Goal: Task Accomplishment & Management: Use online tool/utility

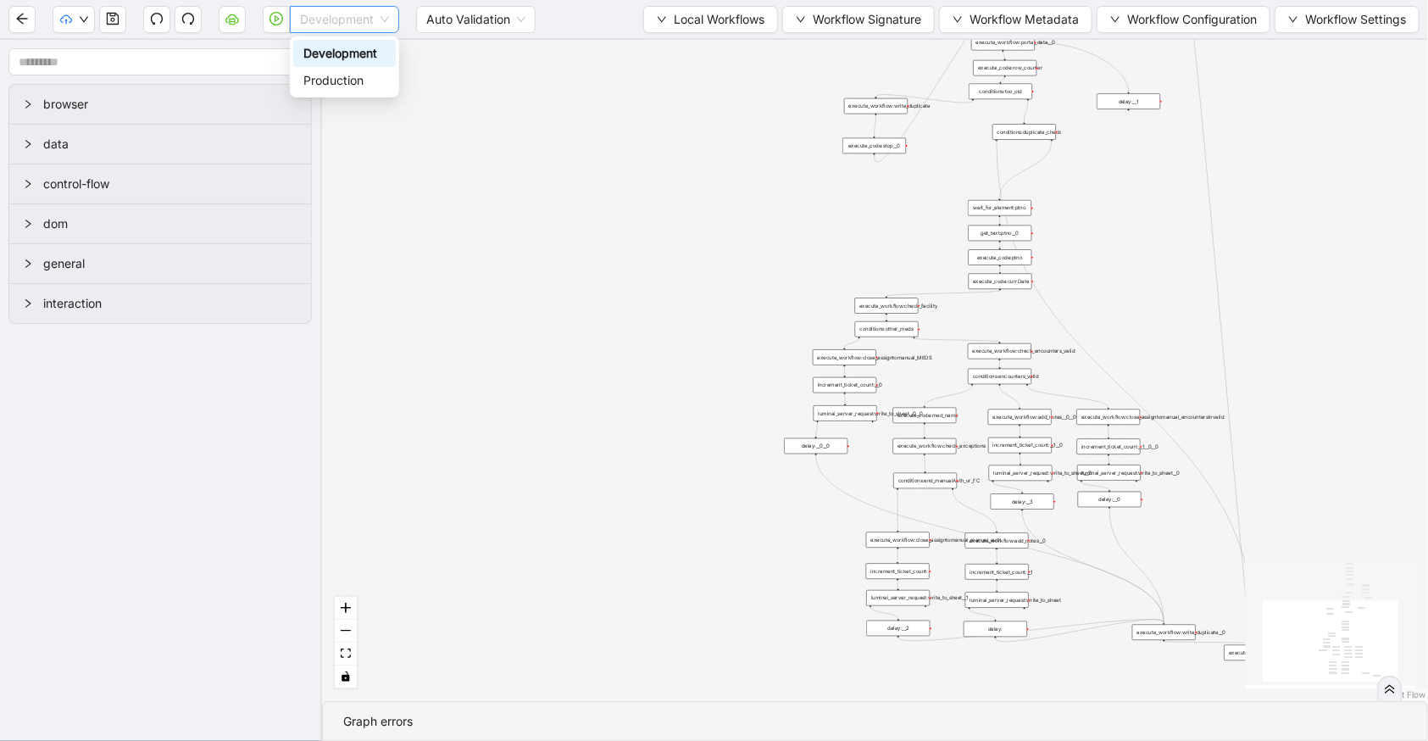
drag, startPoint x: 342, startPoint y: 16, endPoint x: 337, endPoint y: 35, distance: 19.3
click at [342, 17] on span "Development" at bounding box center [344, 19] width 89 height 25
click at [332, 74] on div "Production" at bounding box center [344, 80] width 82 height 19
click at [225, 15] on icon "cloud-server" at bounding box center [232, 19] width 14 height 14
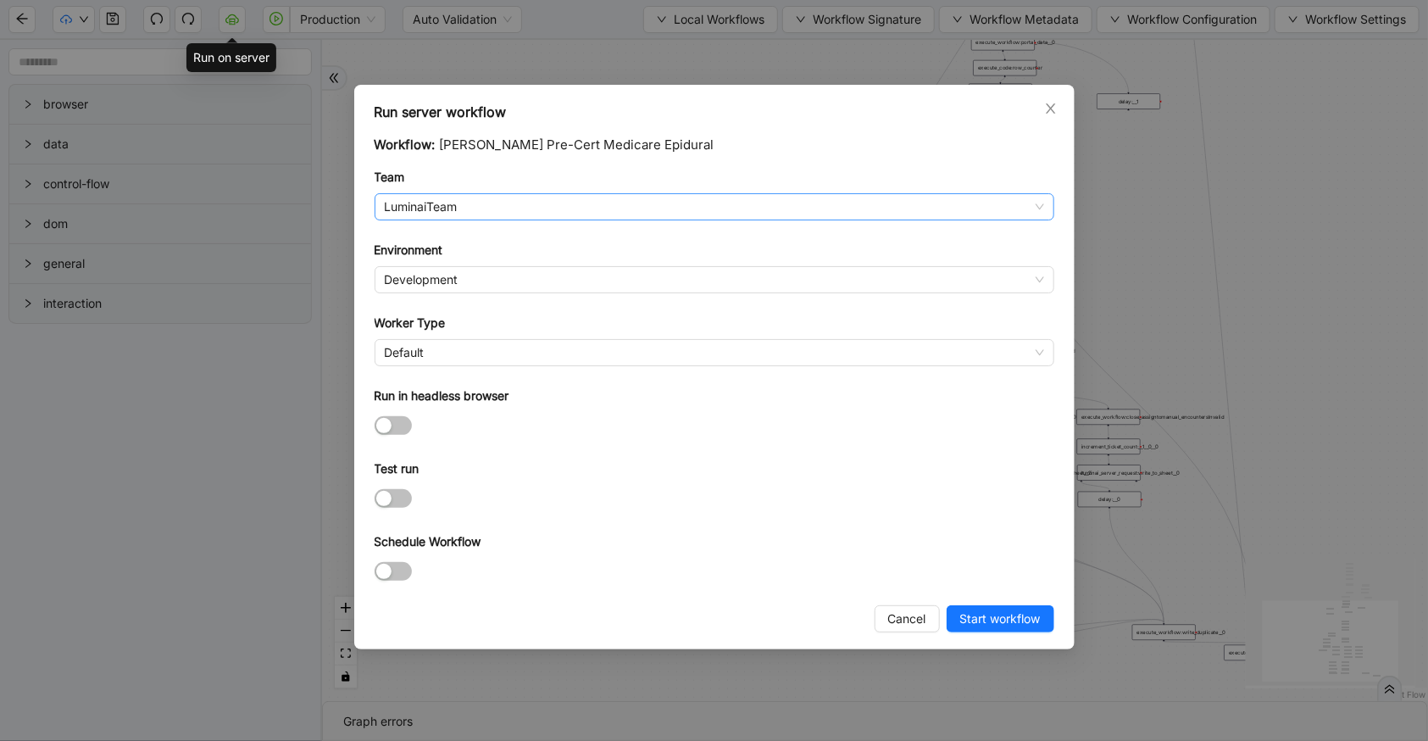
click at [576, 203] on span "LuminaiTeam" at bounding box center [714, 206] width 659 height 25
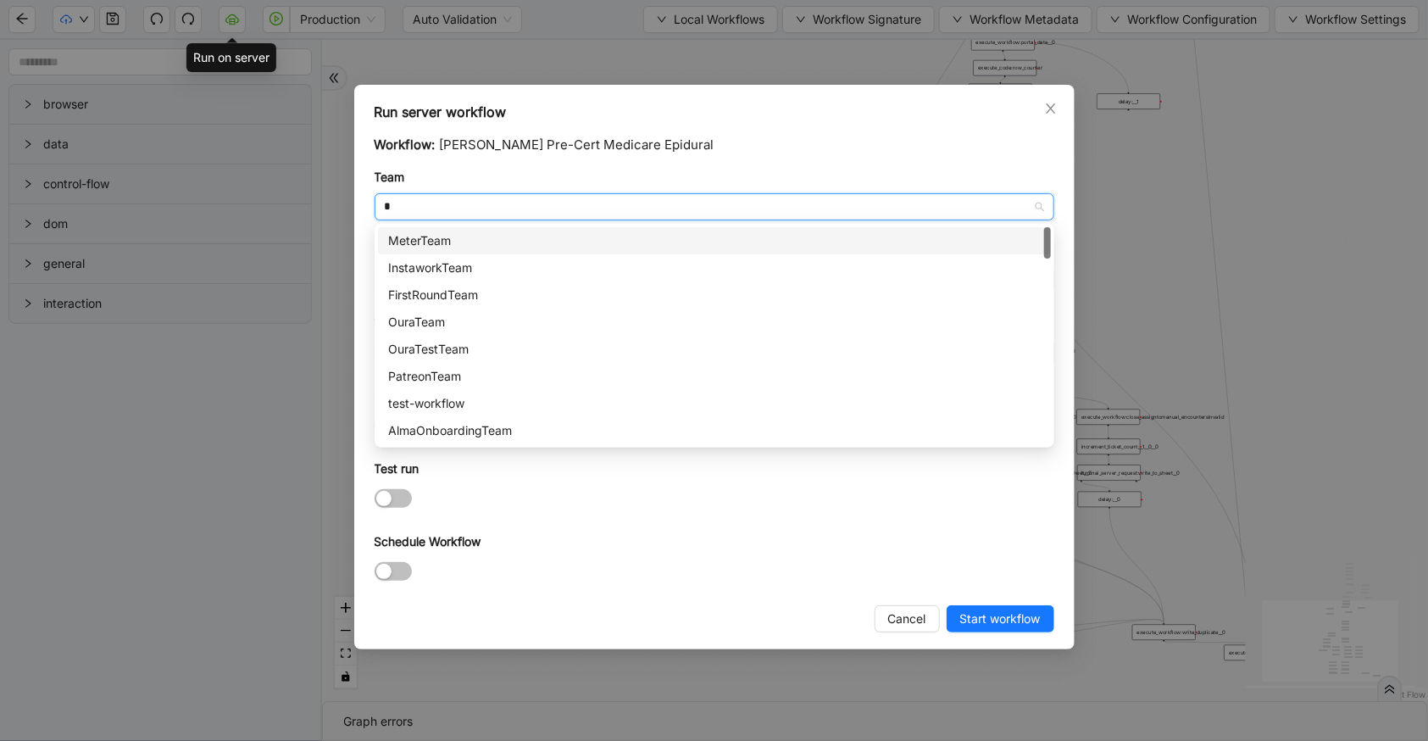
type input "**"
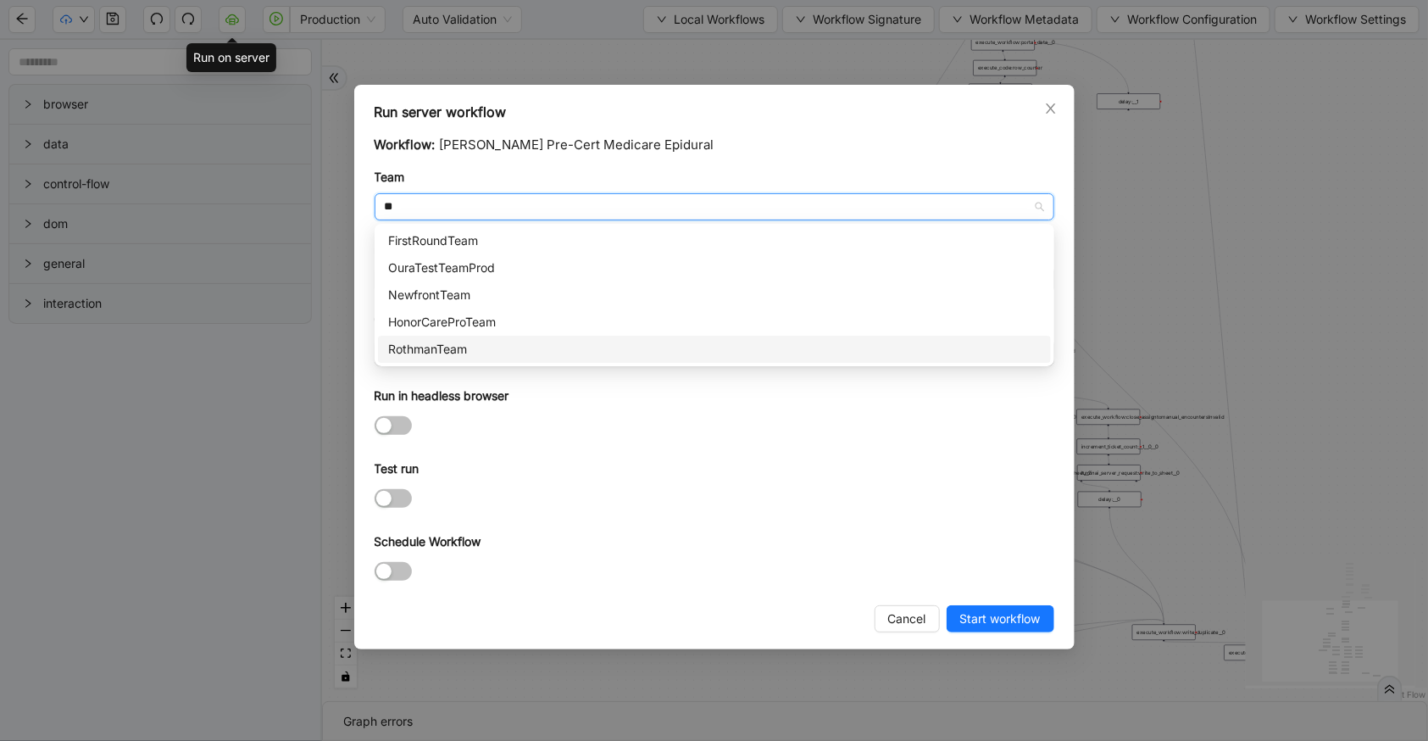
click at [514, 342] on div "RothmanTeam" at bounding box center [714, 349] width 653 height 19
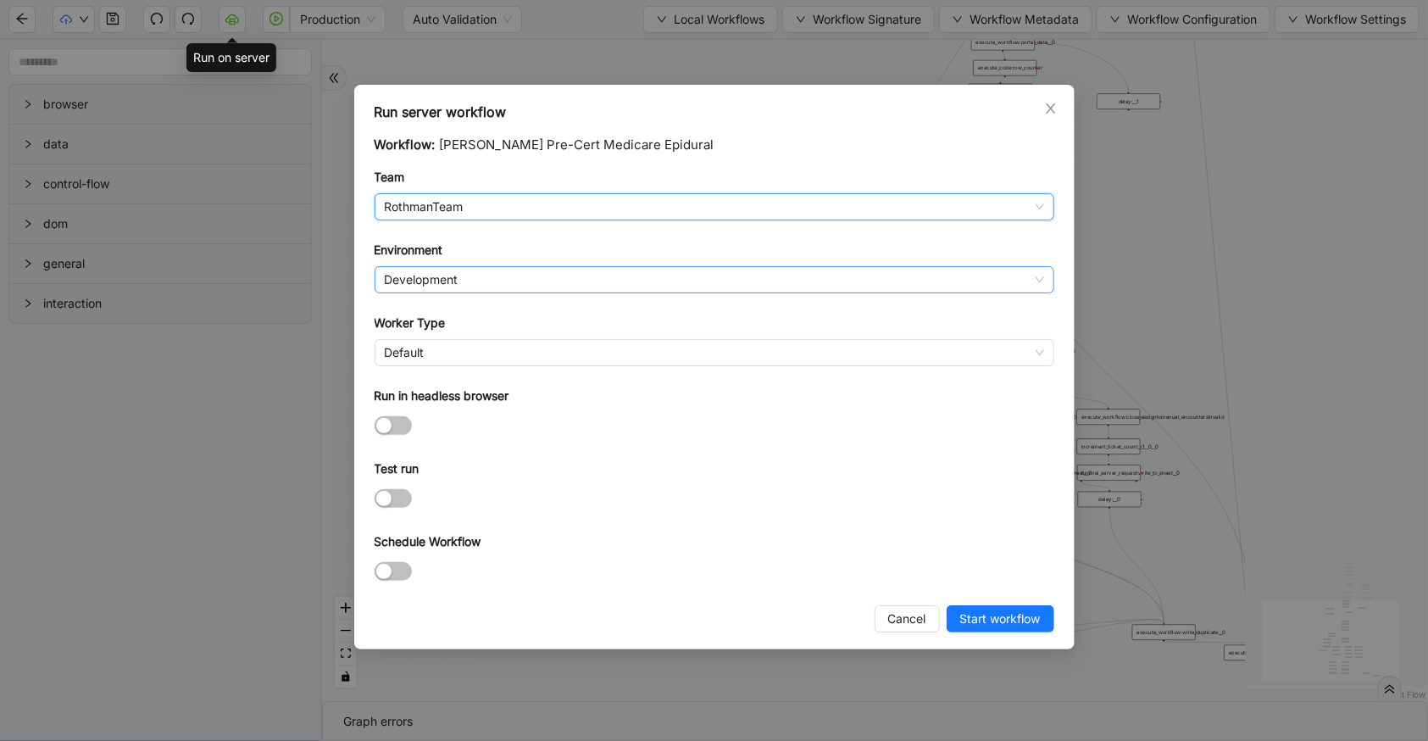
click at [509, 270] on span "Development" at bounding box center [714, 279] width 659 height 25
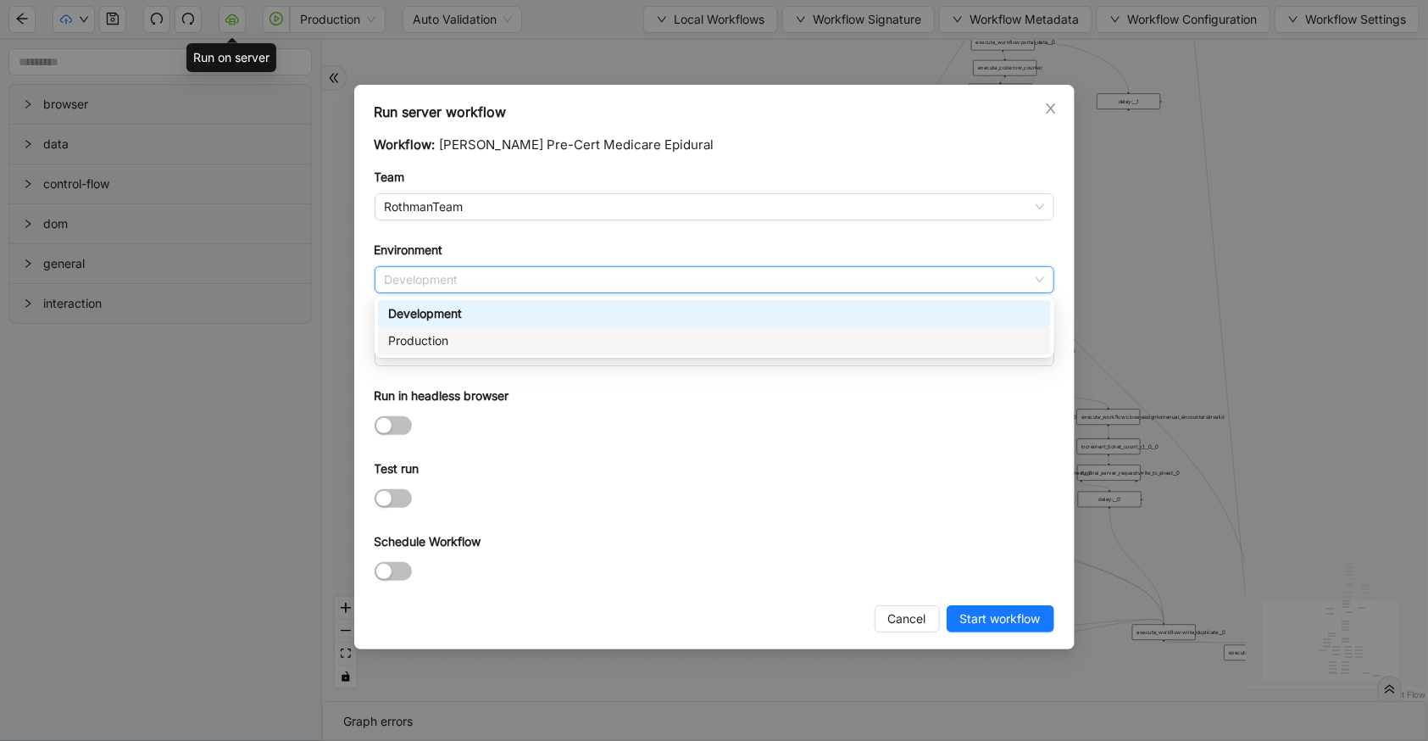
click at [489, 339] on div "Production" at bounding box center [714, 340] width 653 height 19
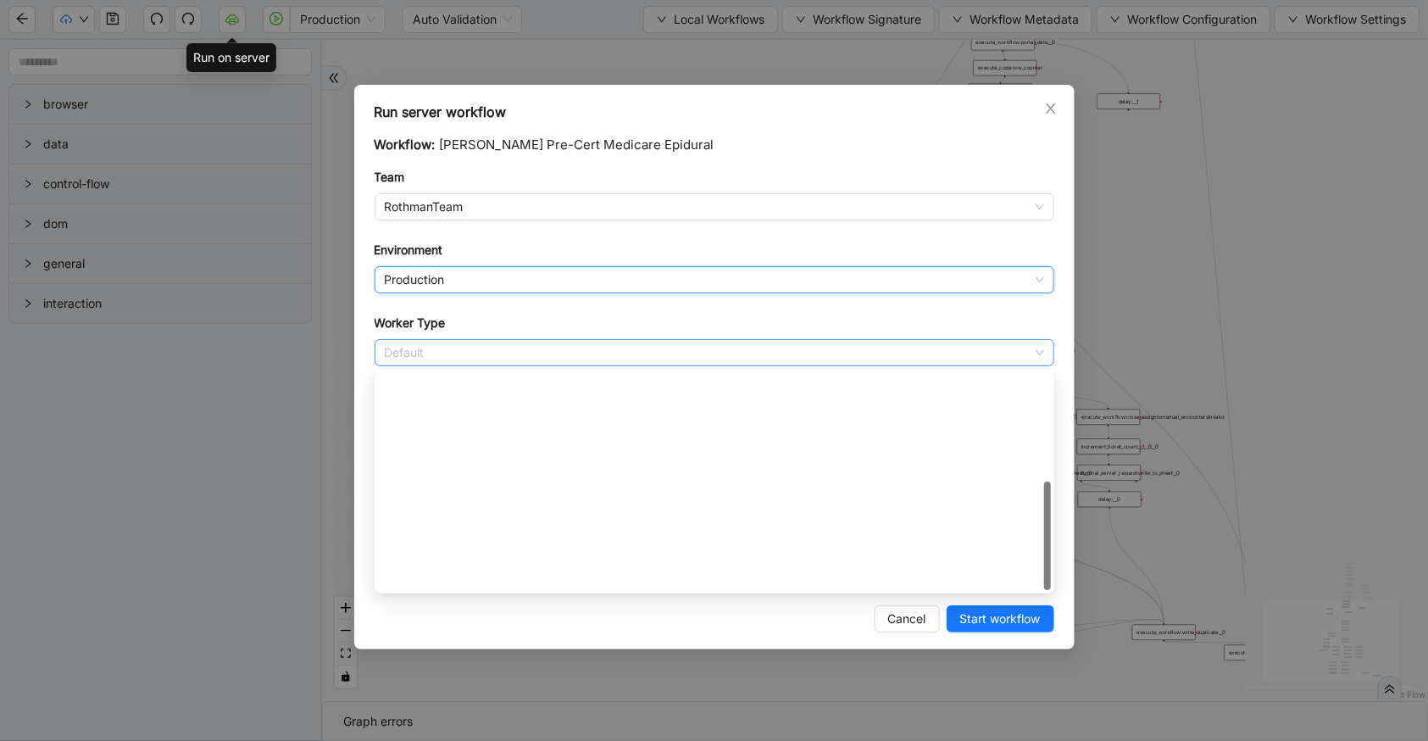
click at [488, 353] on span "Default" at bounding box center [714, 352] width 659 height 25
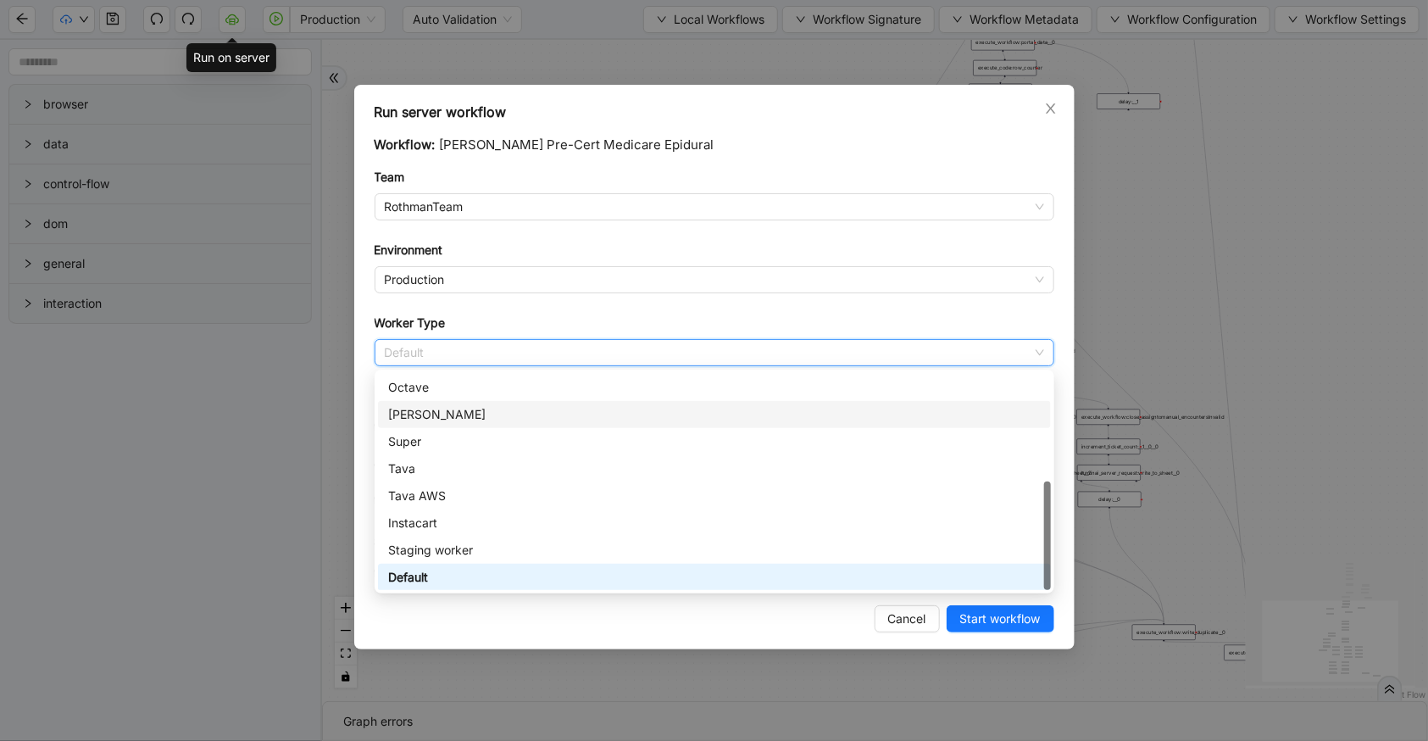
click at [464, 415] on div "[PERSON_NAME]" at bounding box center [714, 414] width 653 height 19
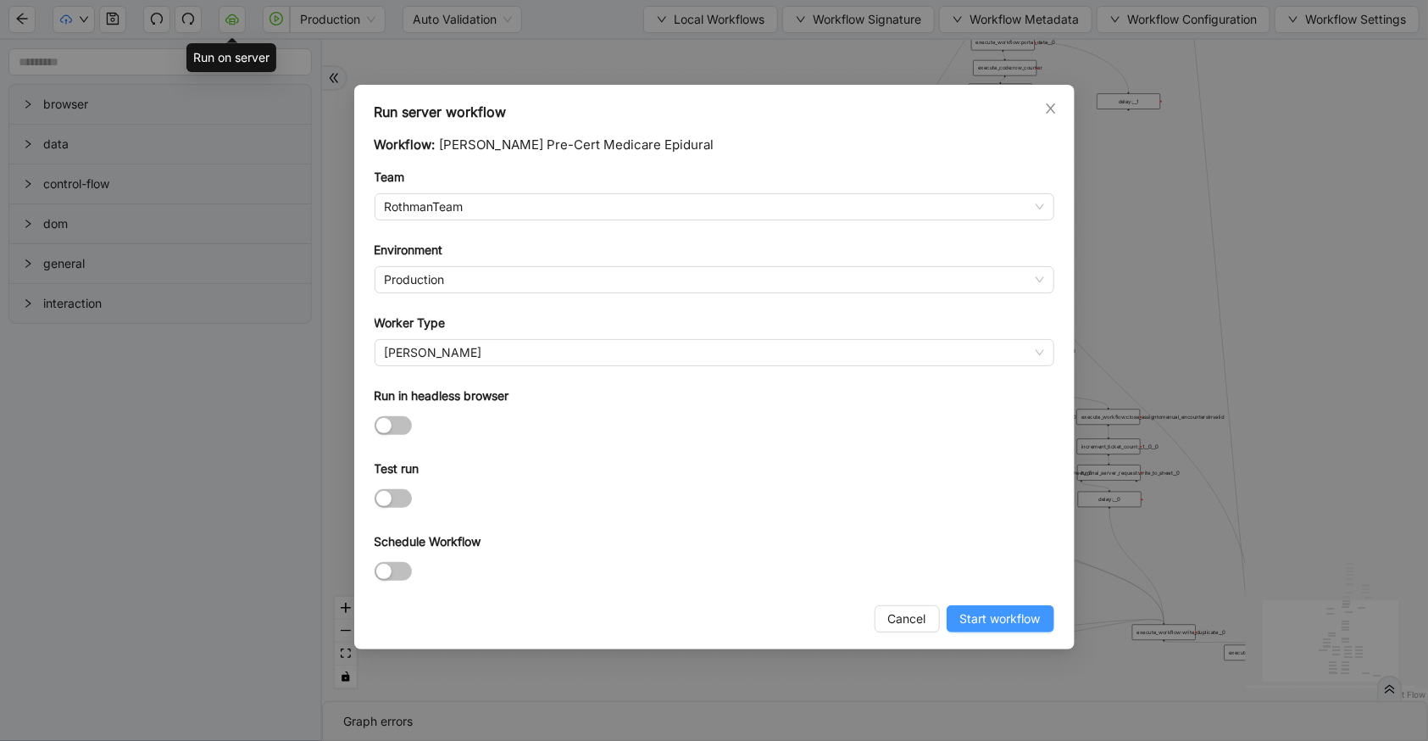
click at [1010, 619] on span "Start workflow" at bounding box center [1000, 618] width 81 height 19
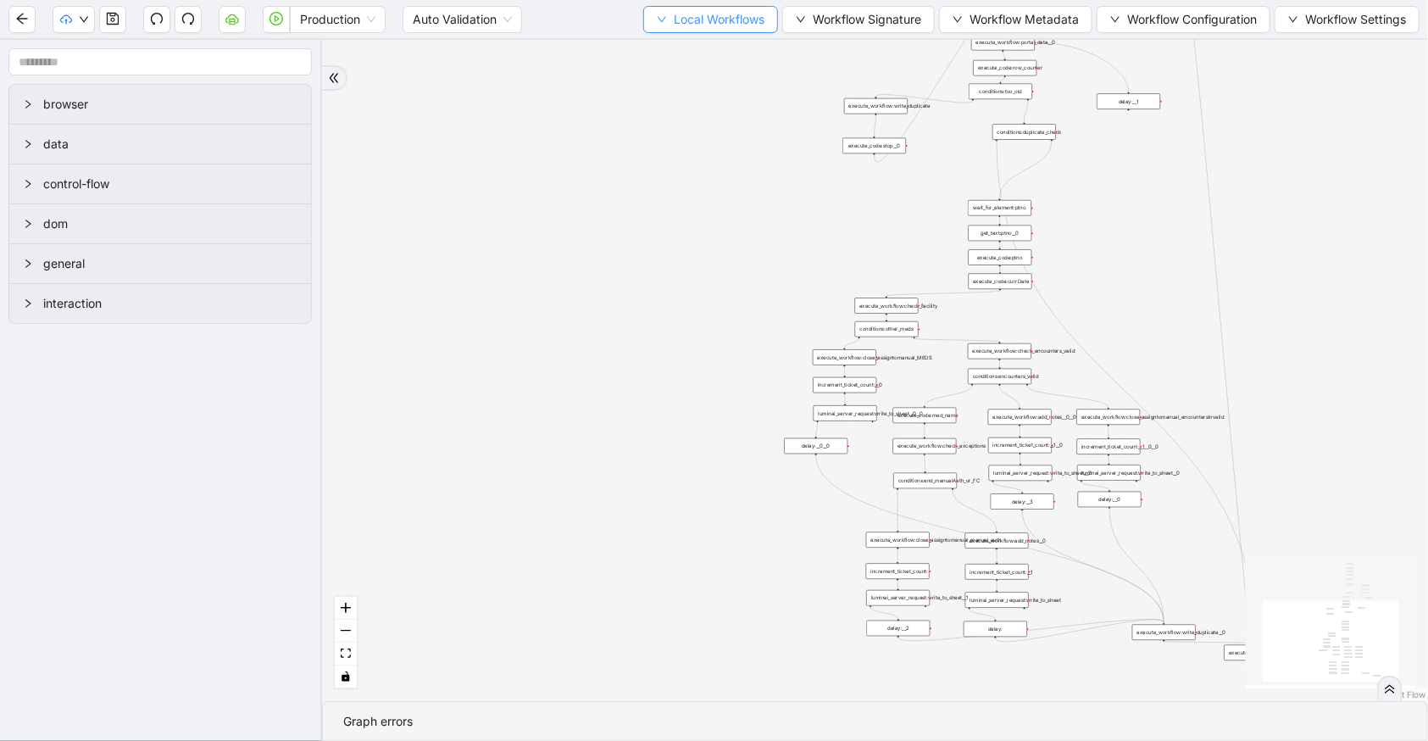
click at [676, 26] on span "Local Workflows" at bounding box center [719, 19] width 91 height 19
click at [683, 46] on span "Select" at bounding box center [704, 51] width 110 height 19
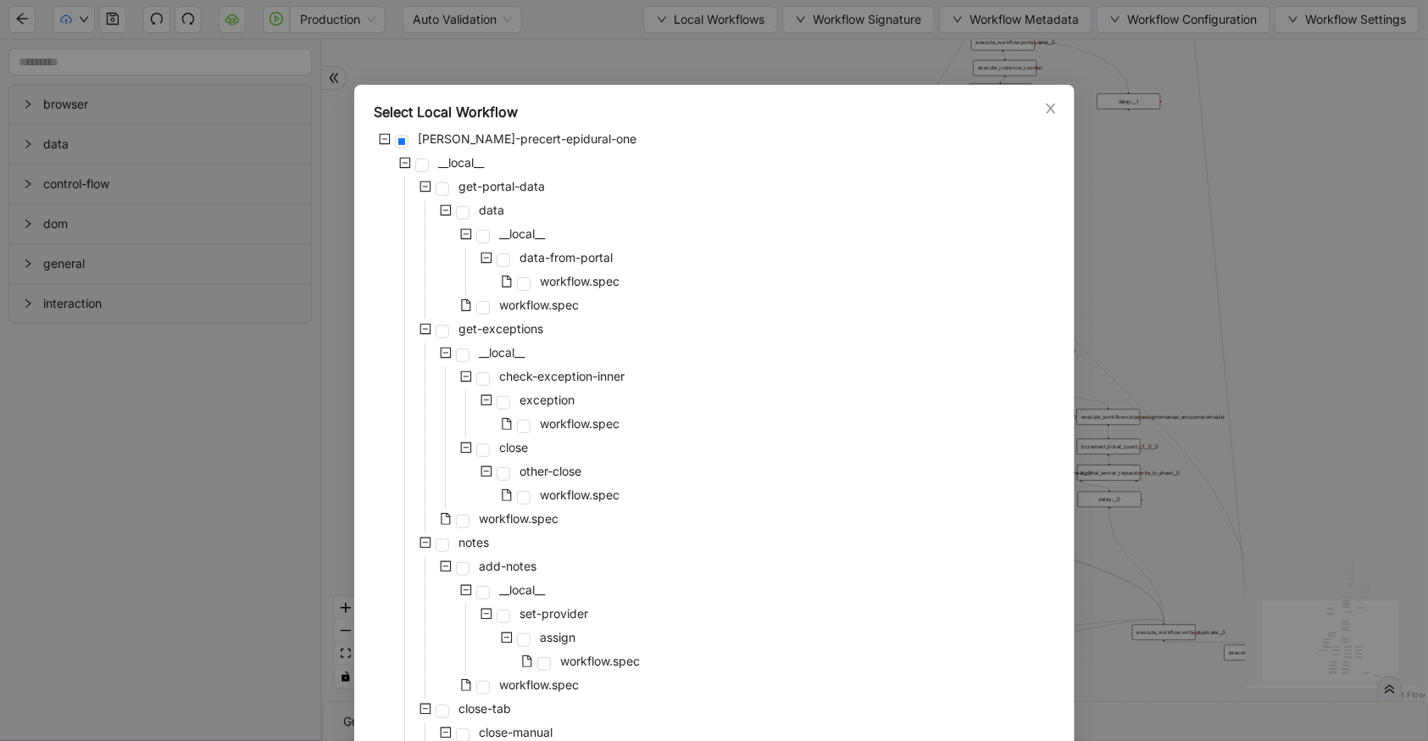
scroll to position [531, 0]
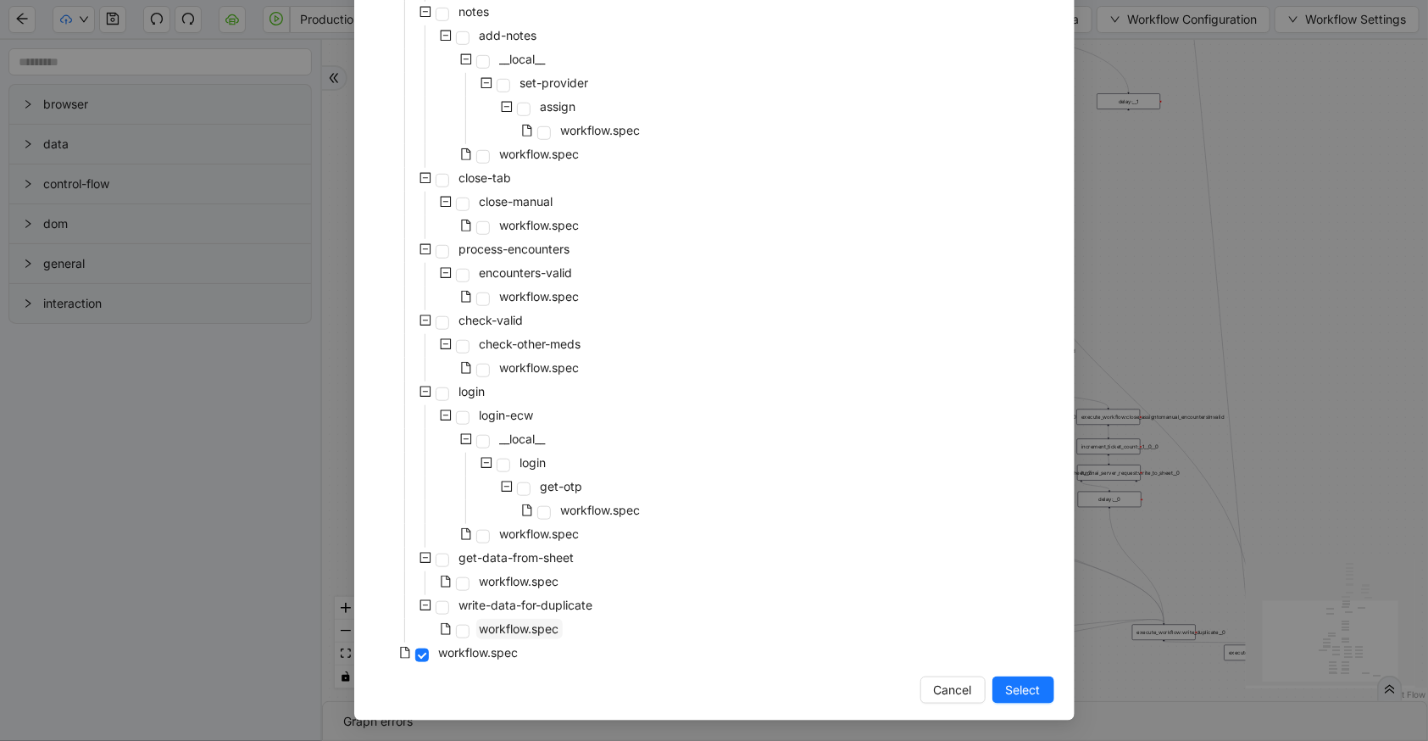
click at [542, 632] on span "workflow.spec" at bounding box center [520, 628] width 80 height 14
click at [1017, 698] on span "Select" at bounding box center [1023, 690] width 35 height 19
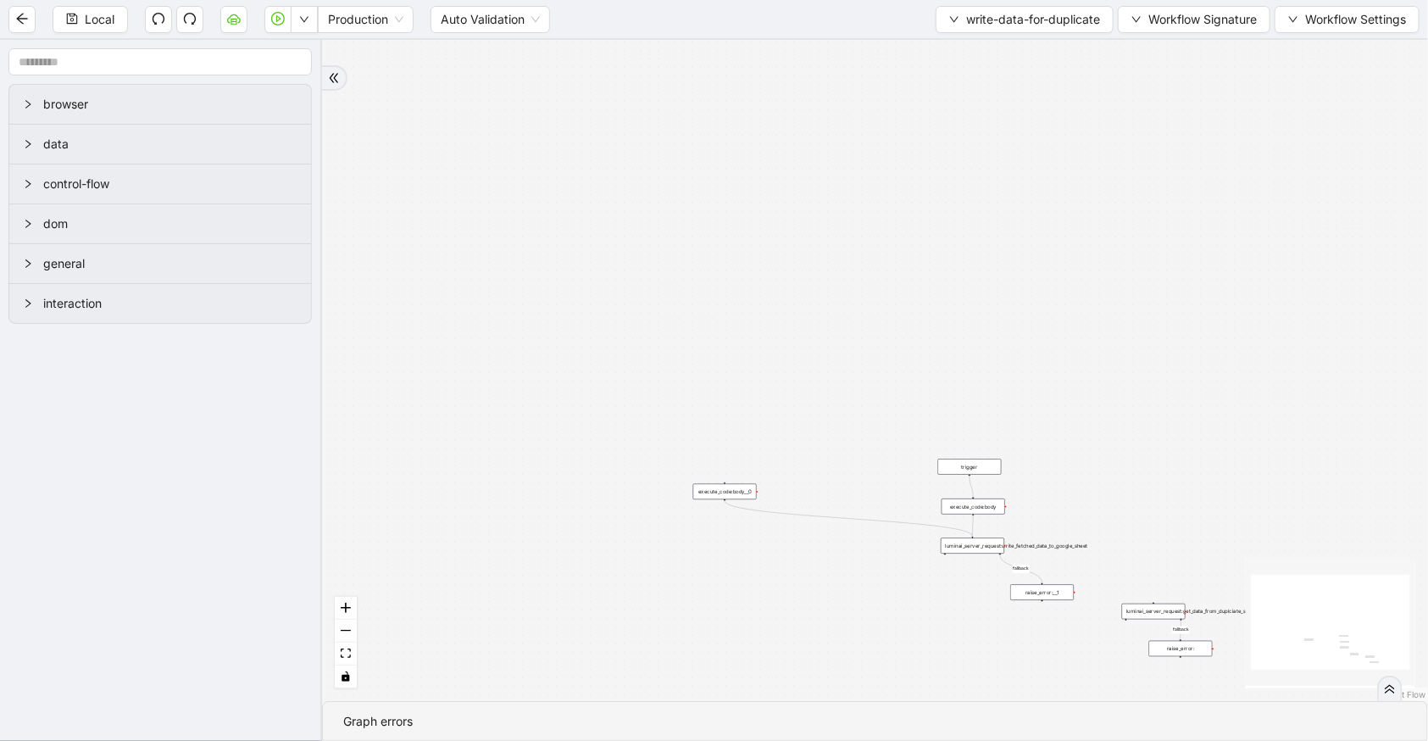
drag, startPoint x: 899, startPoint y: 438, endPoint x: 765, endPoint y: 270, distance: 215.9
click at [765, 270] on div "fallback fallback trigger luminai_server_request:get_data_from_duplciate_sheet …" at bounding box center [875, 370] width 1106 height 661
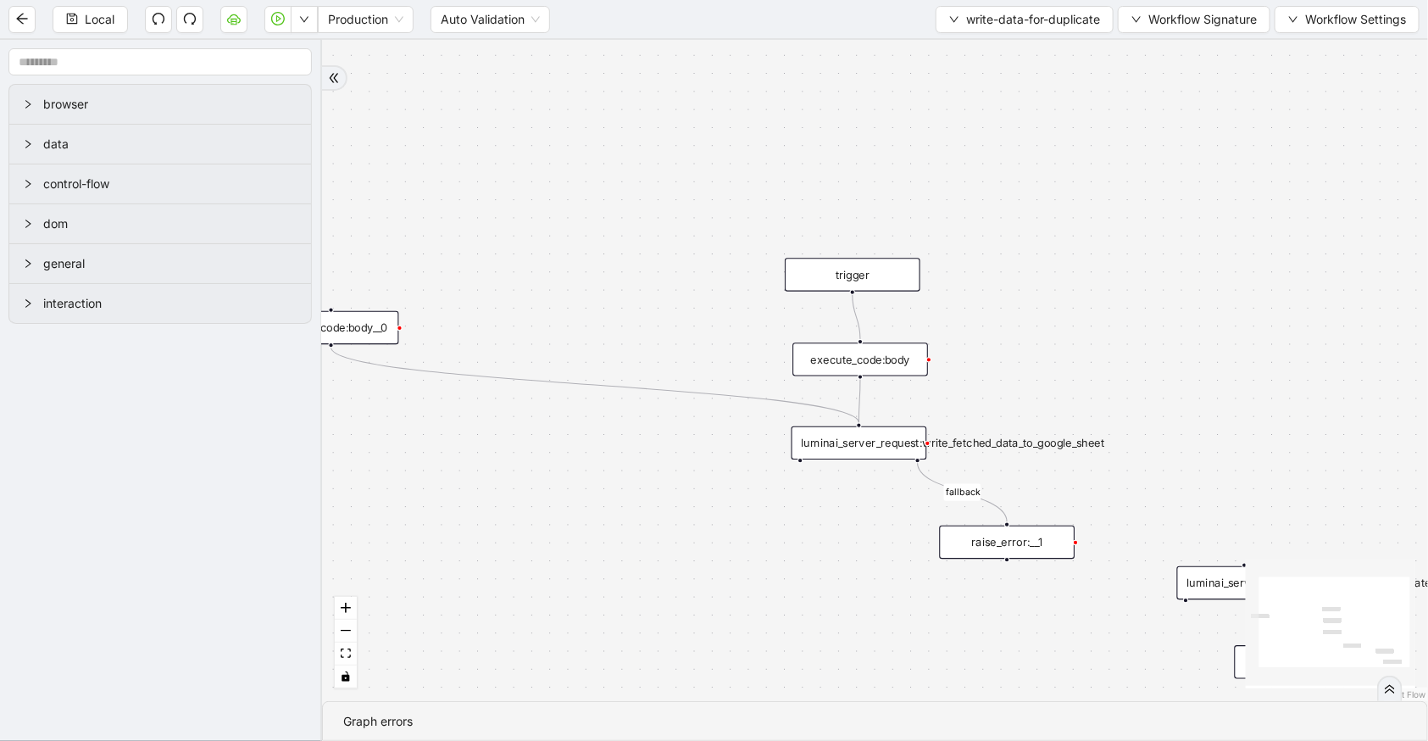
click at [837, 352] on div "execute_code:body" at bounding box center [861, 358] width 136 height 33
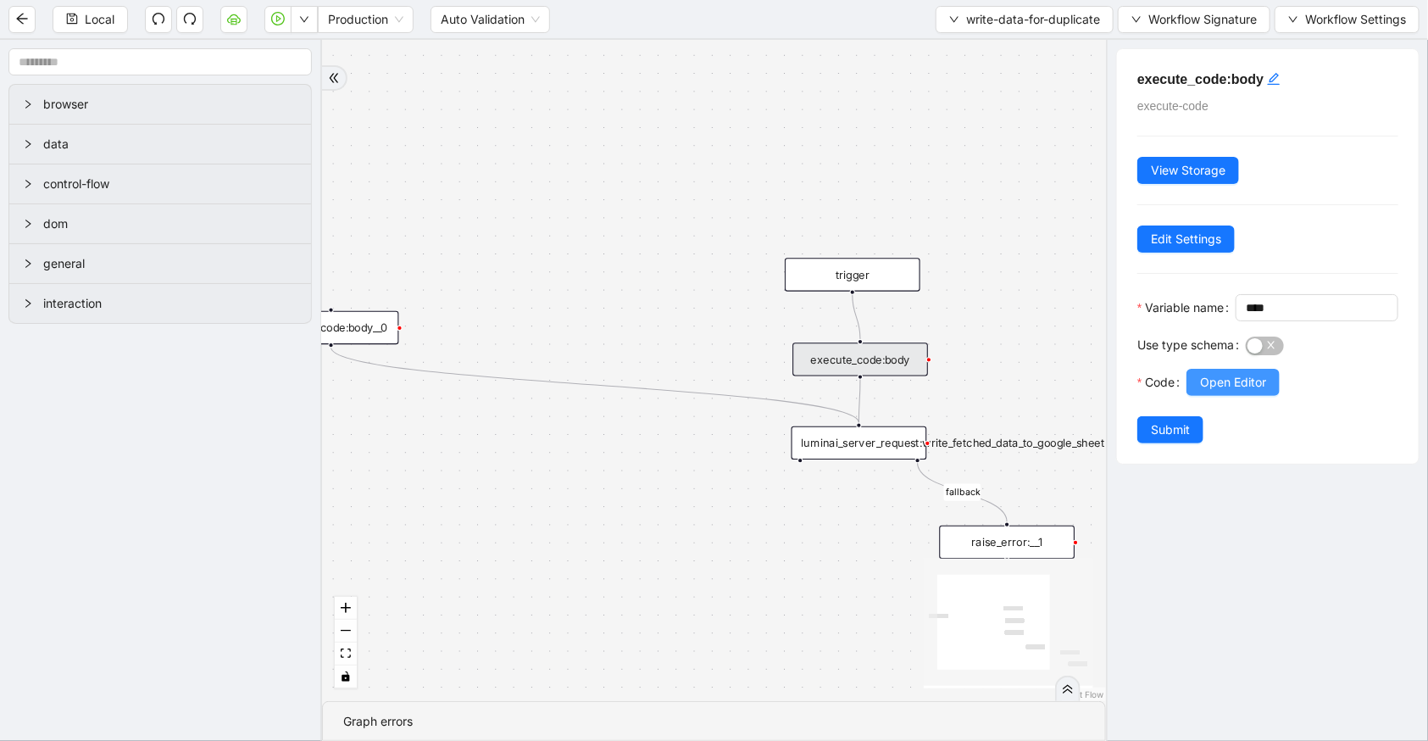
click at [1204, 392] on span "Open Editor" at bounding box center [1233, 382] width 66 height 19
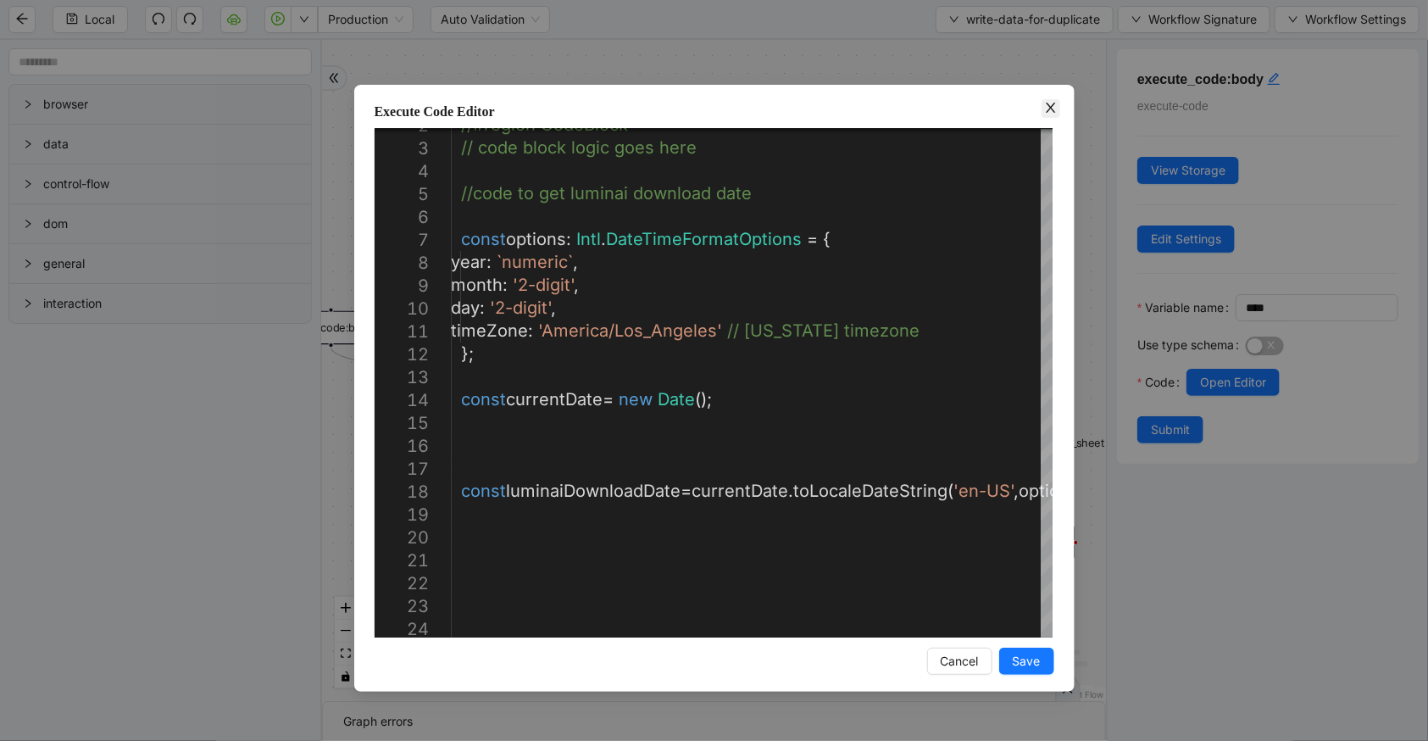
click at [1055, 115] on span "Close" at bounding box center [1051, 108] width 19 height 19
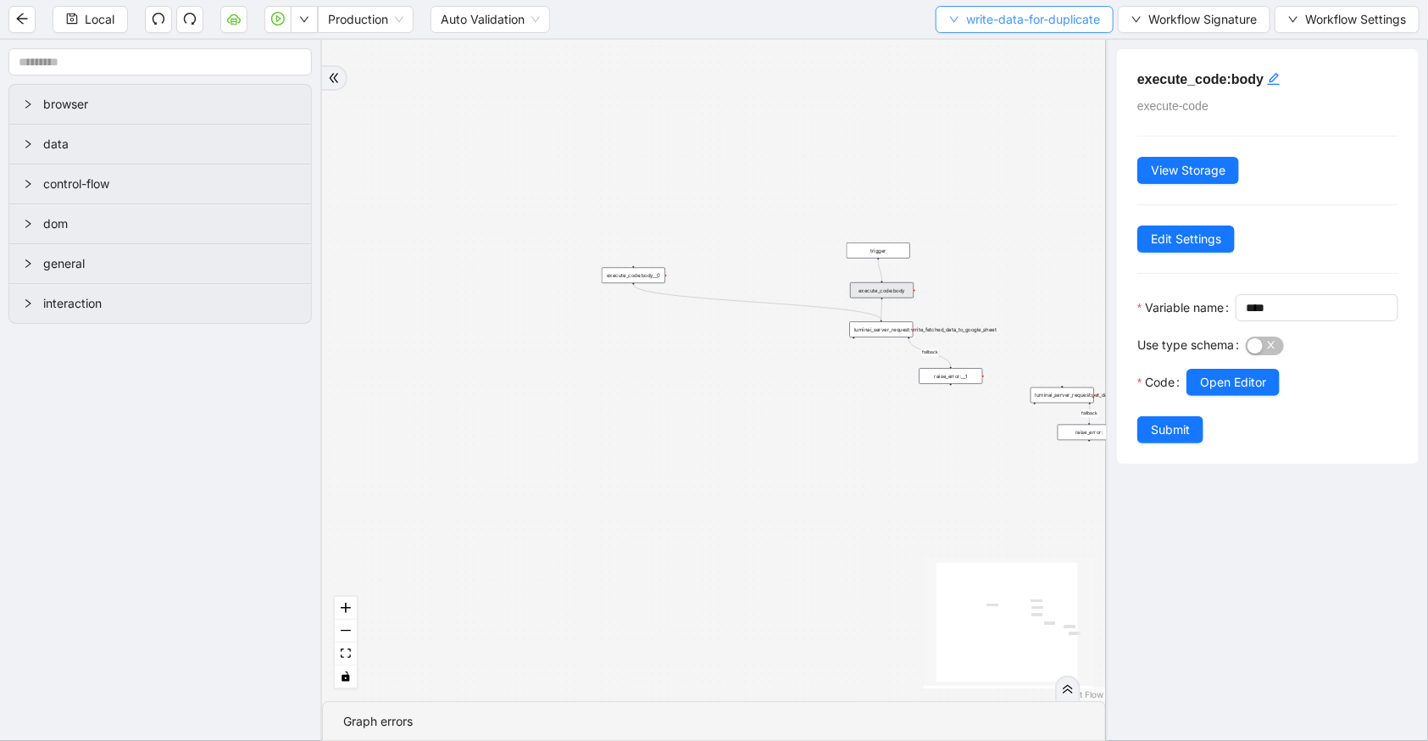
click at [969, 16] on span "write-data-for-duplicate" at bounding box center [1033, 19] width 134 height 19
click at [982, 44] on span "Select" at bounding box center [1022, 51] width 153 height 19
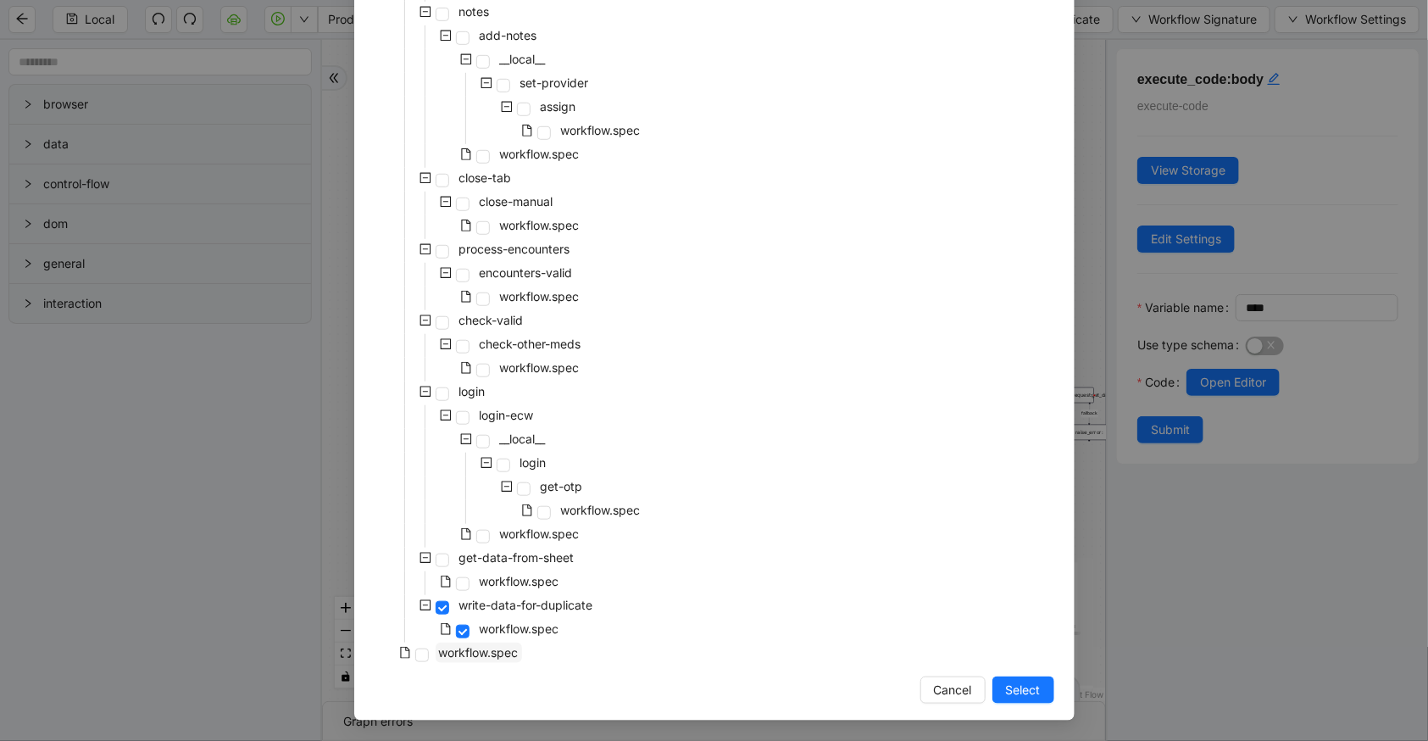
click at [439, 645] on span "workflow.spec" at bounding box center [479, 652] width 80 height 14
drag, startPoint x: 1001, startPoint y: 694, endPoint x: 941, endPoint y: 526, distance: 179.1
click at [1006, 694] on span "Select" at bounding box center [1023, 690] width 35 height 19
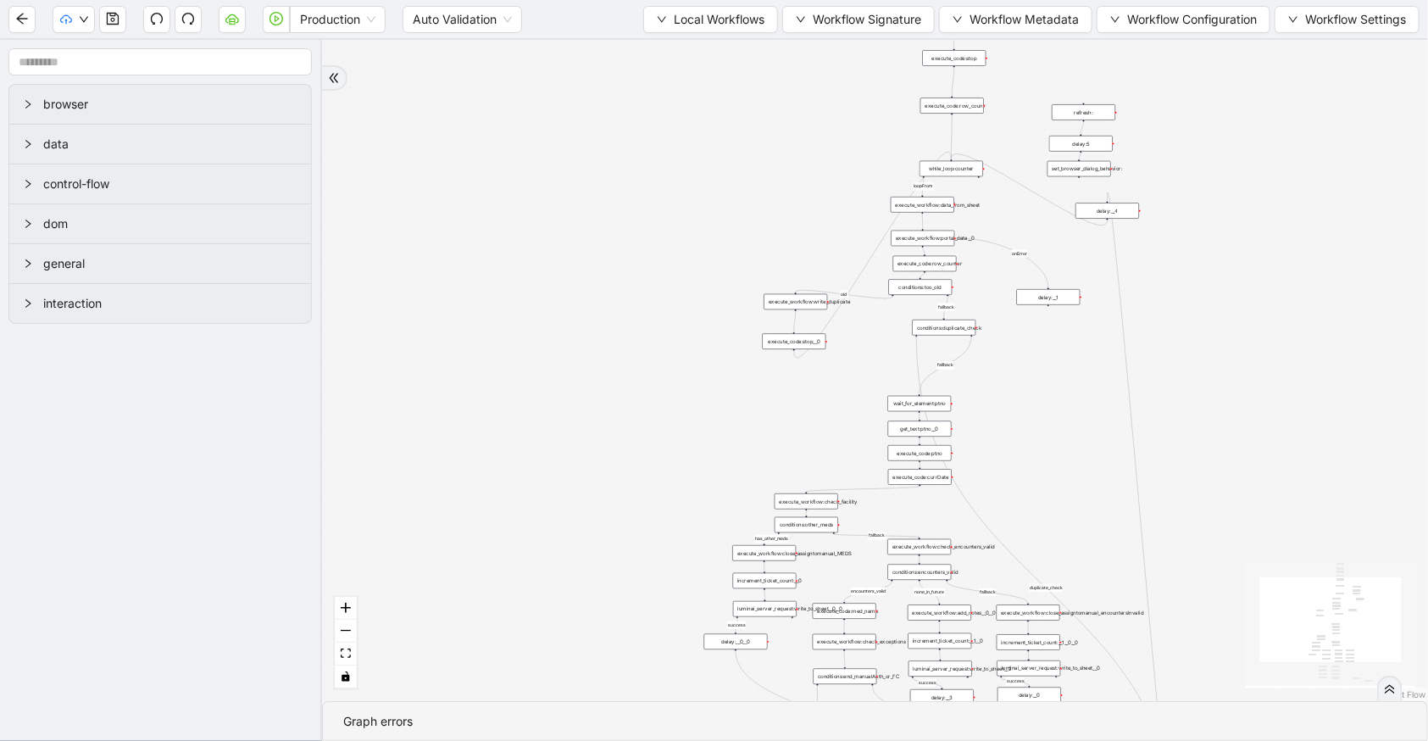
drag, startPoint x: 584, startPoint y: 305, endPoint x: 681, endPoint y: 636, distance: 344.4
click at [621, 737] on section "has_other_meds success success end success success success fallback fallback en…" at bounding box center [875, 390] width 1106 height 701
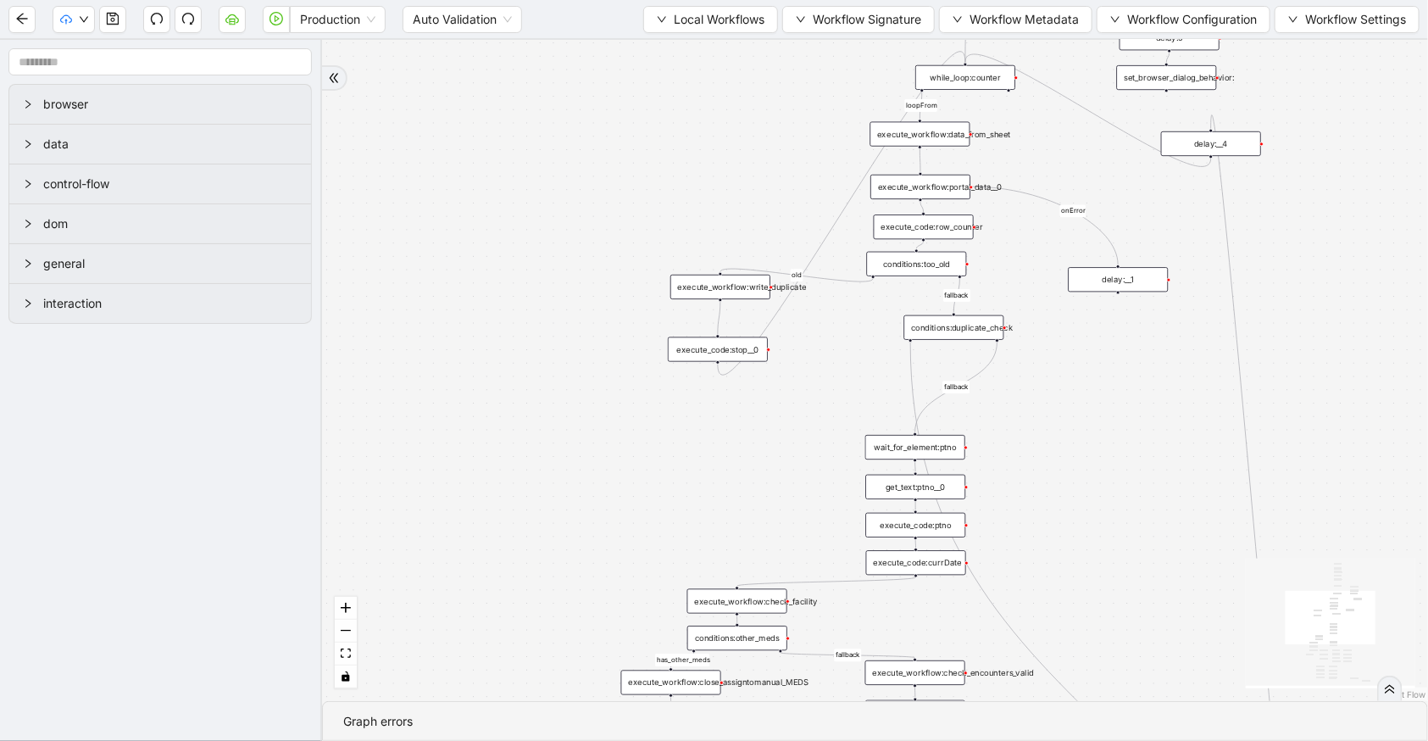
click at [925, 327] on div "conditions:duplicate_check" at bounding box center [954, 327] width 100 height 25
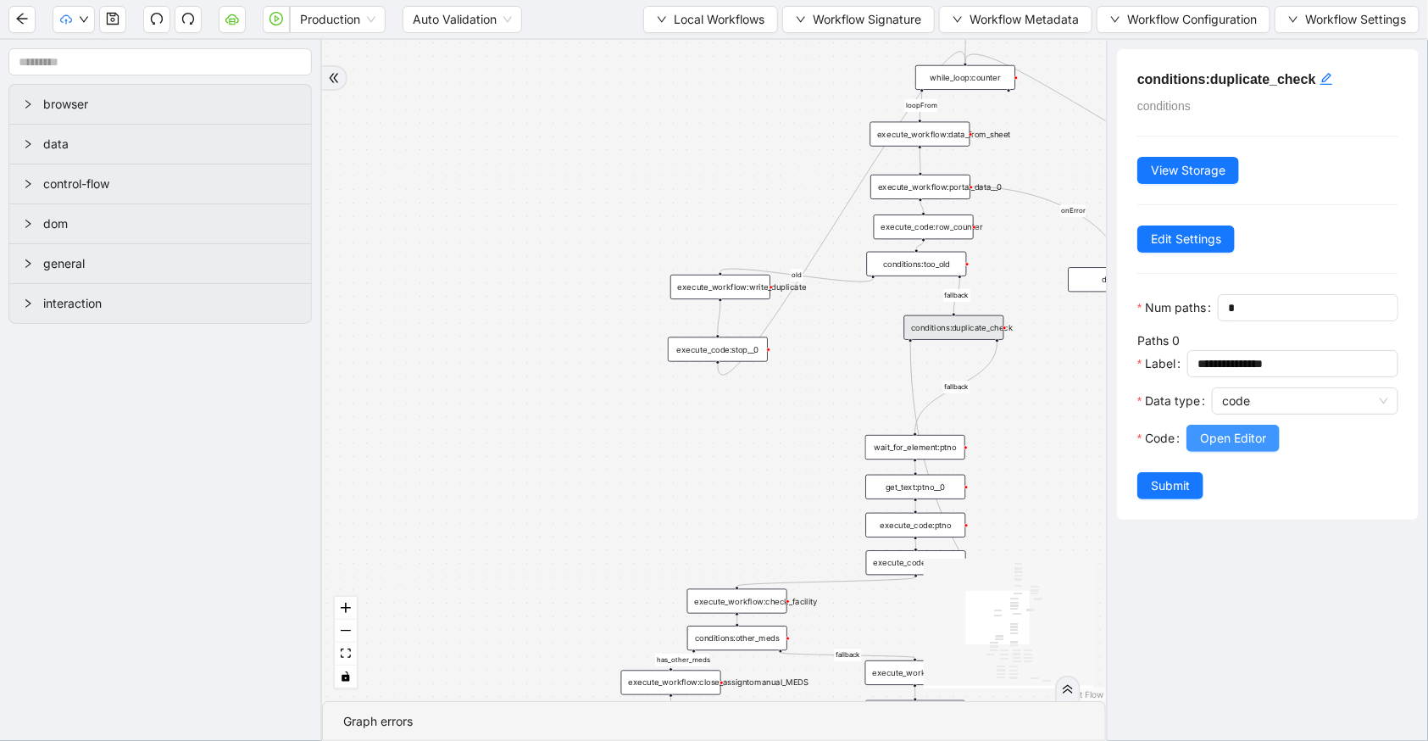
click at [1255, 448] on span "Open Editor" at bounding box center [1233, 438] width 66 height 19
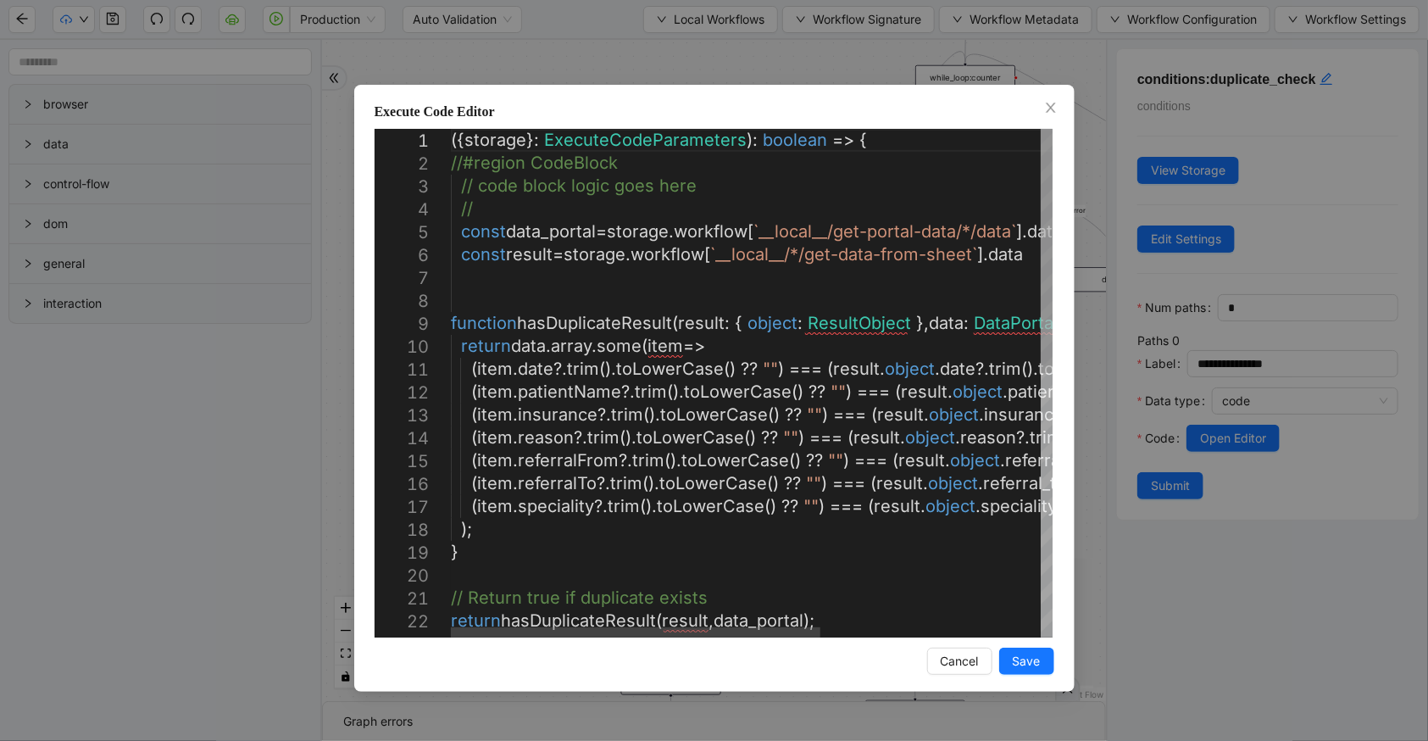
scroll to position [0, 0]
click at [848, 345] on div "({ storage }: ExecuteCodeParameters ): boolean => { //#region CodeBlock // code…" at bounding box center [930, 658] width 959 height 1058
type textarea "**********"
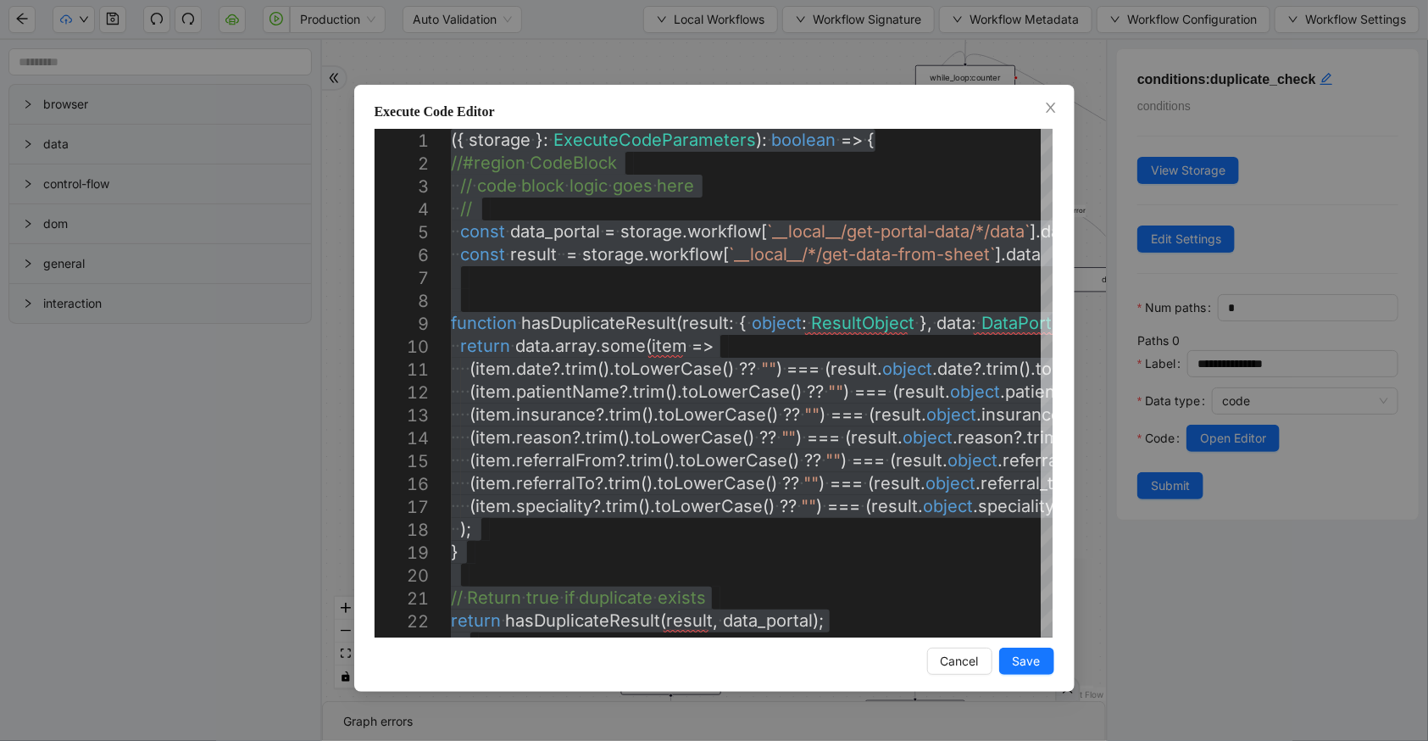
drag, startPoint x: 1054, startPoint y: 114, endPoint x: 1002, endPoint y: 87, distance: 58.0
click at [1053, 113] on icon "close" at bounding box center [1051, 108] width 14 height 14
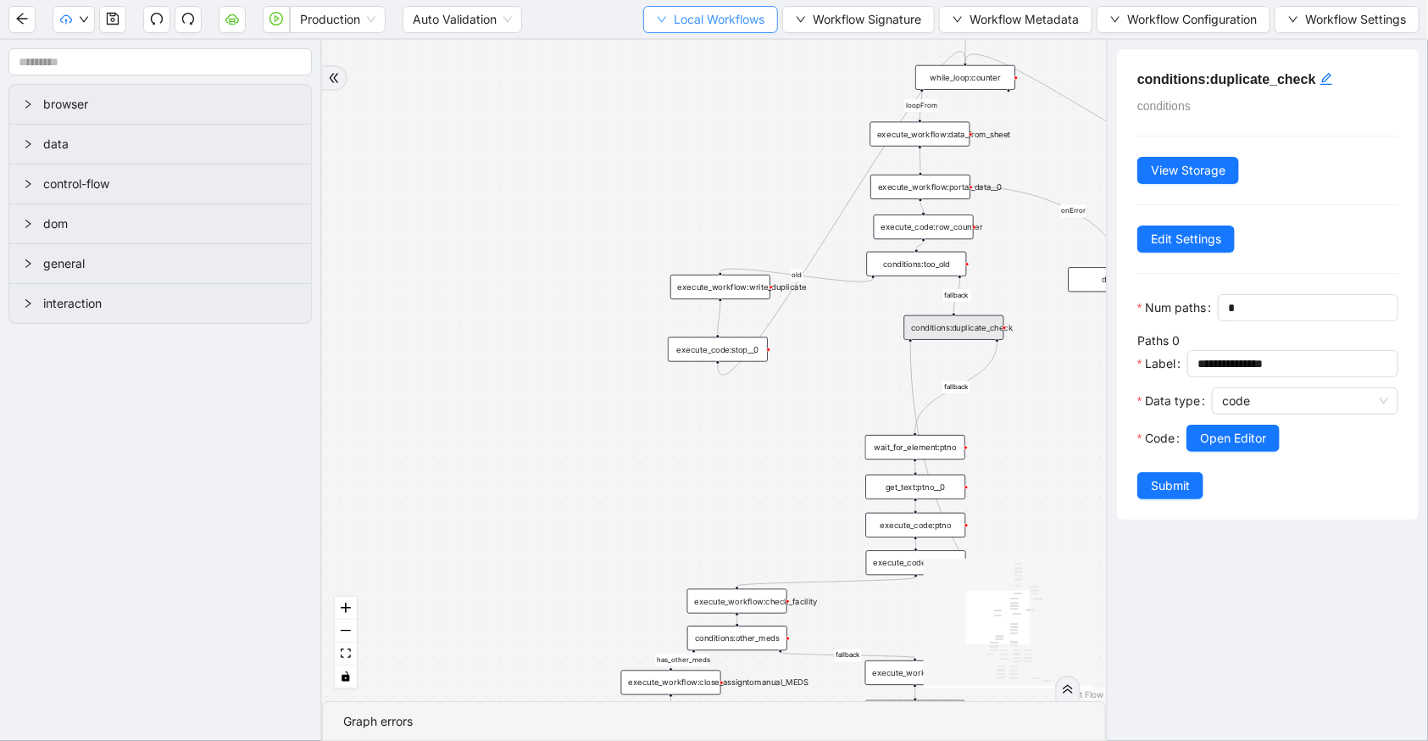
click at [674, 10] on span "Local Workflows" at bounding box center [719, 19] width 91 height 19
click at [695, 48] on span "Select" at bounding box center [708, 51] width 108 height 19
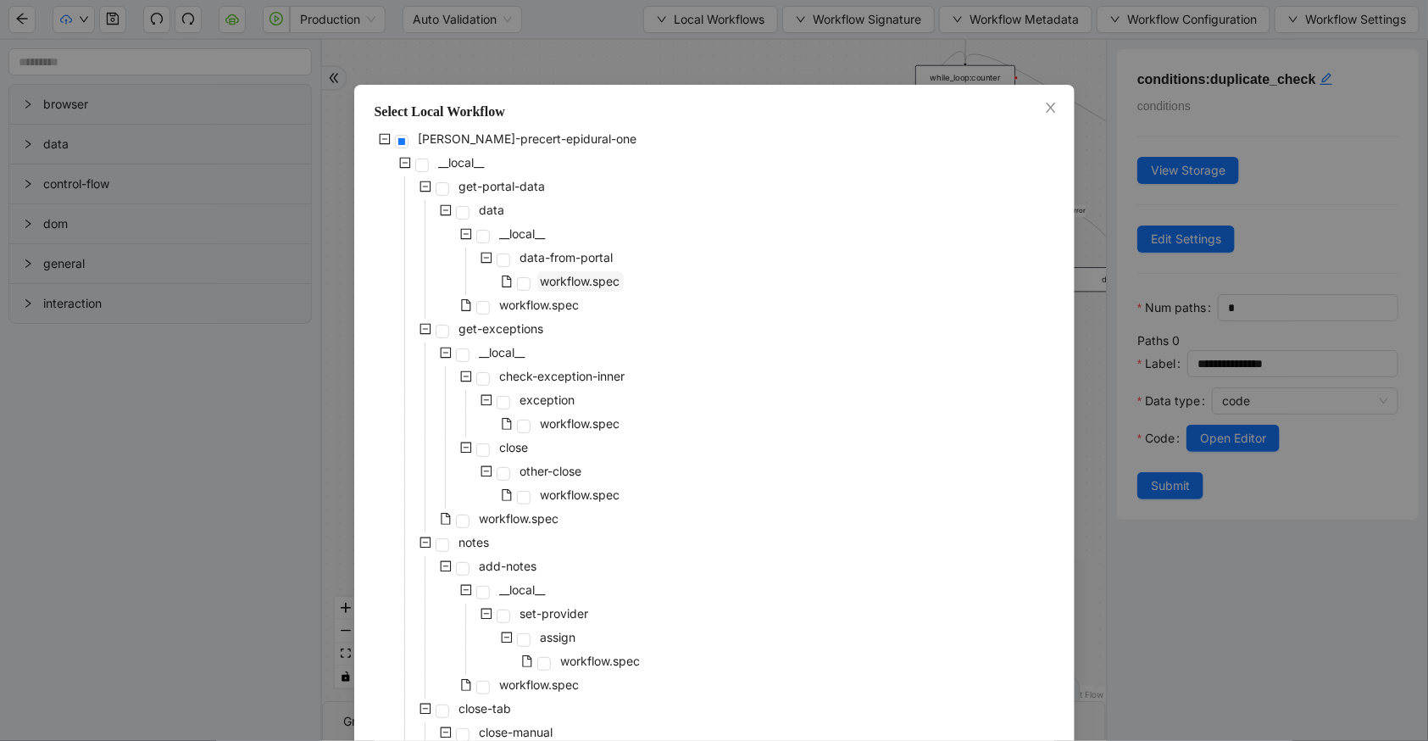
click at [571, 290] on span "workflow.spec" at bounding box center [580, 281] width 86 height 20
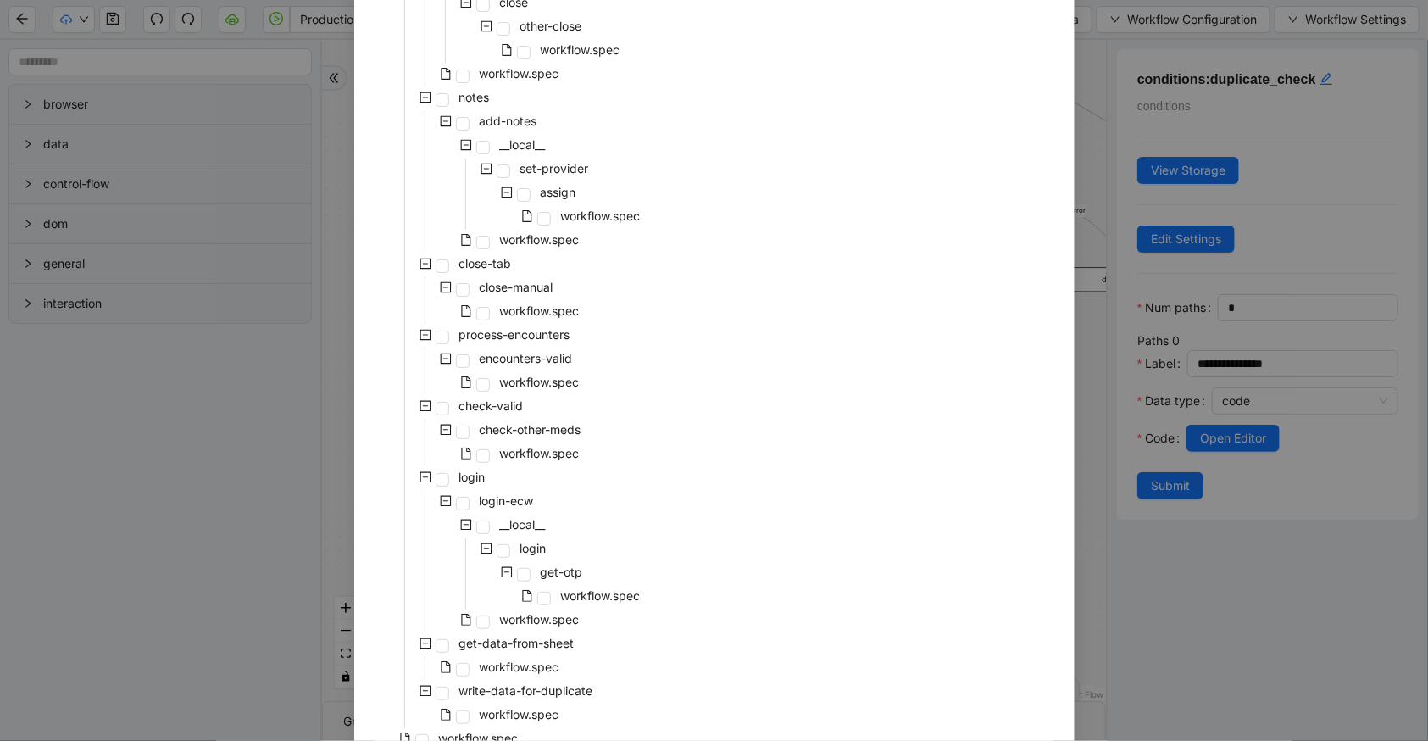
scroll to position [531, 0]
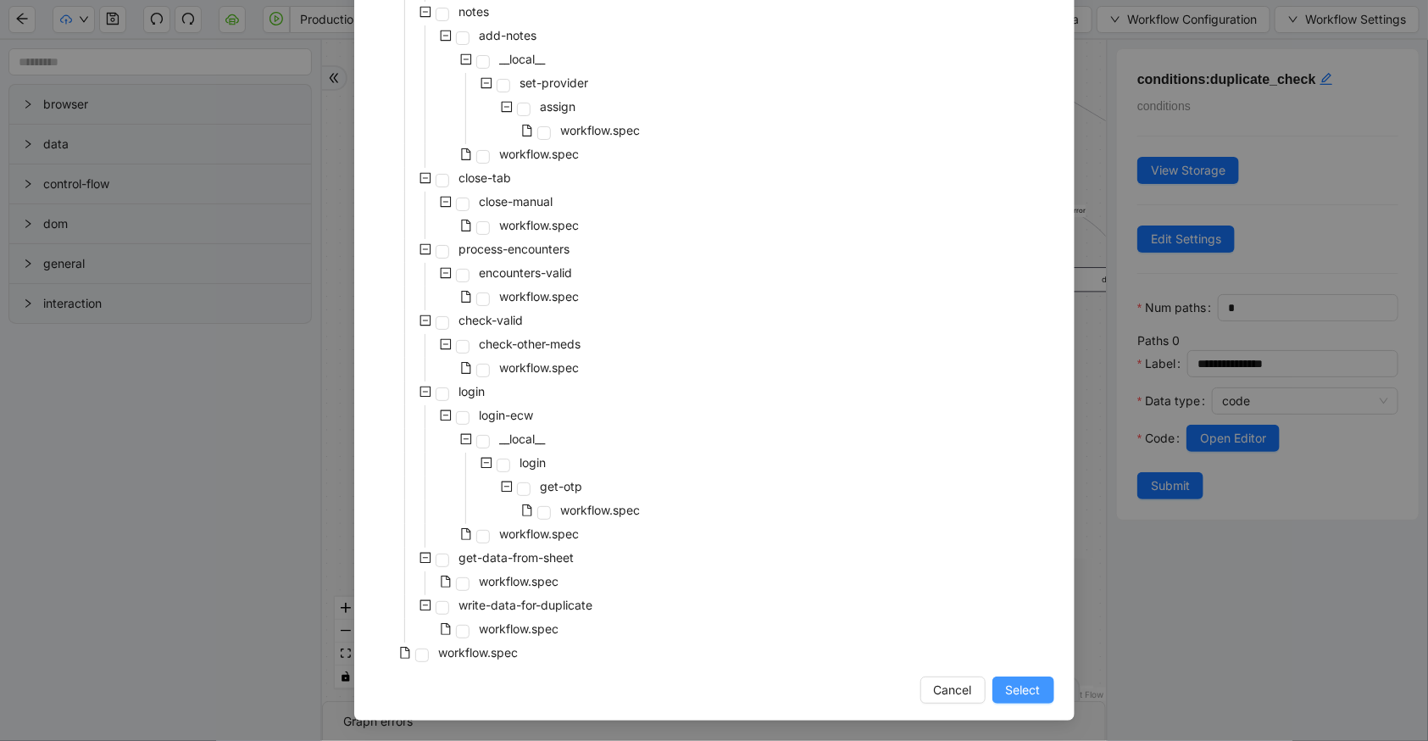
click at [1031, 692] on span "Select" at bounding box center [1023, 690] width 35 height 19
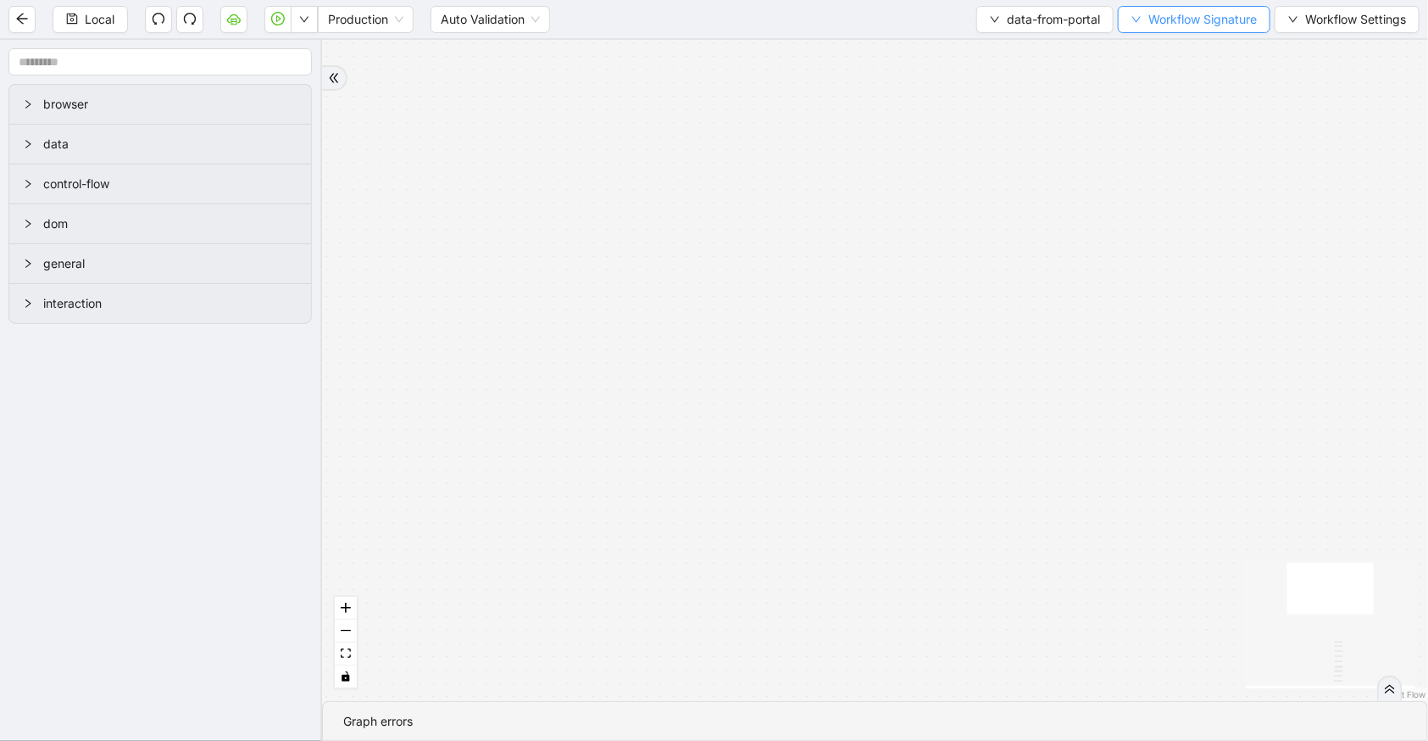
click at [1183, 23] on span "Workflow Signature" at bounding box center [1203, 19] width 108 height 19
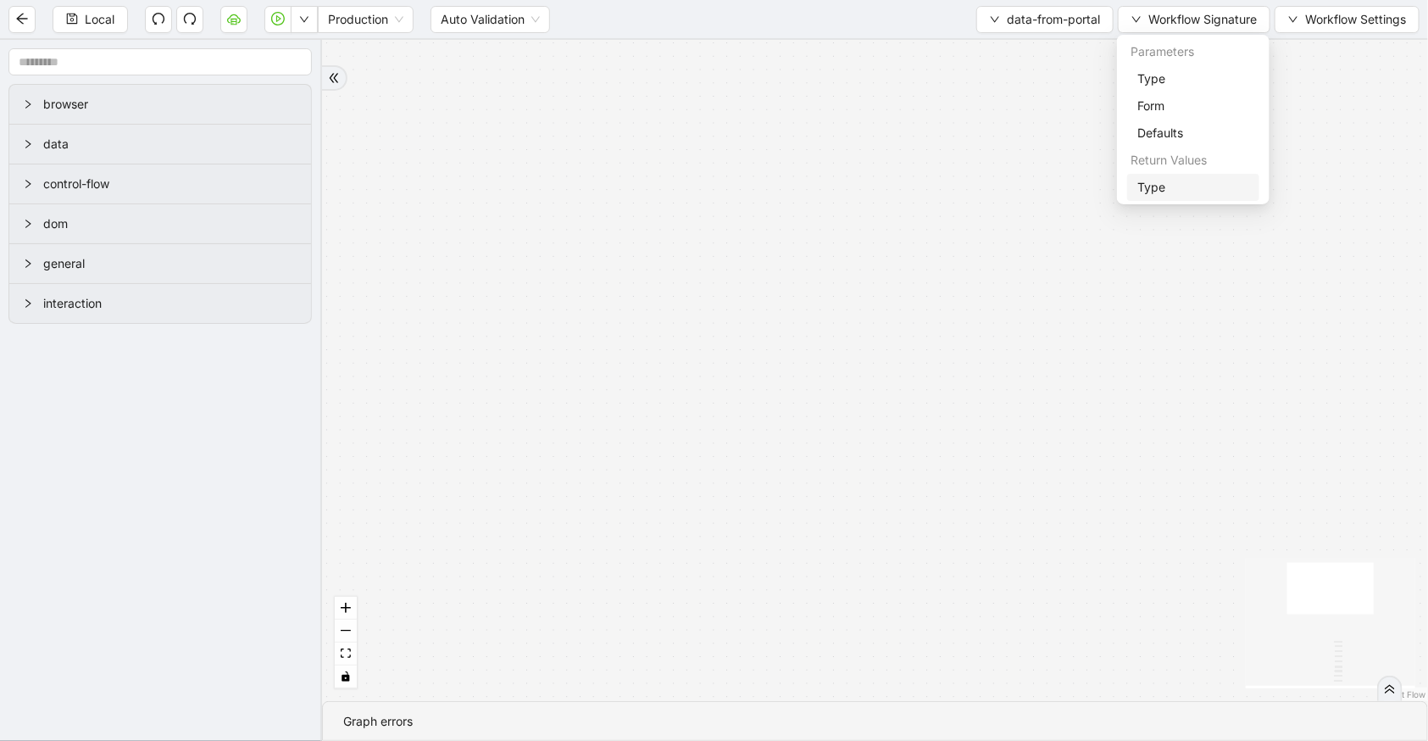
drag, startPoint x: 1170, startPoint y: 189, endPoint x: 1138, endPoint y: 165, distance: 39.3
click at [1170, 190] on span "Type" at bounding box center [1193, 187] width 112 height 19
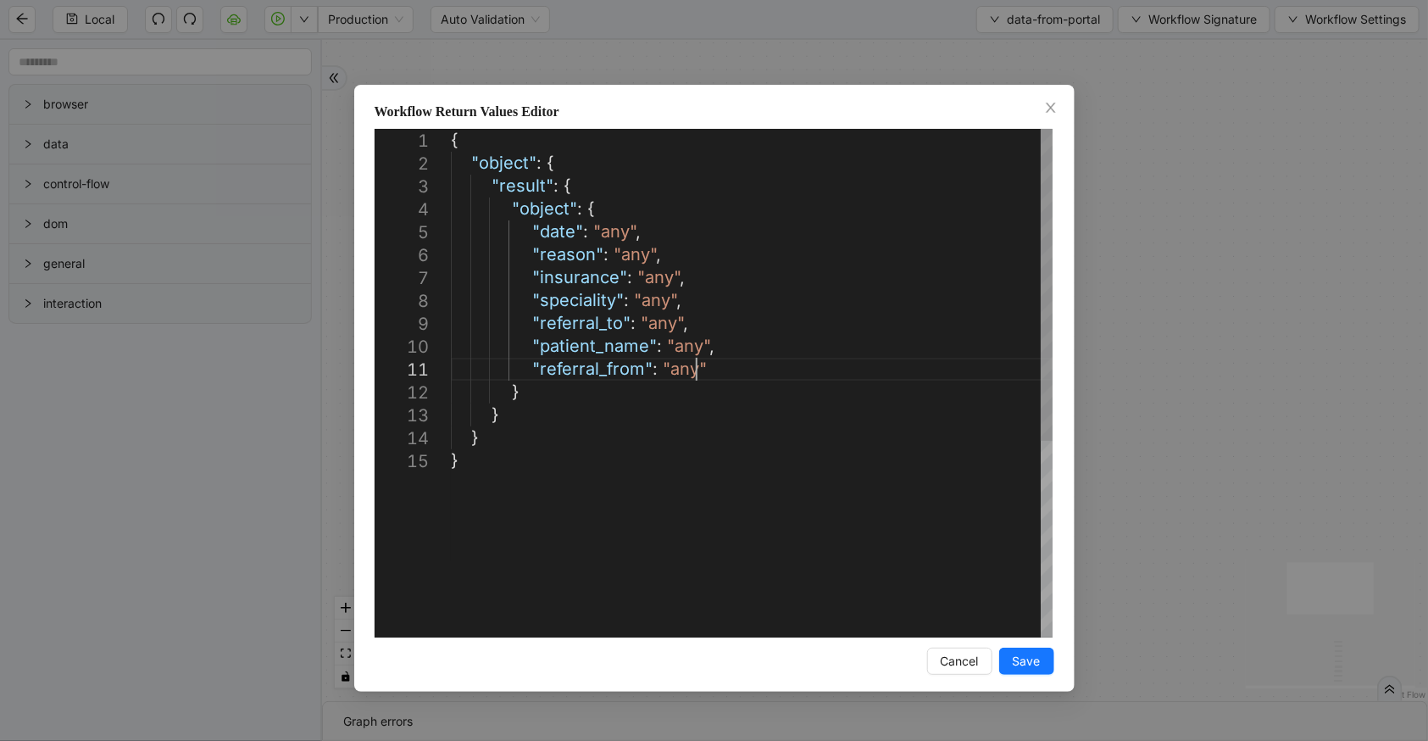
type textarea "**********"
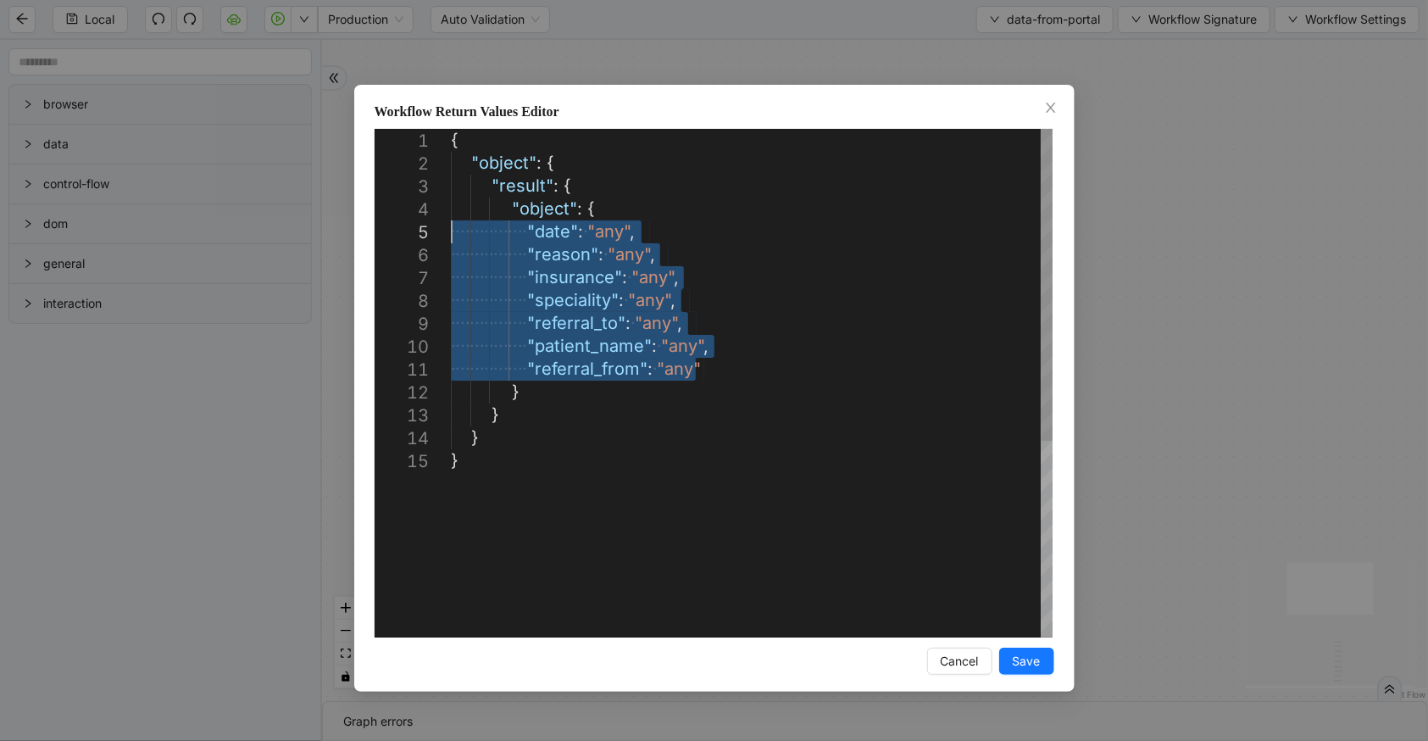
drag, startPoint x: 723, startPoint y: 368, endPoint x: 424, endPoint y: 220, distance: 333.6
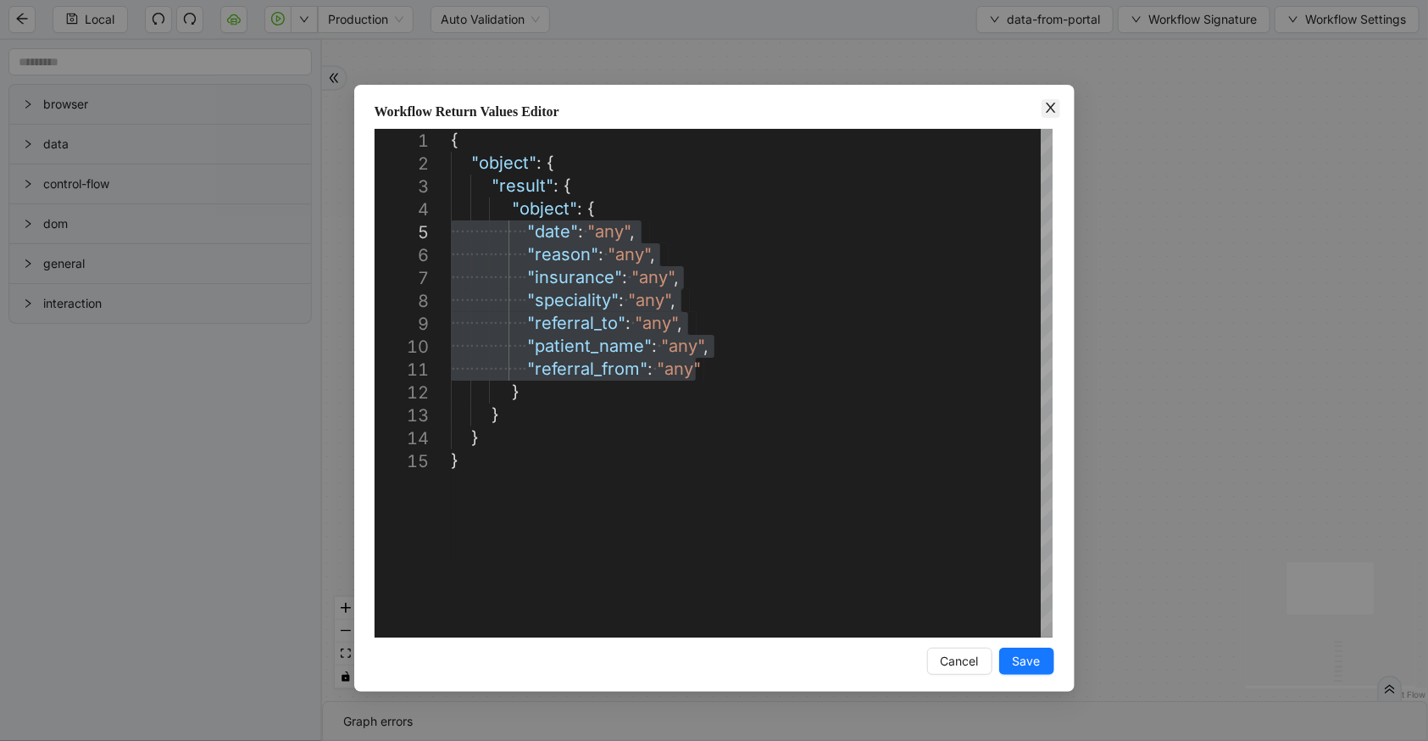
click at [1043, 108] on span "Close" at bounding box center [1051, 108] width 19 height 19
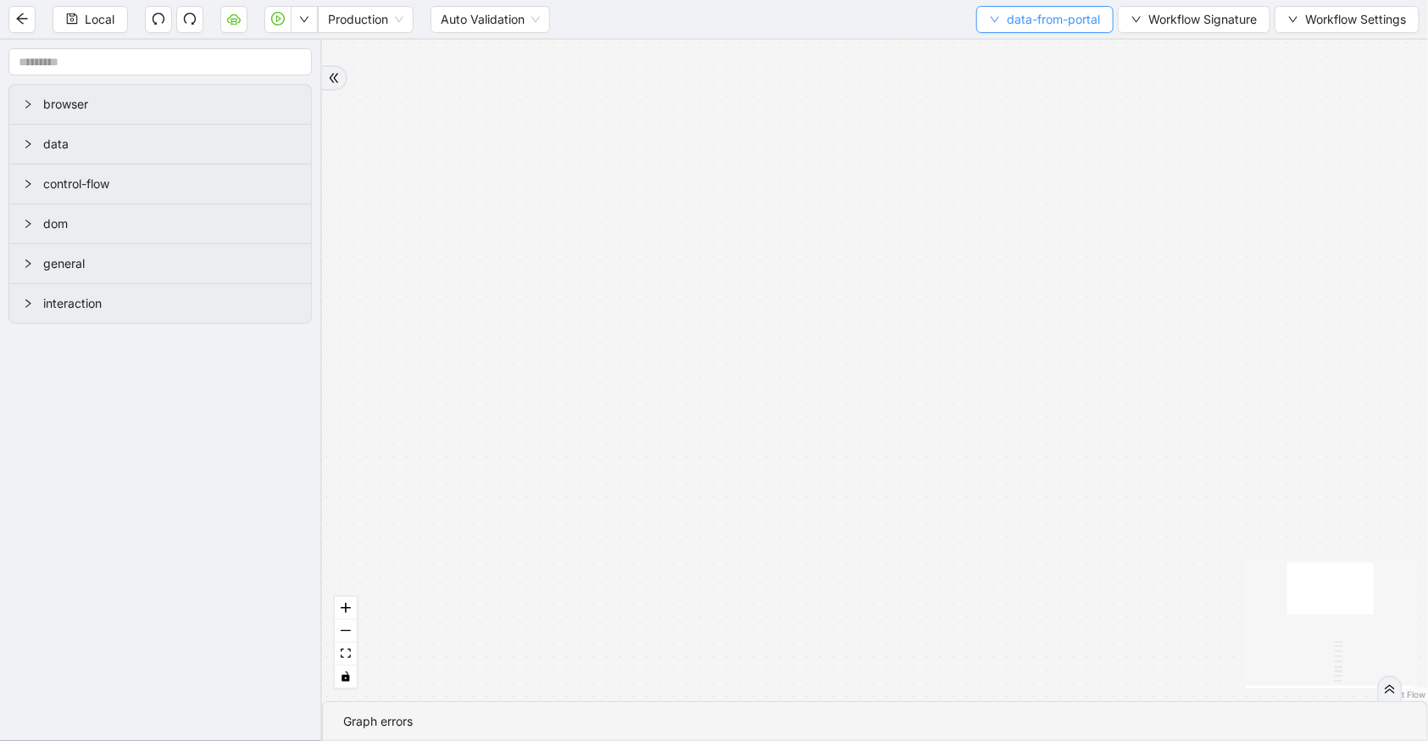
click at [1063, 25] on span "data-from-portal" at bounding box center [1053, 19] width 93 height 19
click at [1064, 45] on span "Select" at bounding box center [1043, 51] width 112 height 19
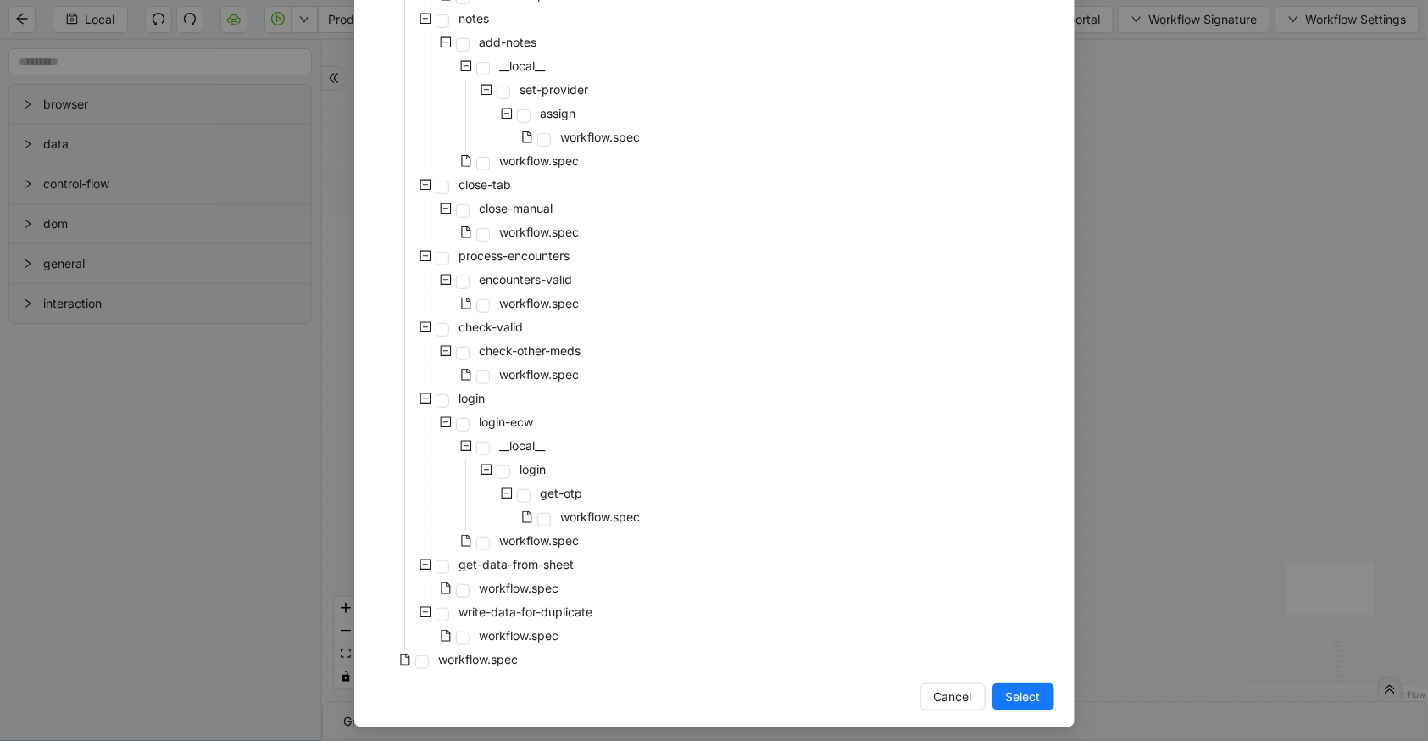
scroll to position [531, 0]
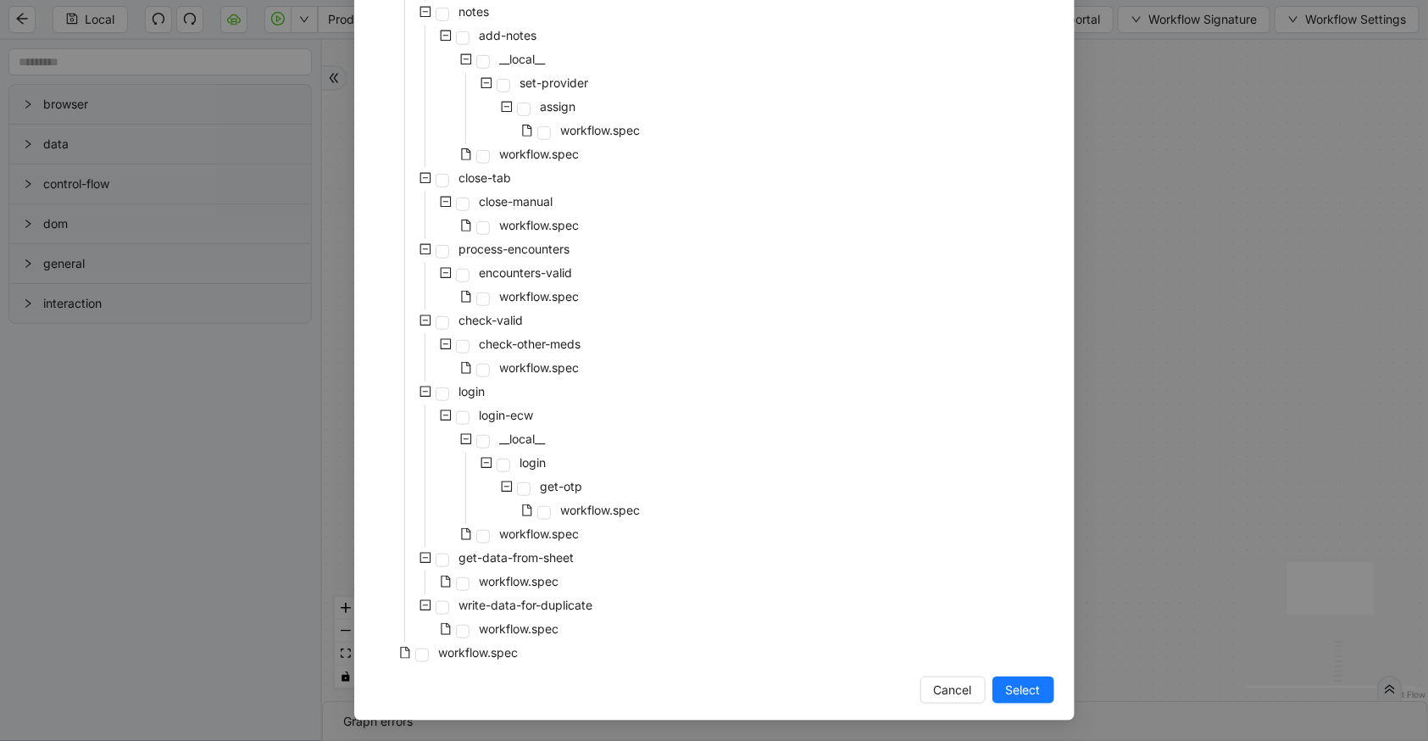
click at [425, 656] on div "workflow.spec" at bounding box center [448, 654] width 147 height 24
click at [480, 651] on span "workflow.spec" at bounding box center [479, 652] width 80 height 14
click at [1034, 699] on button "Select" at bounding box center [1024, 689] width 62 height 27
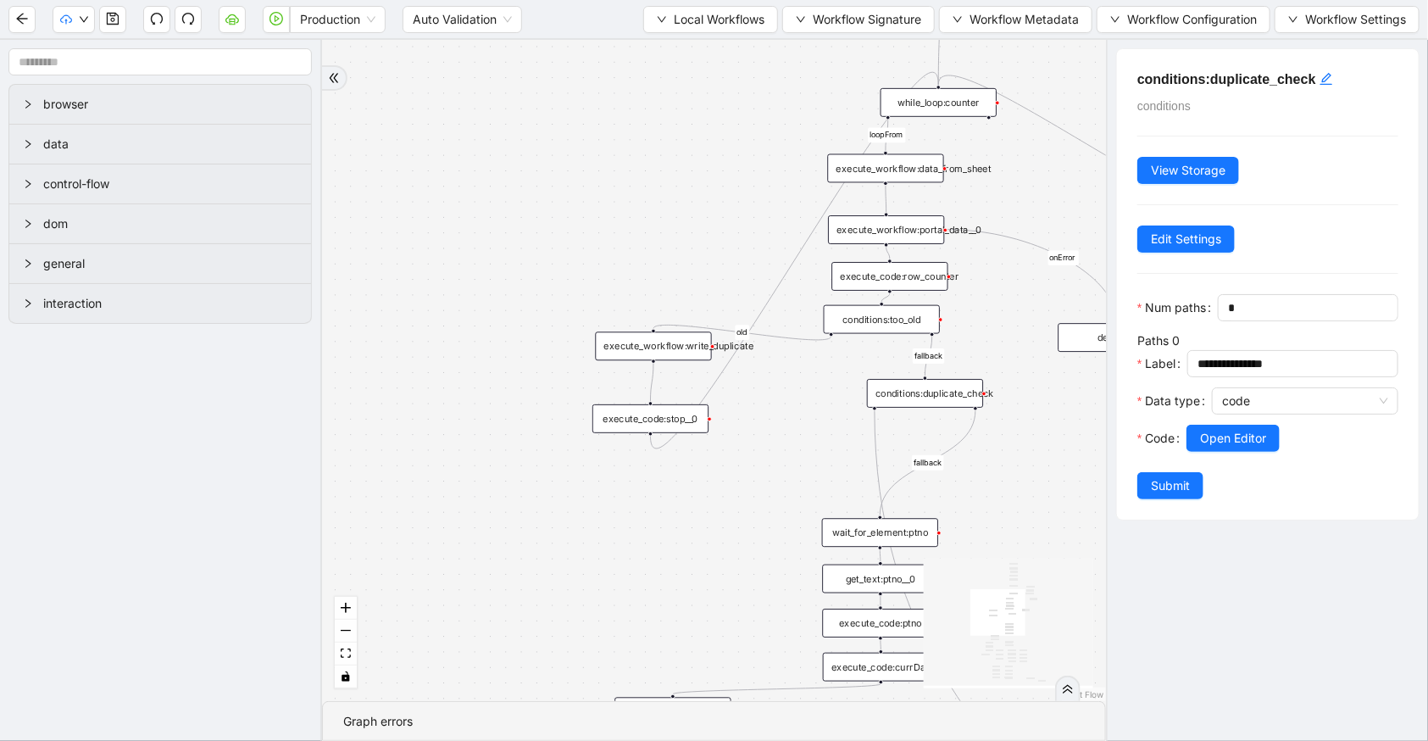
click at [887, 312] on div "conditions:too_old" at bounding box center [882, 319] width 116 height 29
click at [920, 396] on div "conditions:duplicate_check" at bounding box center [925, 393] width 116 height 29
click at [1220, 448] on span "Open Editor" at bounding box center [1233, 438] width 66 height 19
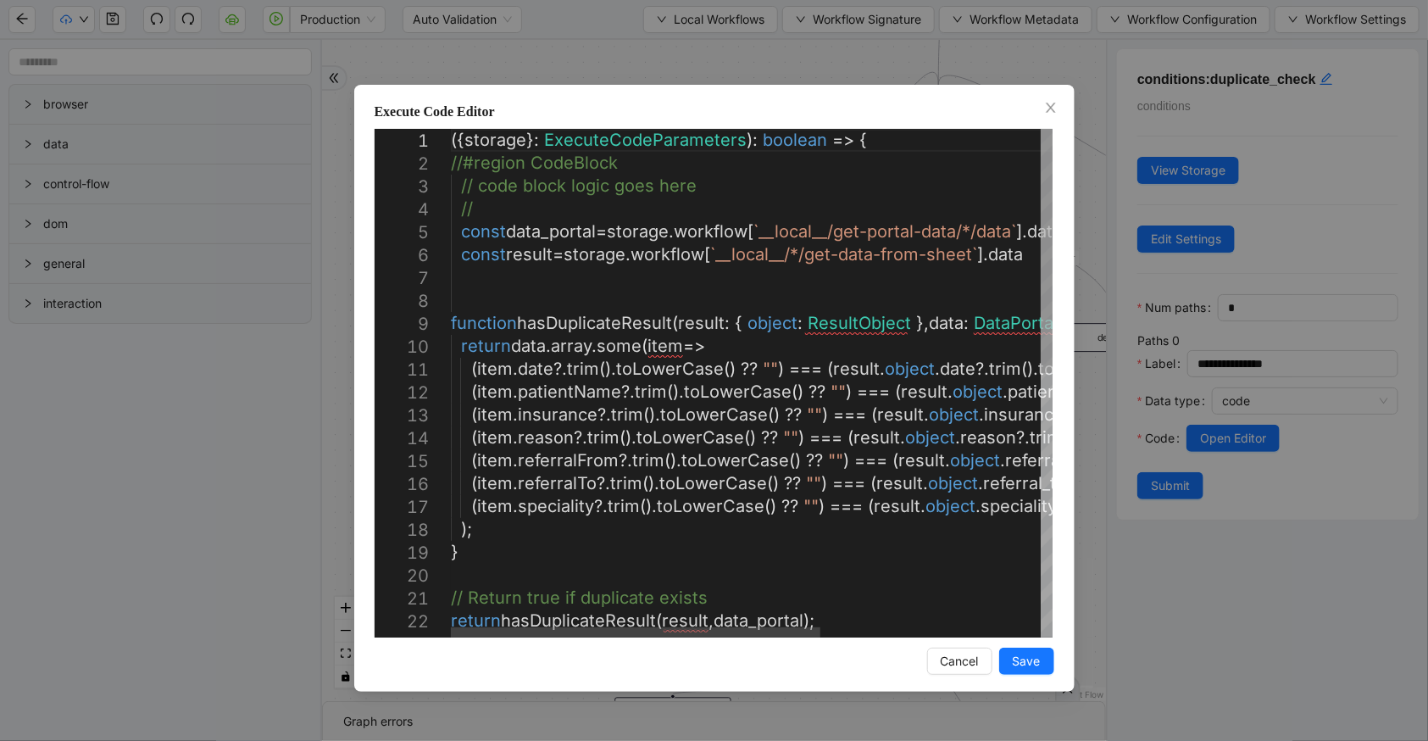
scroll to position [0, 0]
click at [700, 562] on div "({ storage }: ExecuteCodeParameters ): boolean => { //#region CodeBlock // code…" at bounding box center [930, 658] width 959 height 1058
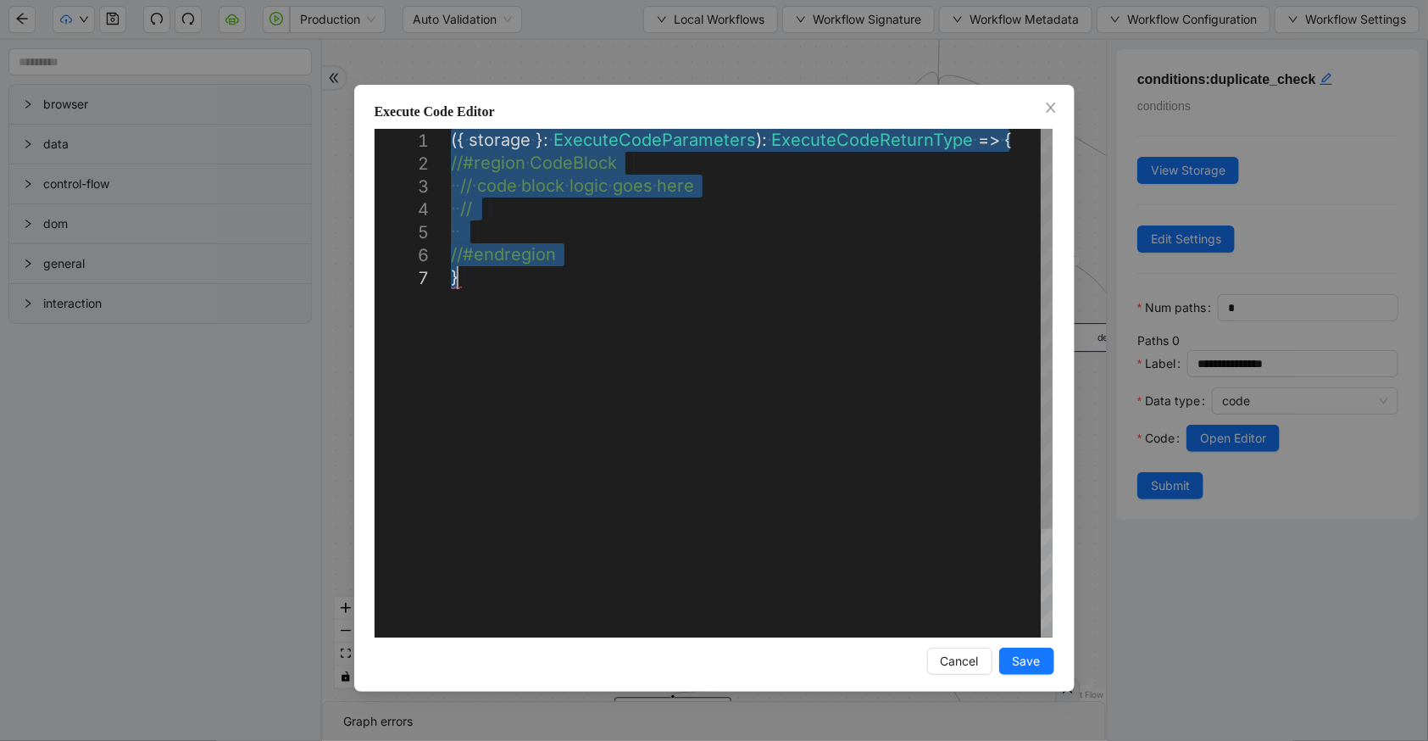
paste textarea "Editor content;Press Alt+F1 for Accessibility Options."
type textarea "**********"
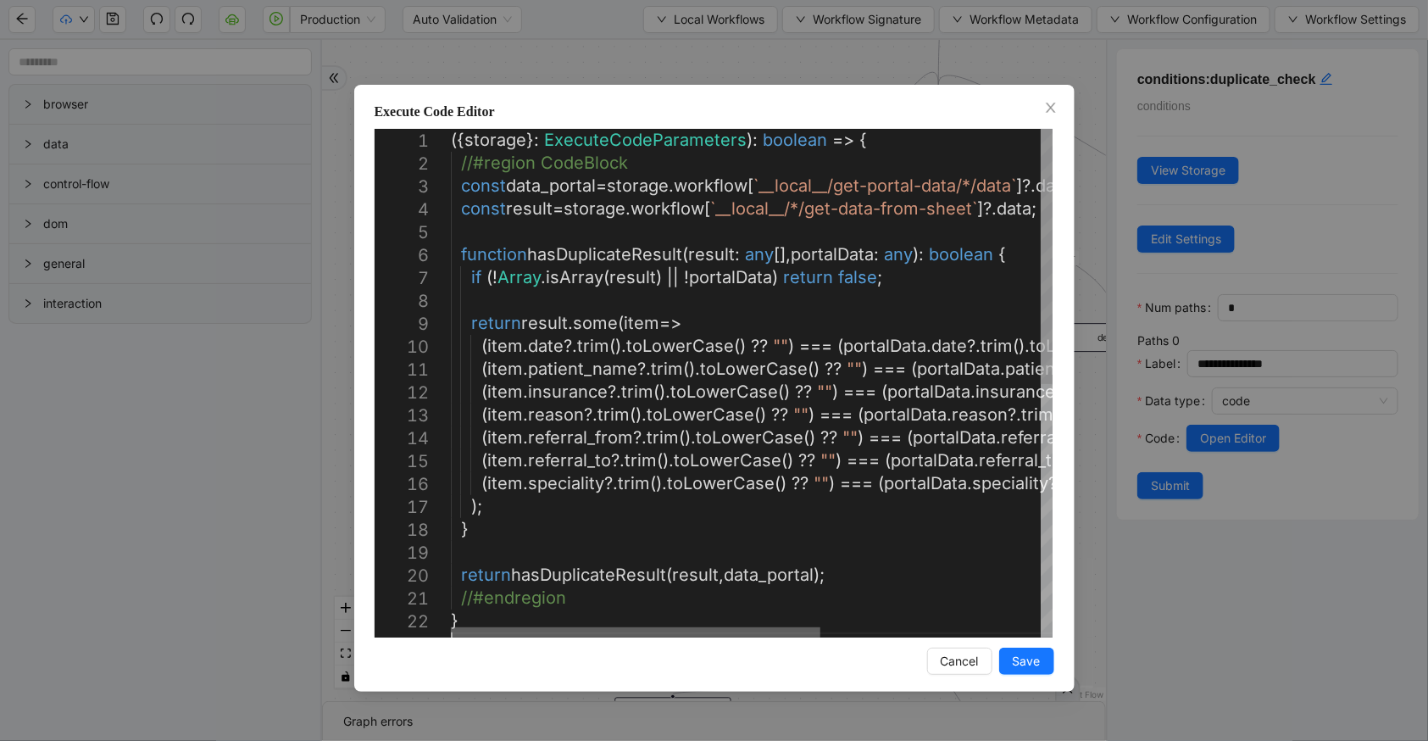
click at [657, 627] on div at bounding box center [636, 632] width 370 height 10
click at [1025, 664] on span "Save" at bounding box center [1027, 661] width 28 height 19
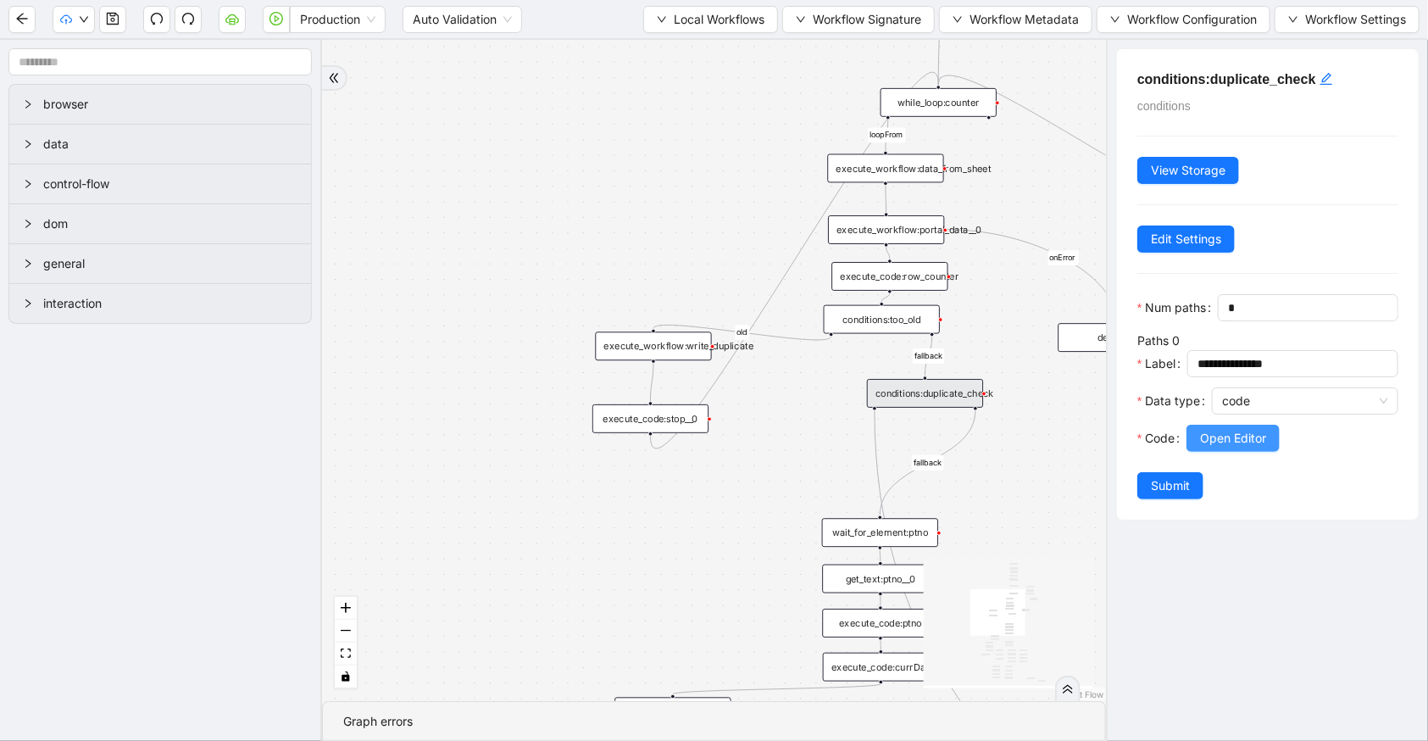
click at [1220, 448] on span "Open Editor" at bounding box center [1233, 438] width 66 height 19
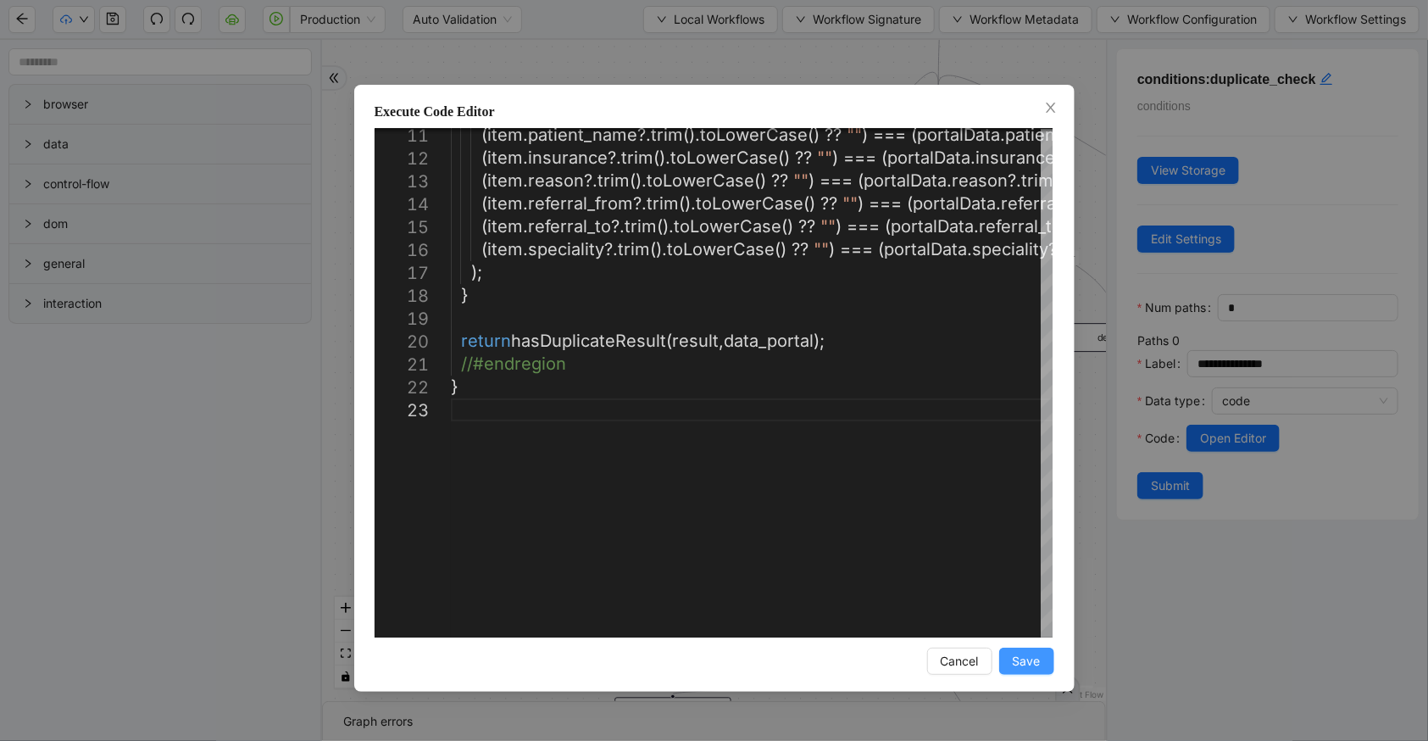
click at [1008, 661] on button "Save" at bounding box center [1026, 661] width 55 height 27
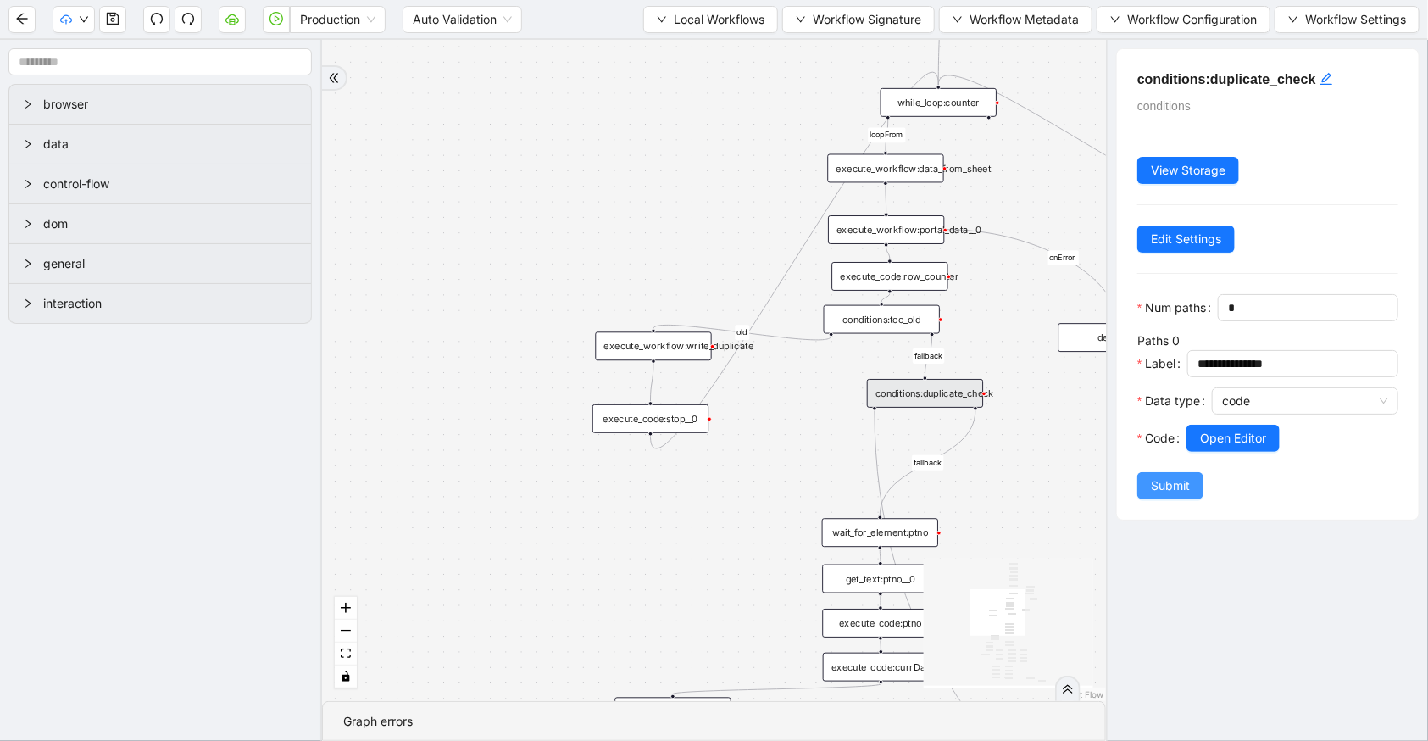
click at [1200, 499] on button "Submit" at bounding box center [1170, 485] width 66 height 27
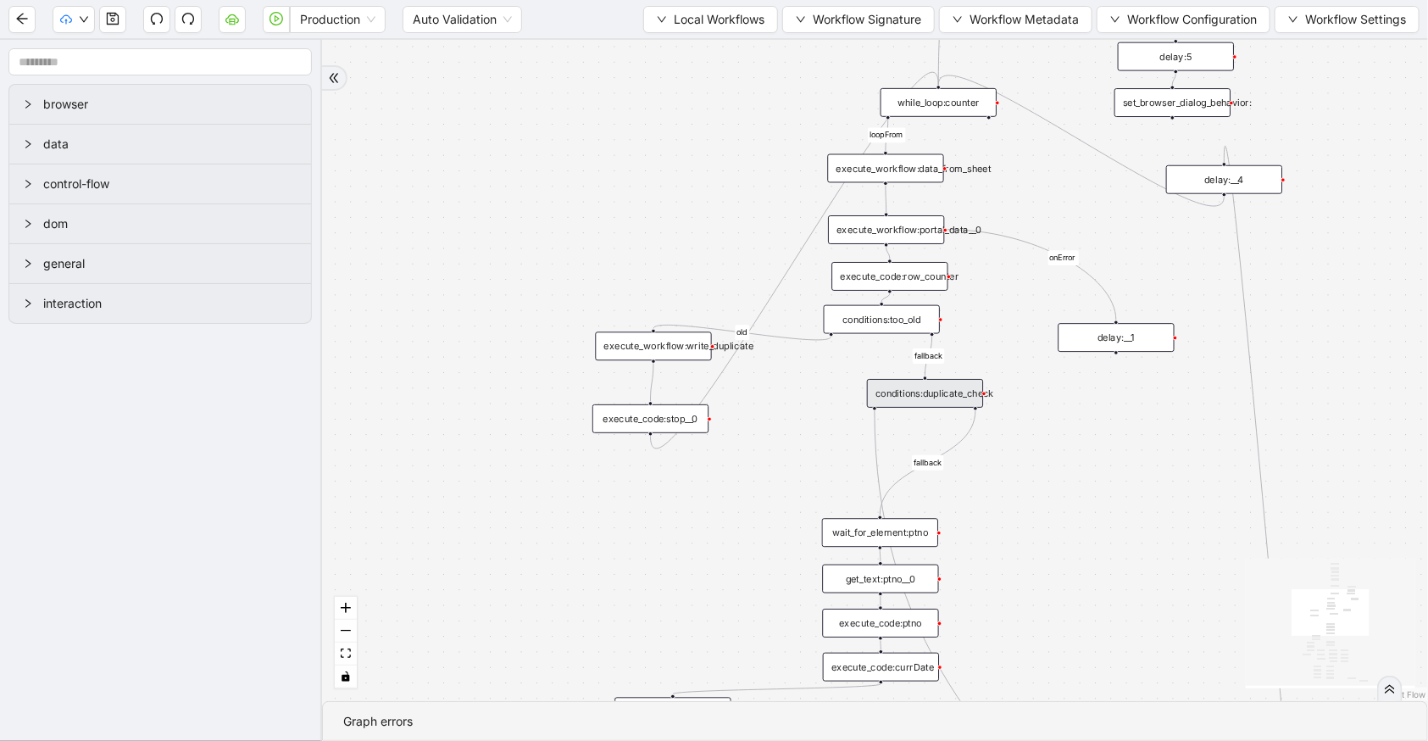
click at [944, 387] on div "conditions:duplicate_check" at bounding box center [925, 393] width 116 height 29
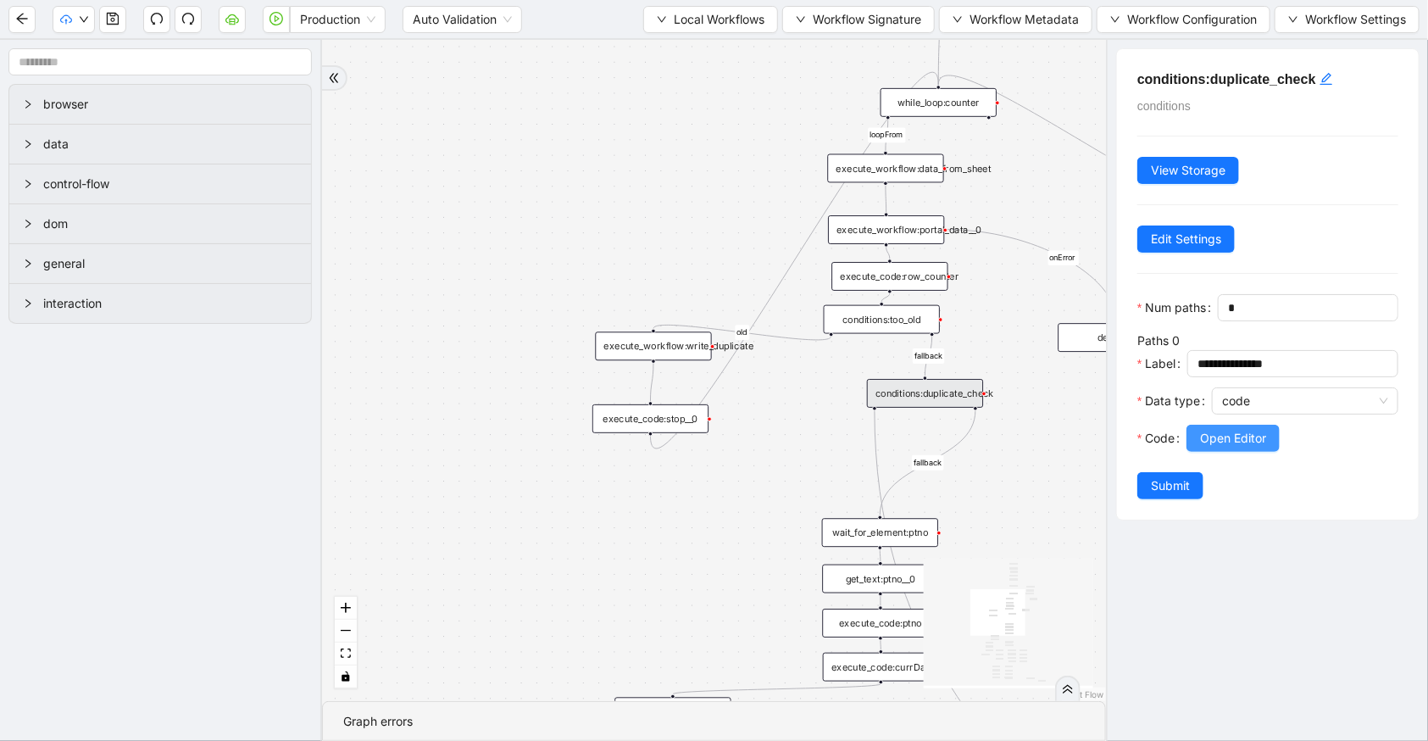
click at [1199, 452] on button "Open Editor" at bounding box center [1233, 438] width 93 height 27
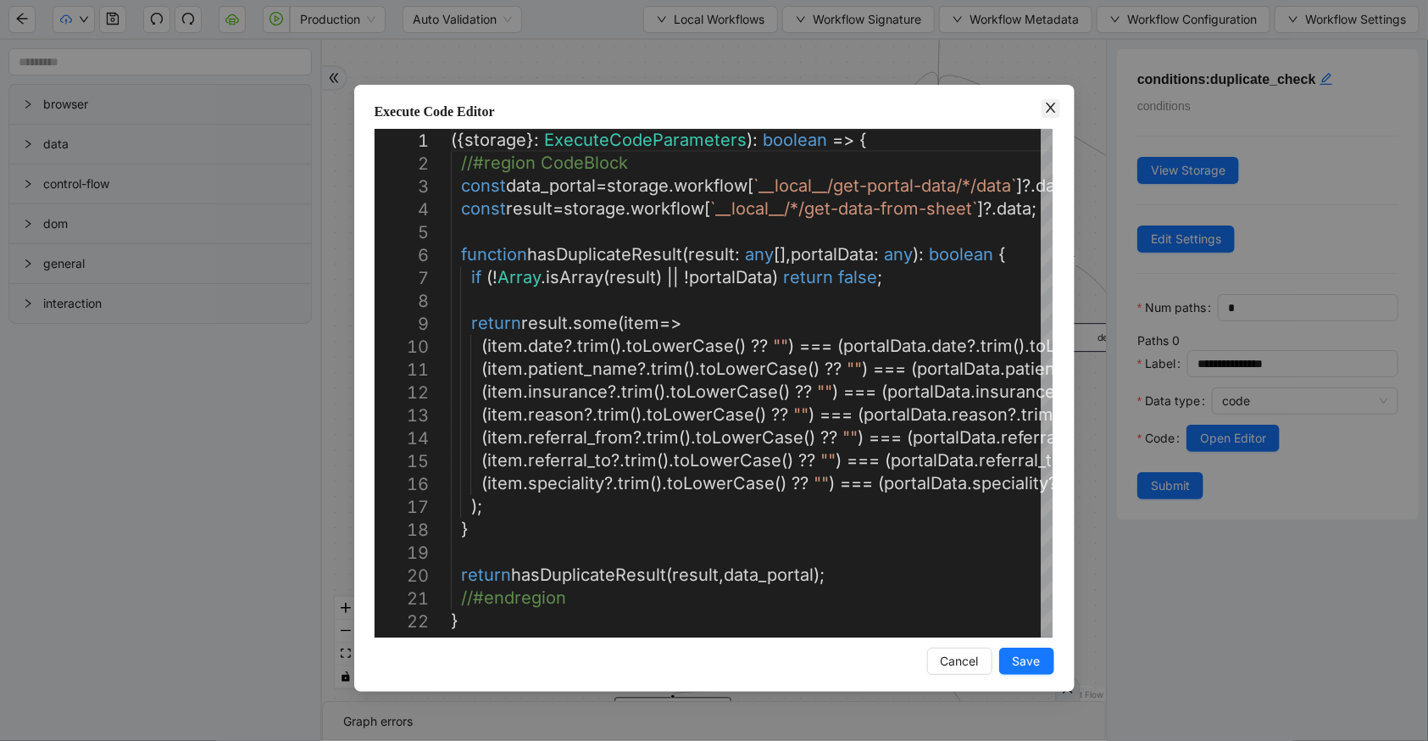
click at [1051, 104] on icon "close" at bounding box center [1051, 108] width 14 height 14
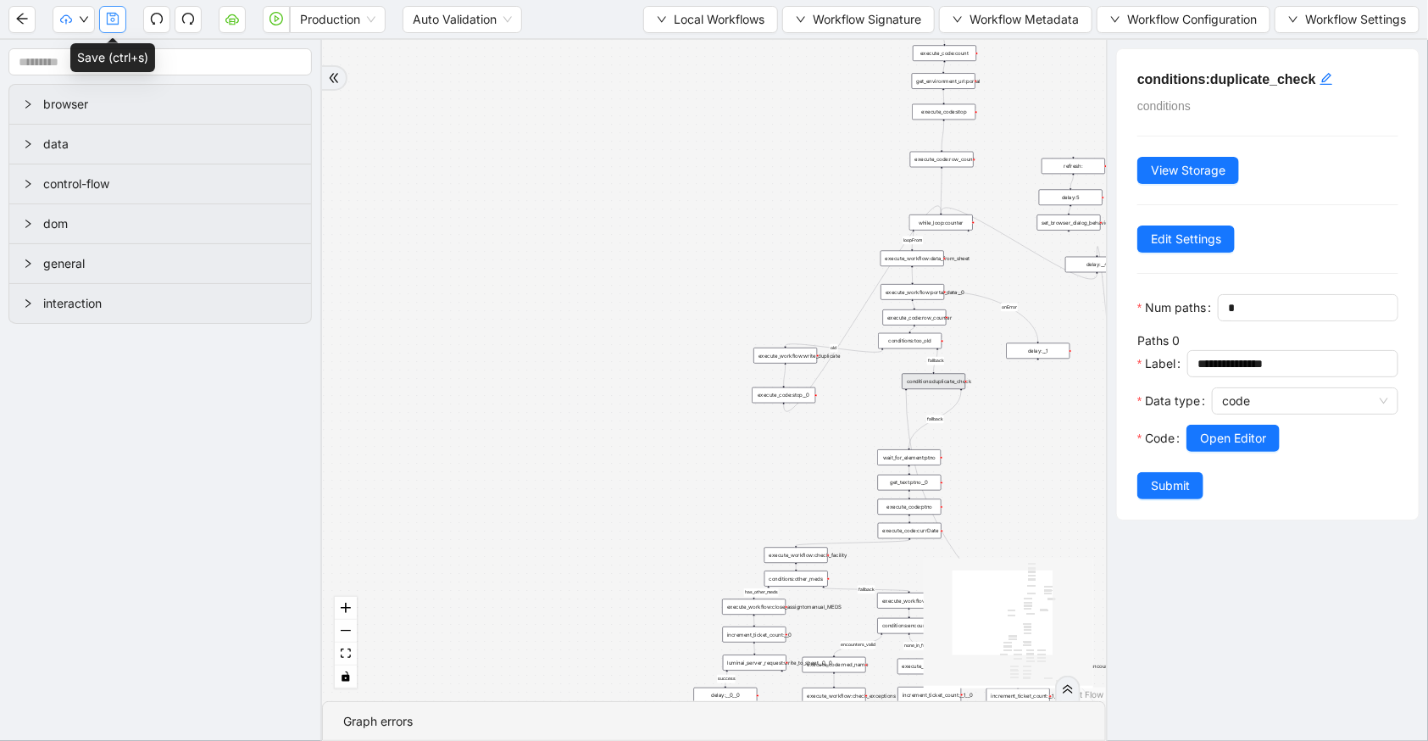
click at [108, 20] on icon "save" at bounding box center [113, 19] width 12 height 12
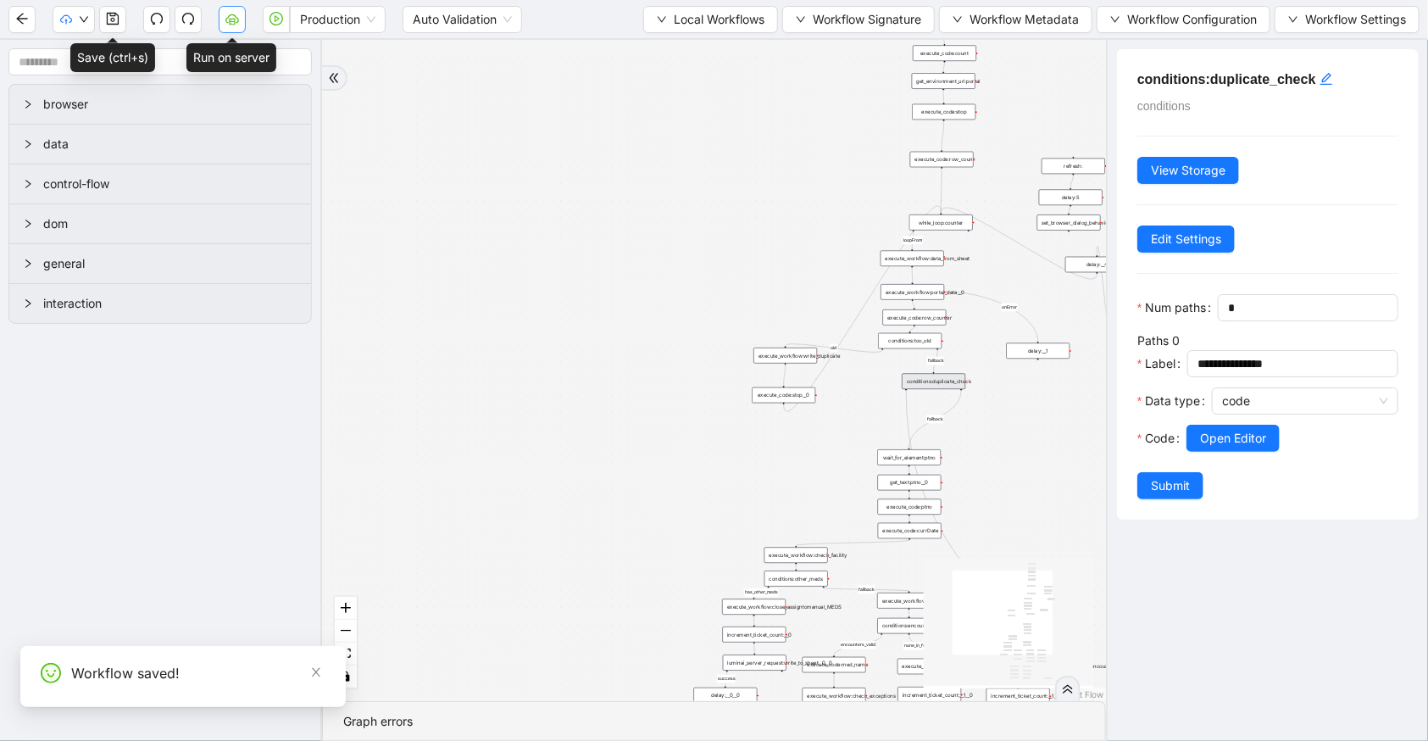
click at [238, 16] on icon "cloud-server" at bounding box center [232, 19] width 14 height 14
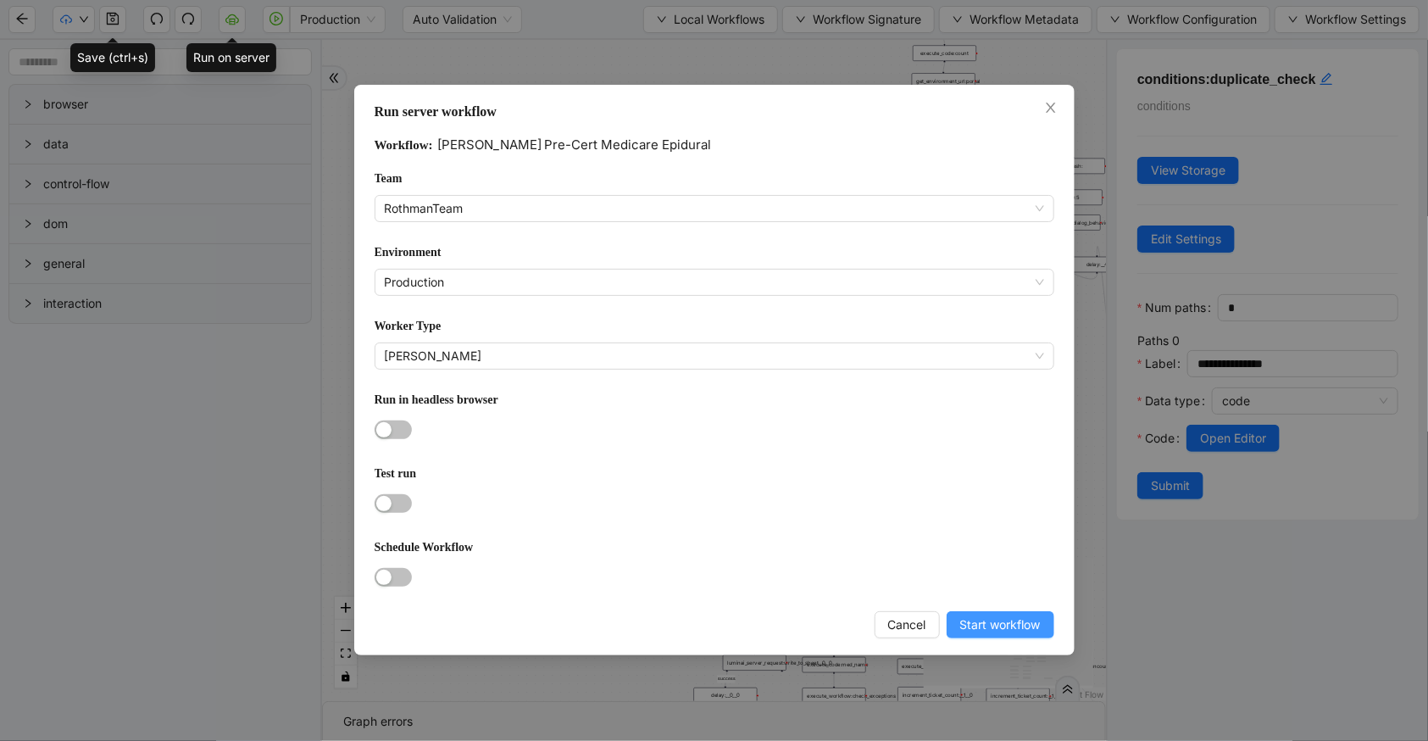
click at [962, 620] on span "Start workflow" at bounding box center [1000, 624] width 81 height 19
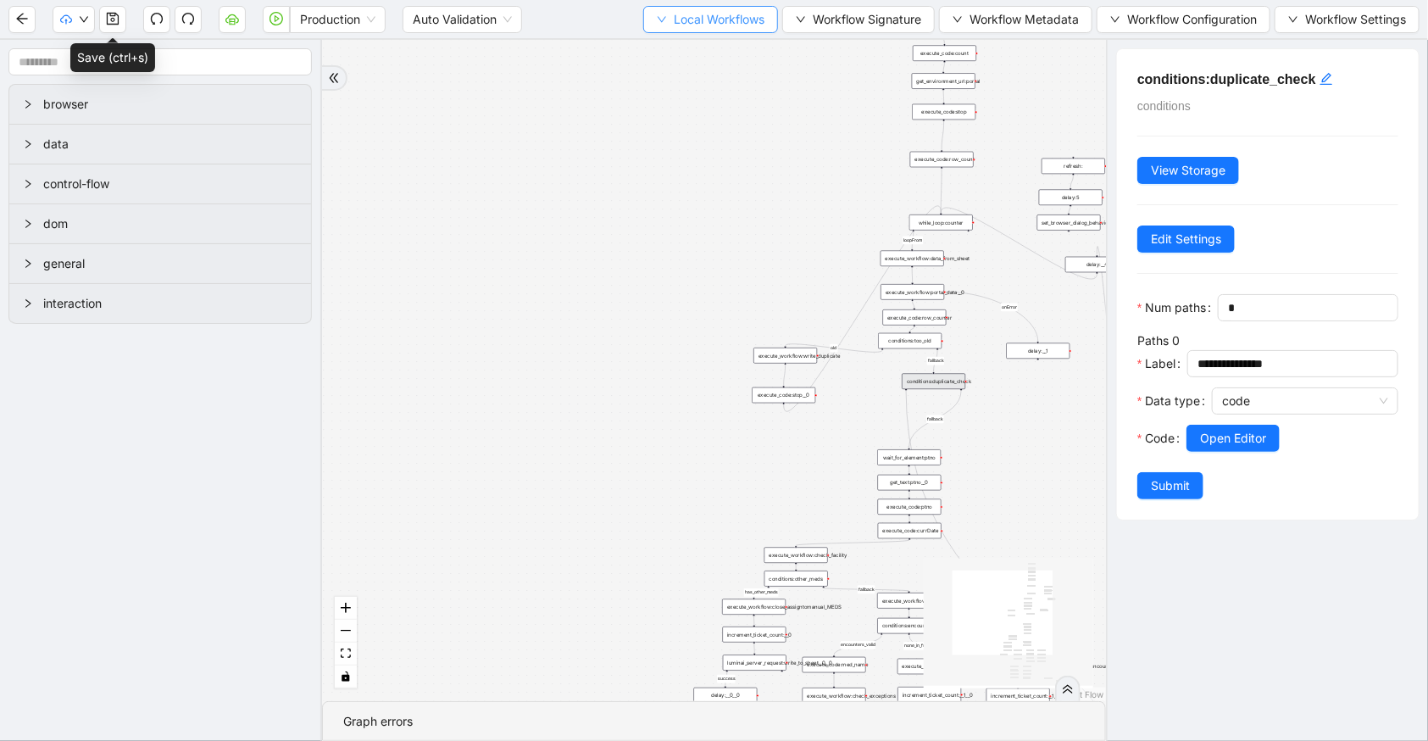
click at [692, 19] on span "Local Workflows" at bounding box center [719, 19] width 91 height 19
click at [707, 53] on span "Select" at bounding box center [708, 51] width 108 height 19
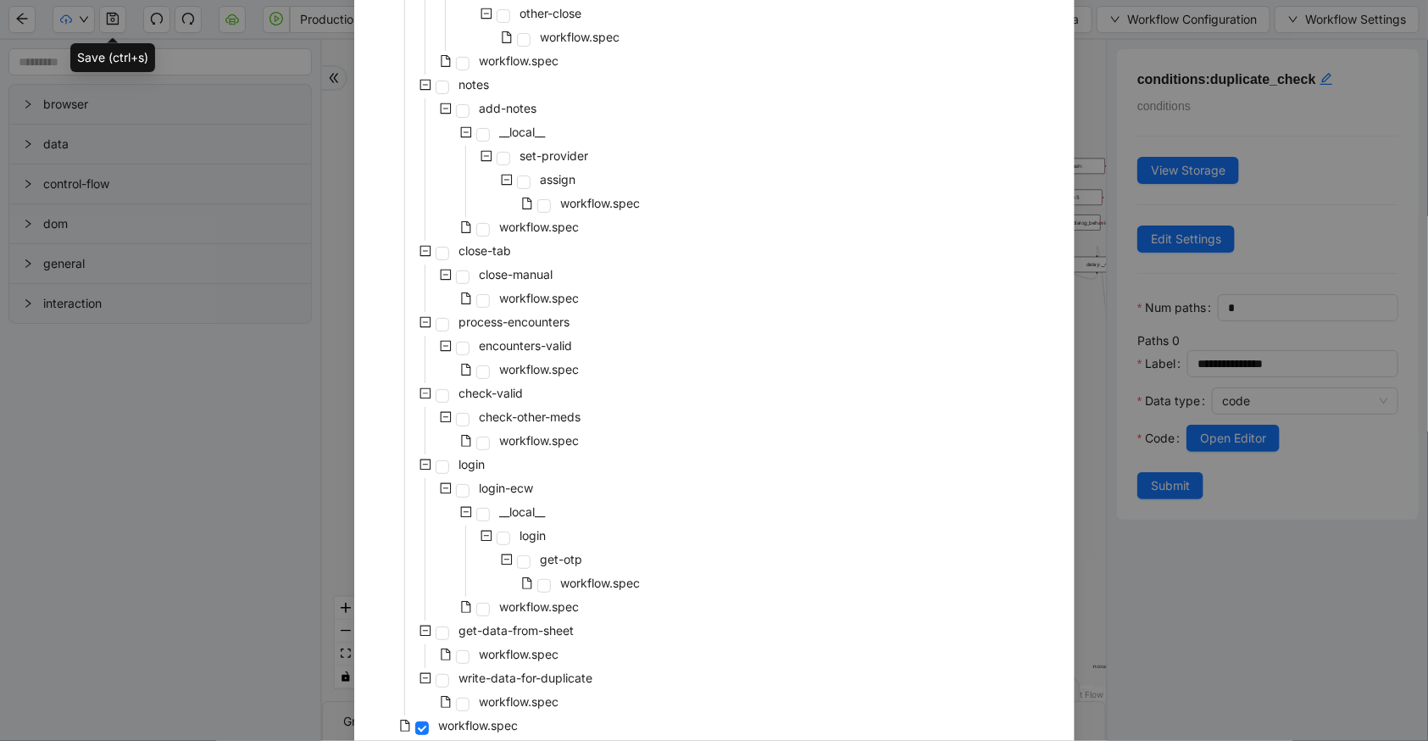
scroll to position [531, 0]
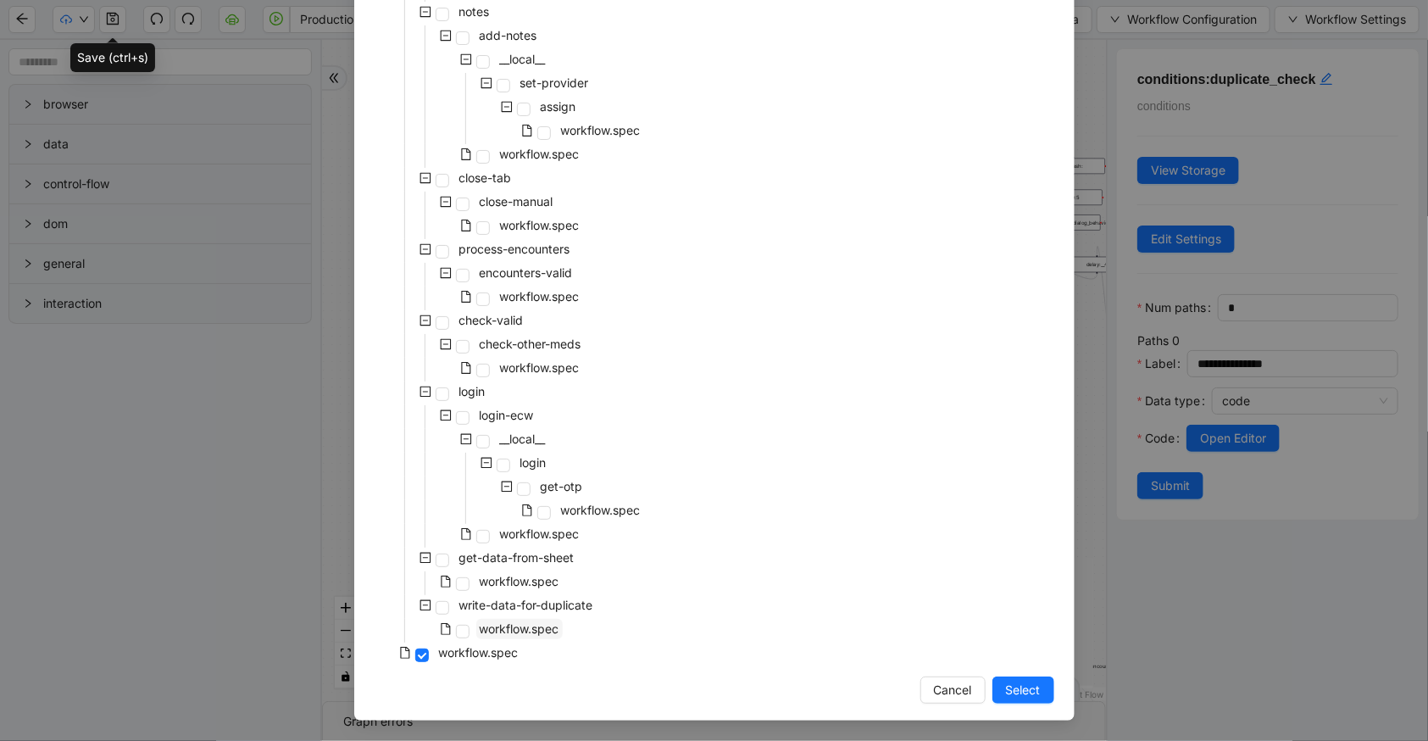
click at [530, 621] on span "workflow.spec" at bounding box center [520, 628] width 80 height 14
click at [1022, 695] on span "Select" at bounding box center [1023, 690] width 35 height 19
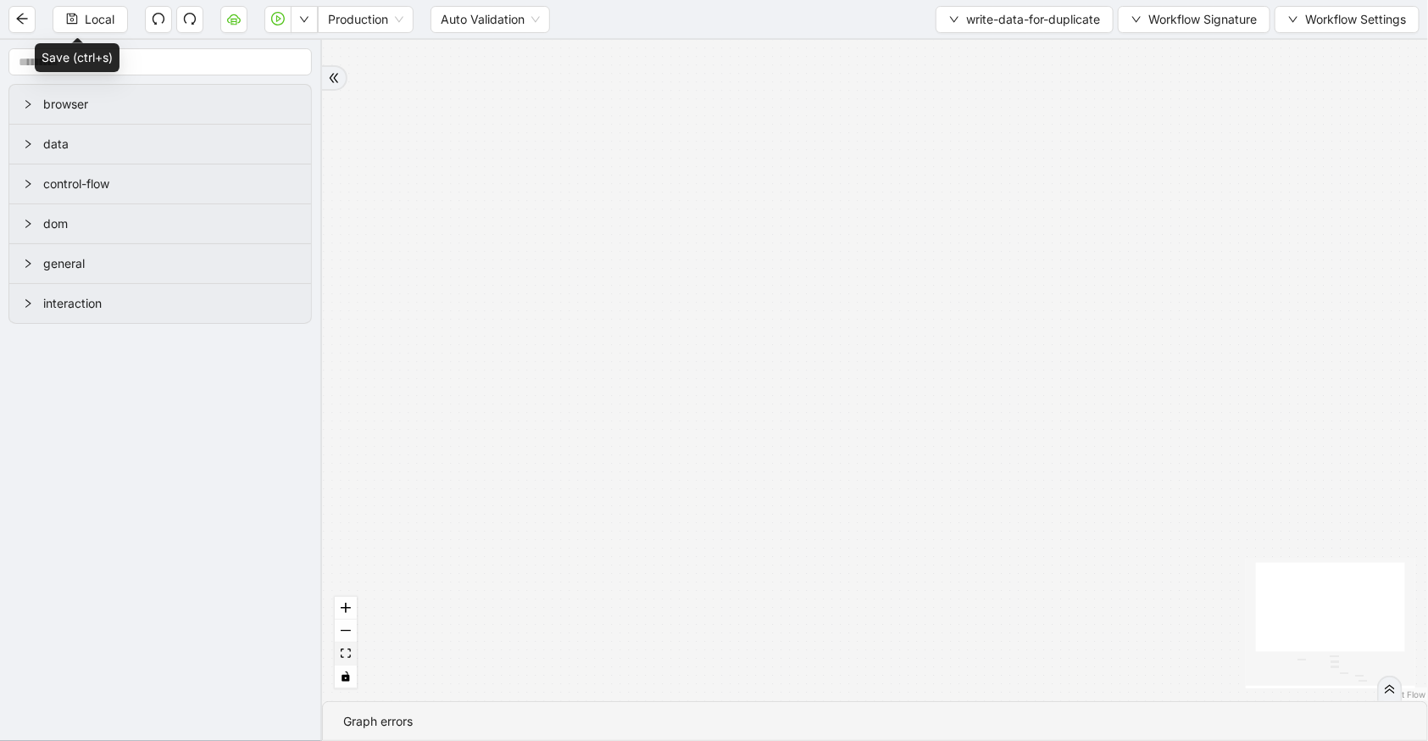
click at [338, 644] on button "fit view" at bounding box center [346, 653] width 22 height 23
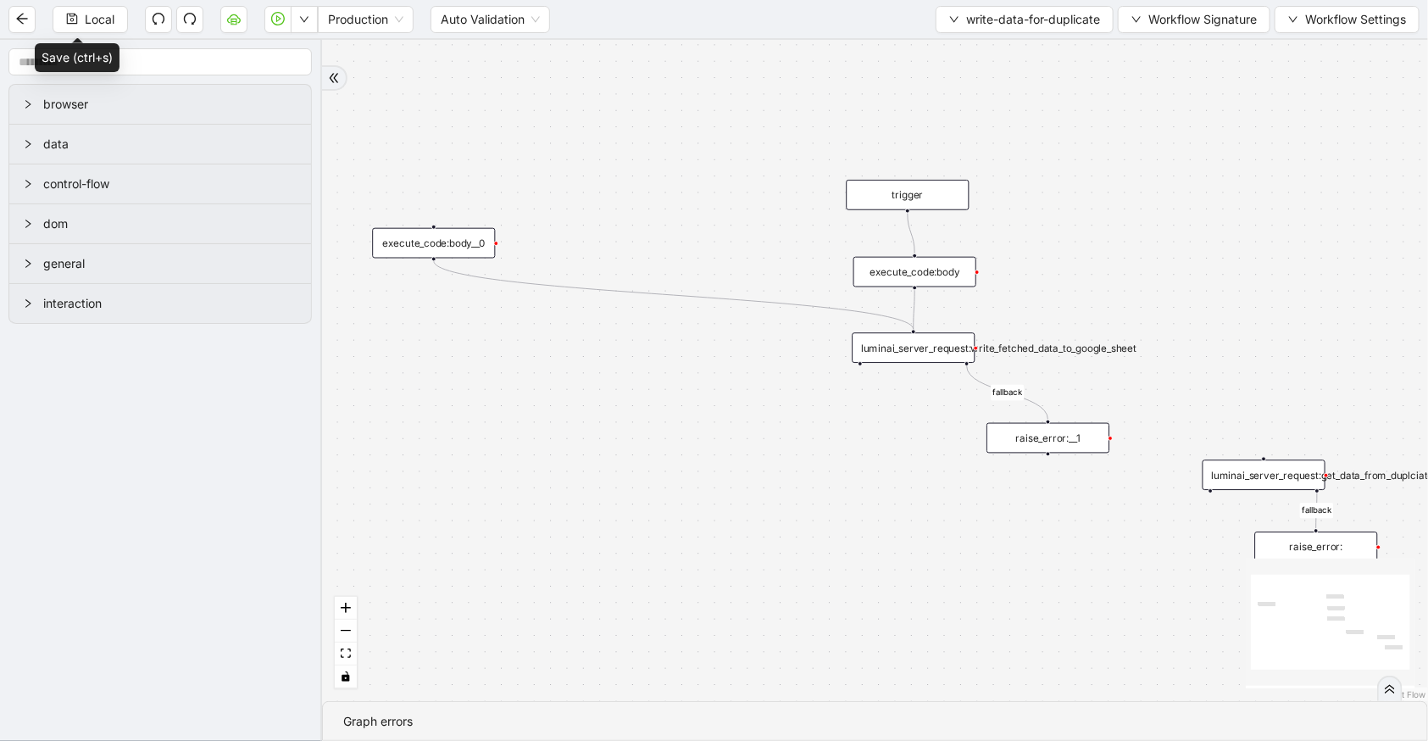
click at [899, 254] on div "fallback fallback trigger luminai_server_request:get_data_from_duplciate_sheet …" at bounding box center [875, 370] width 1106 height 661
click at [907, 279] on div "execute_code:body" at bounding box center [915, 272] width 123 height 31
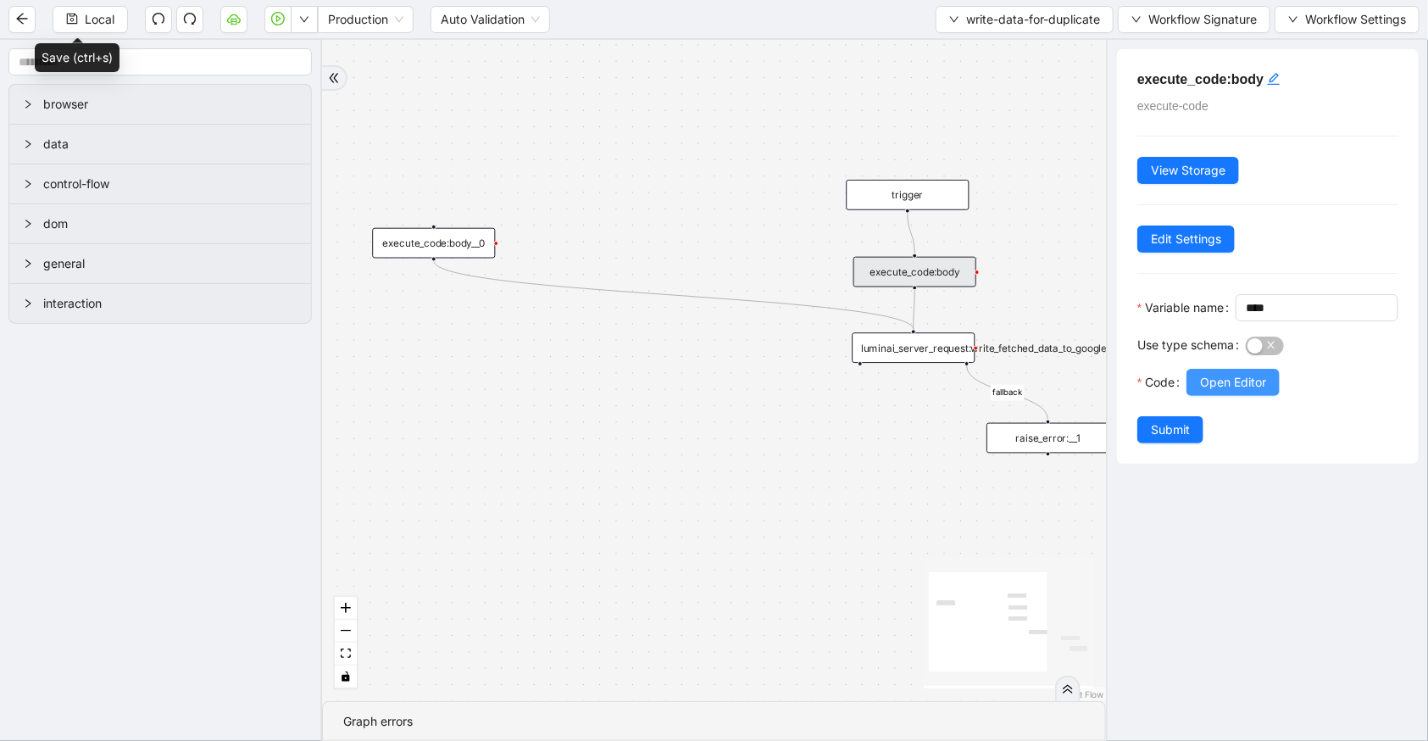
click at [1208, 392] on span "Open Editor" at bounding box center [1233, 382] width 66 height 19
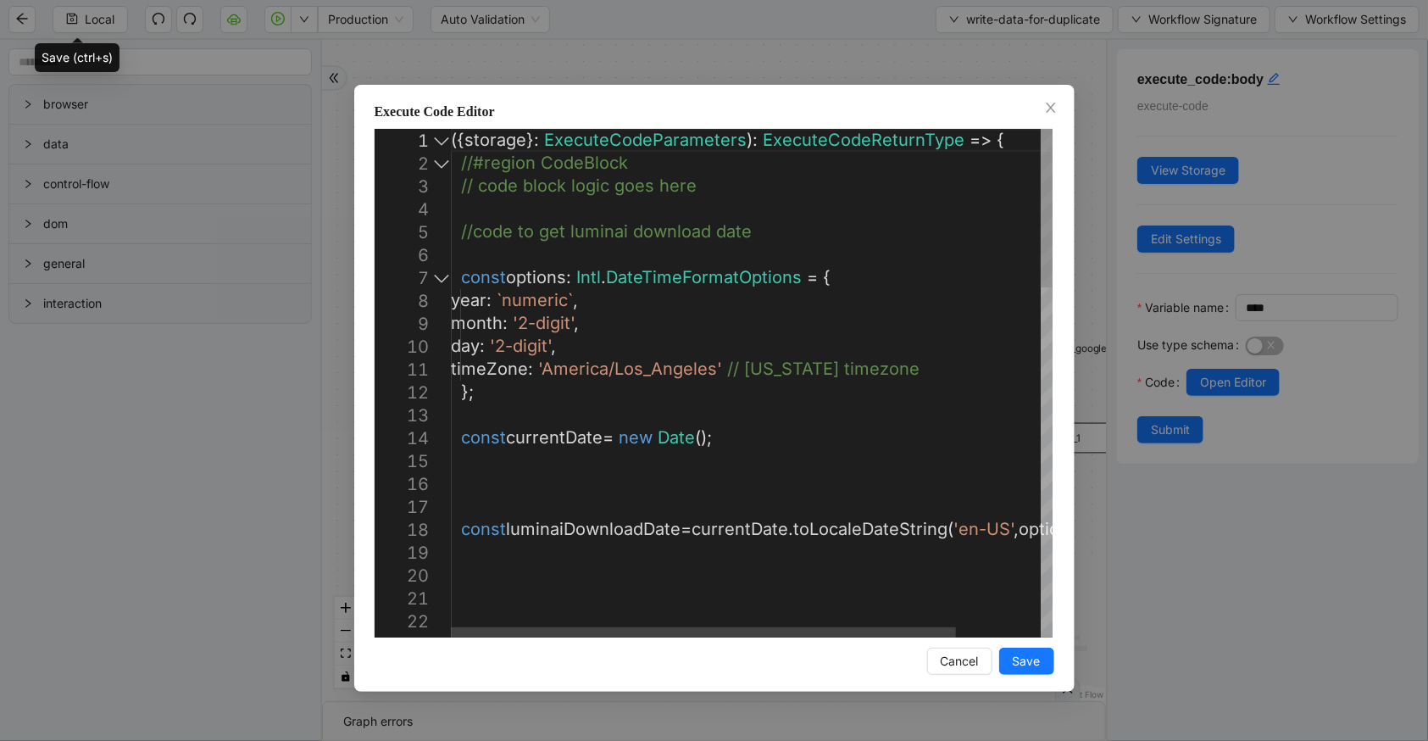
click at [435, 280] on div at bounding box center [442, 277] width 22 height 23
type textarea "**********"
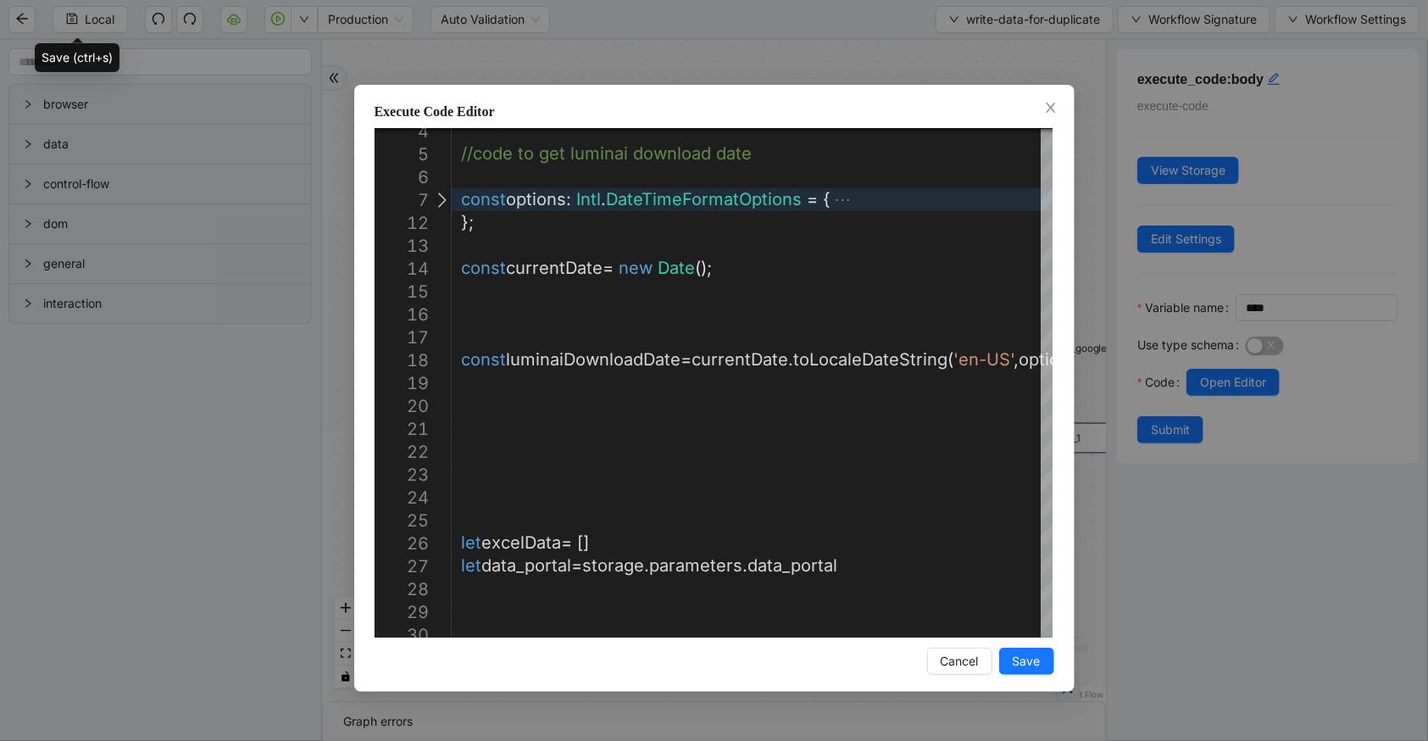
click at [647, 639] on div "**********" at bounding box center [714, 388] width 720 height 607
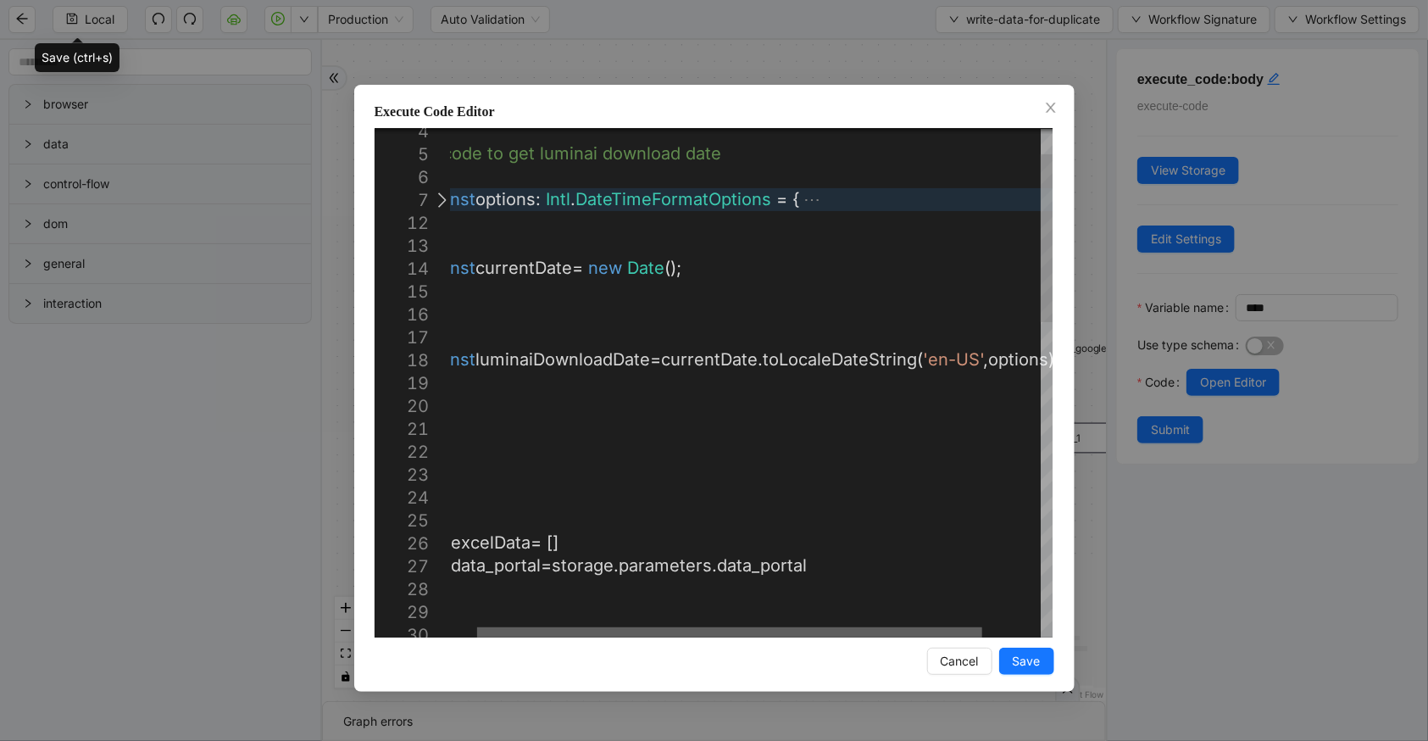
click at [695, 629] on div at bounding box center [729, 632] width 505 height 10
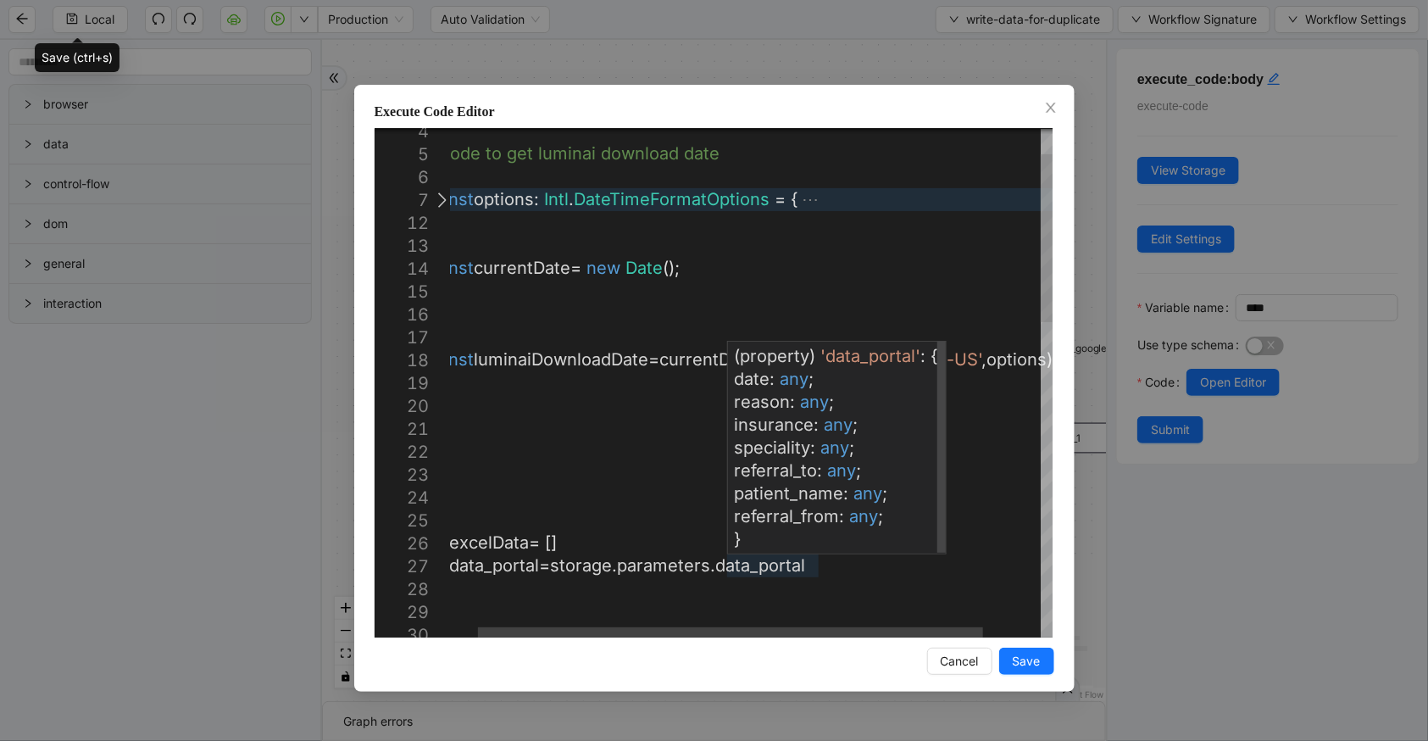
scroll to position [0, 0]
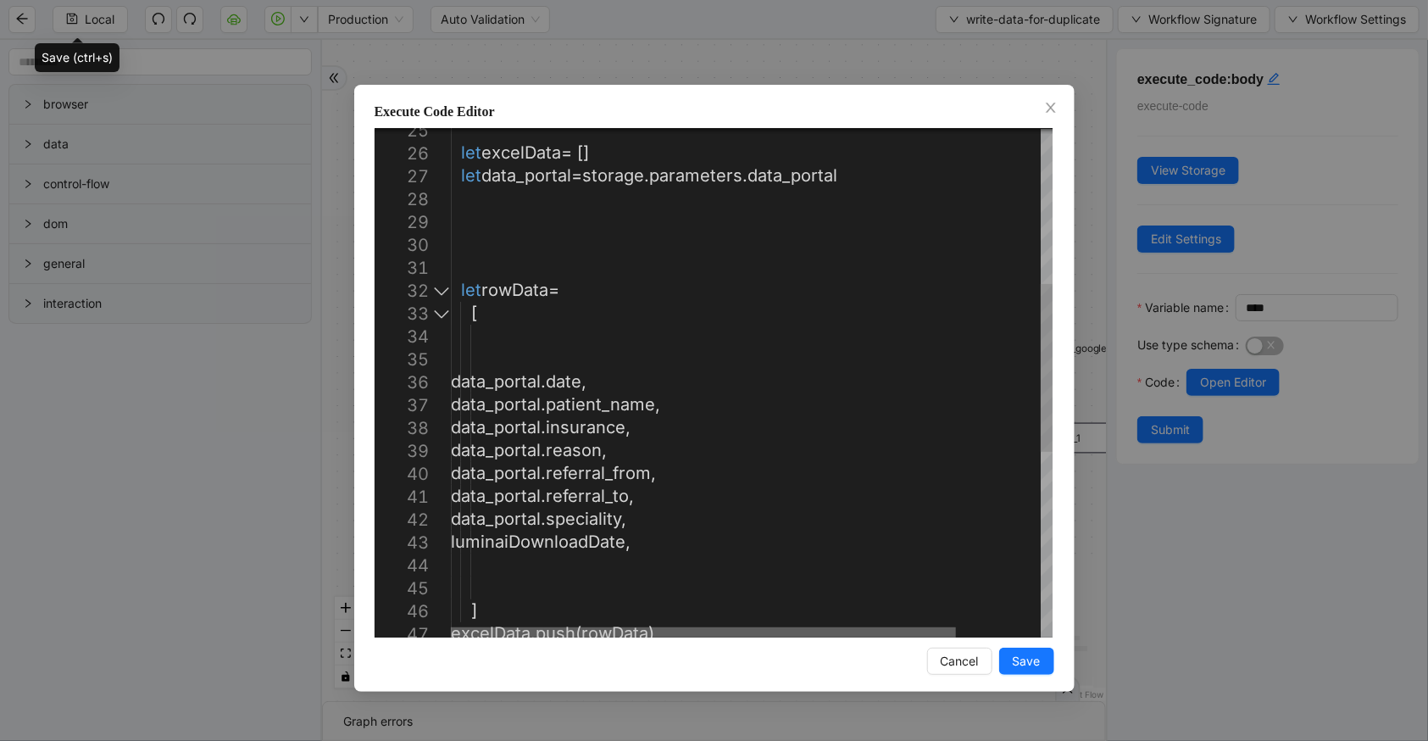
click at [560, 630] on div at bounding box center [703, 632] width 505 height 10
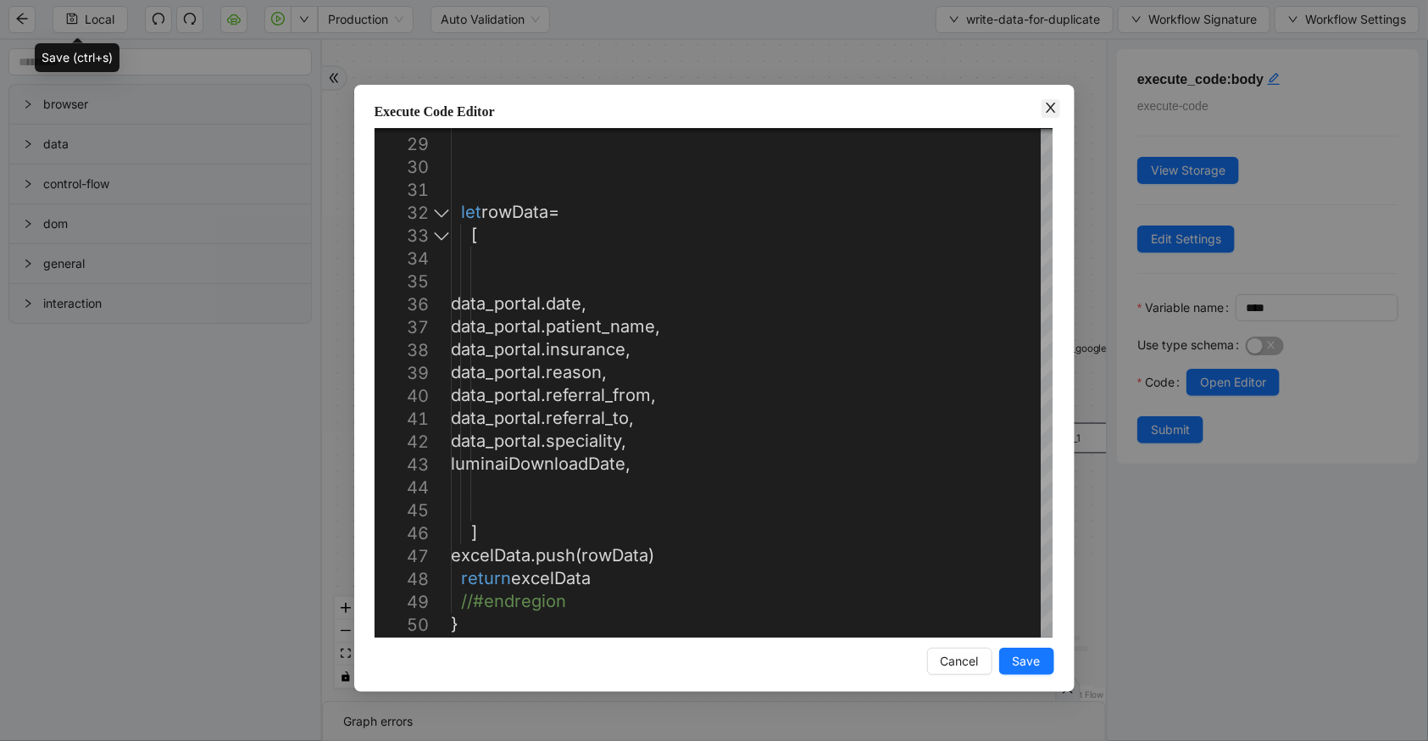
click at [1052, 110] on icon "close" at bounding box center [1050, 108] width 9 height 10
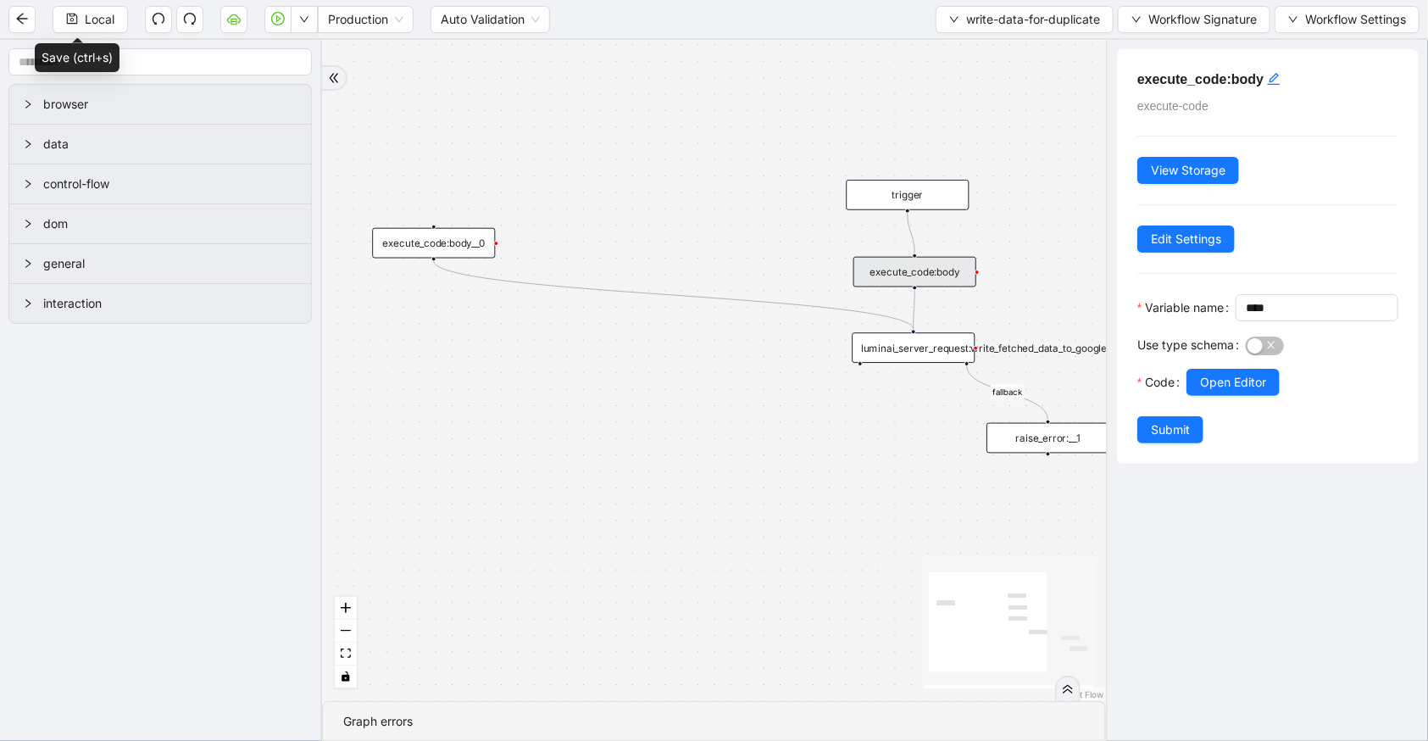
click at [927, 342] on div "luminai_server_request:write_fetched_data_to_google_sheet" at bounding box center [913, 347] width 123 height 31
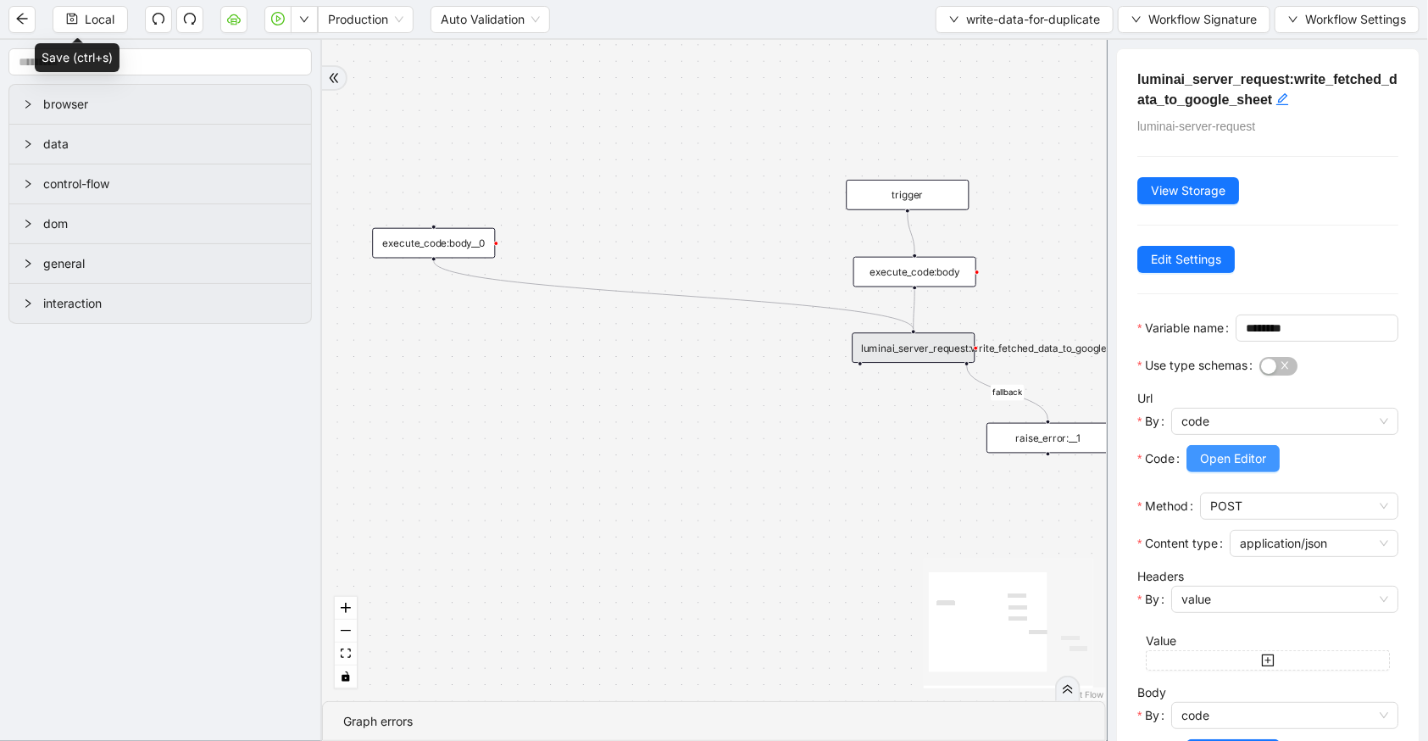
click at [1206, 468] on span "Open Editor" at bounding box center [1233, 458] width 66 height 19
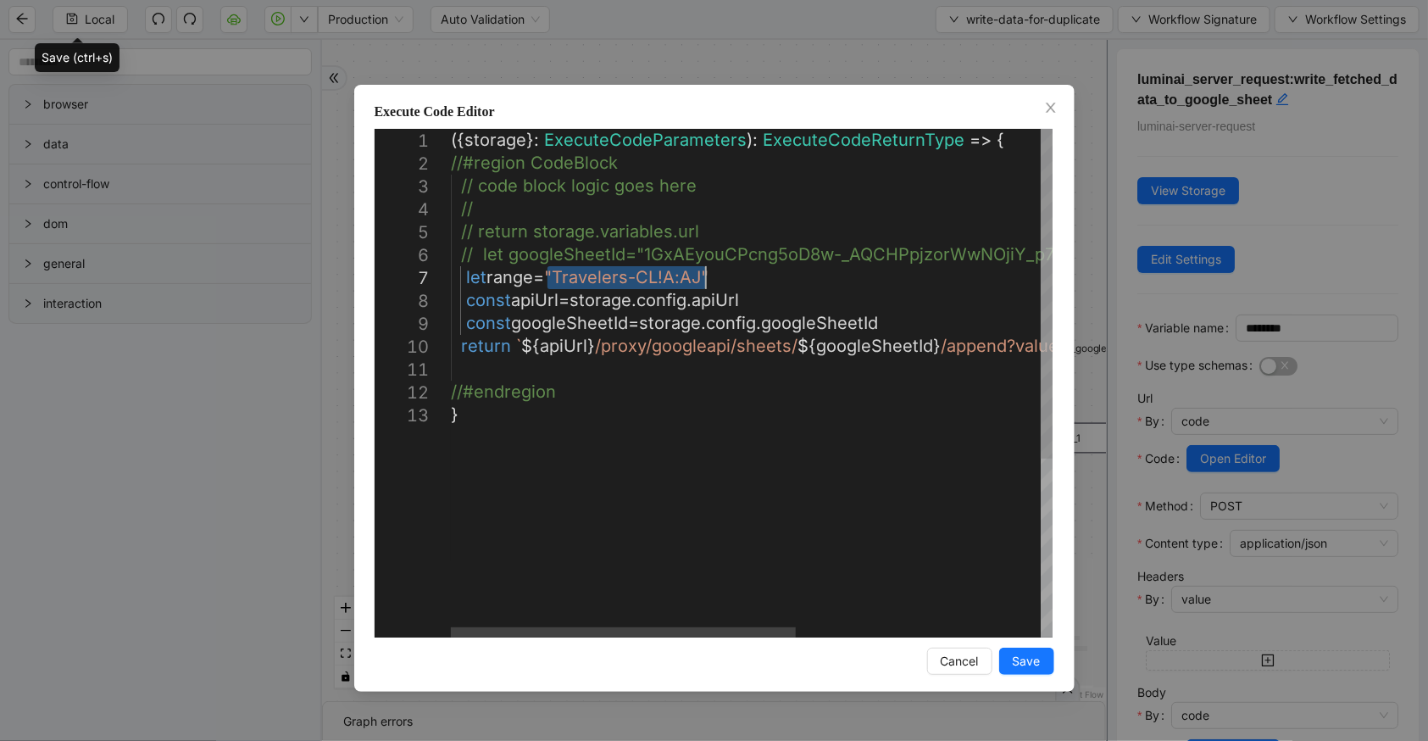
drag, startPoint x: 547, startPoint y: 278, endPoint x: 749, endPoint y: 275, distance: 202.6
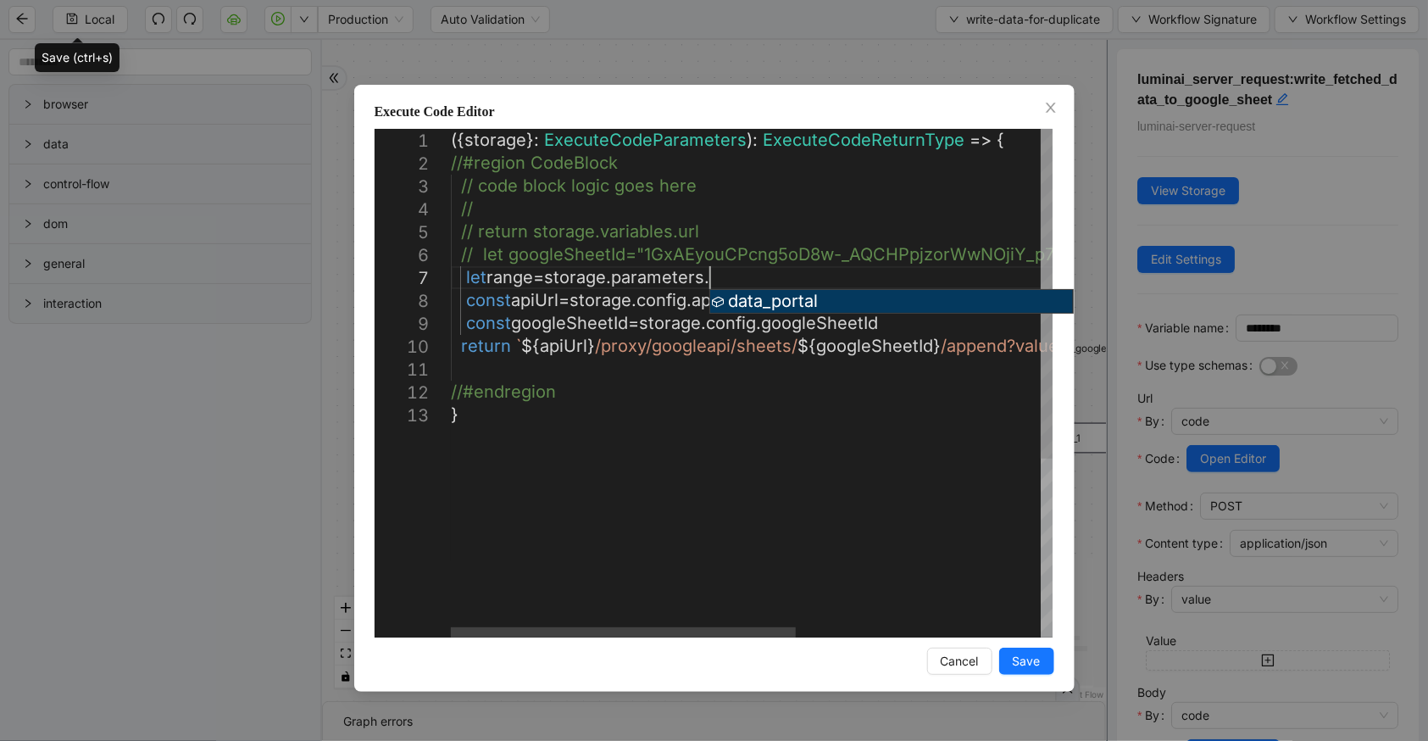
scroll to position [138, 324]
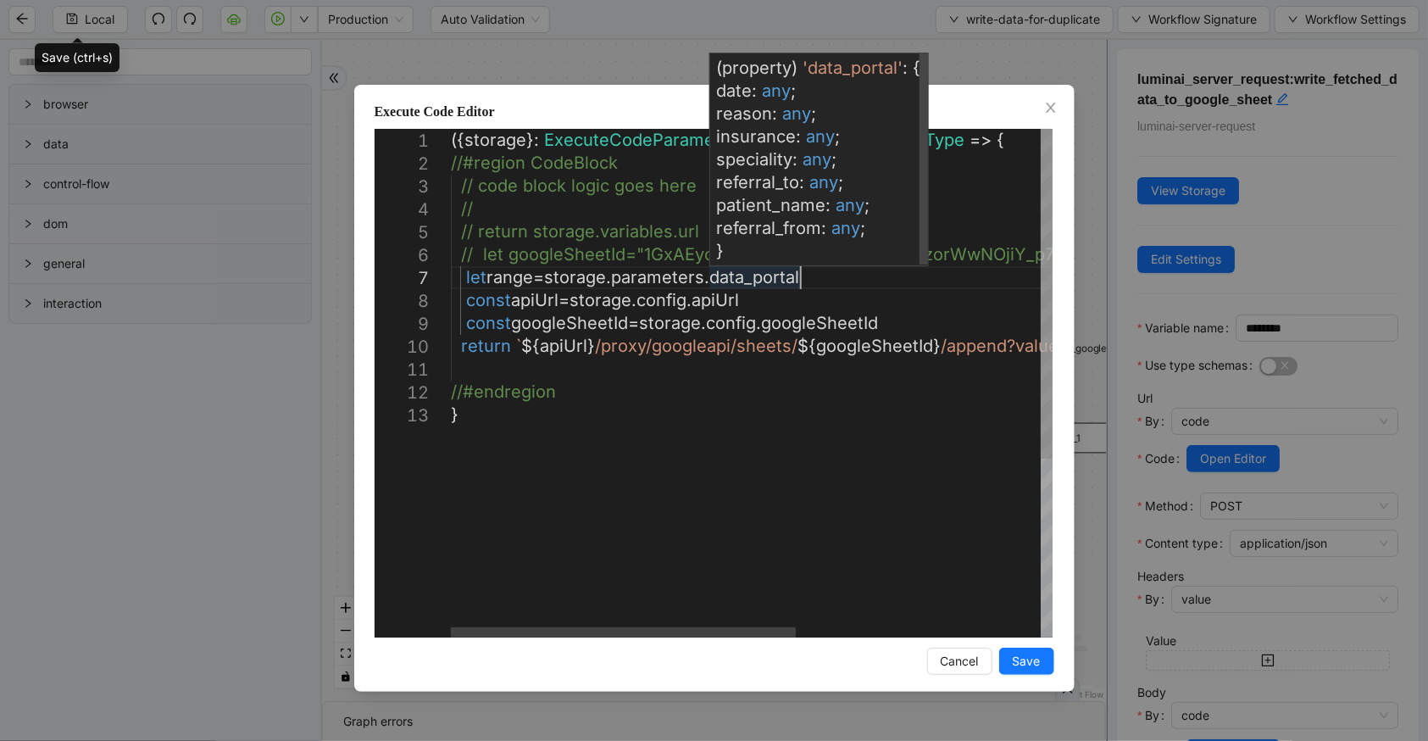
click at [769, 287] on div "({ storage }: ExecuteCodeParameters ): ExecuteCodeReturnType => { //#region Cod…" at bounding box center [965, 520] width 1029 height 783
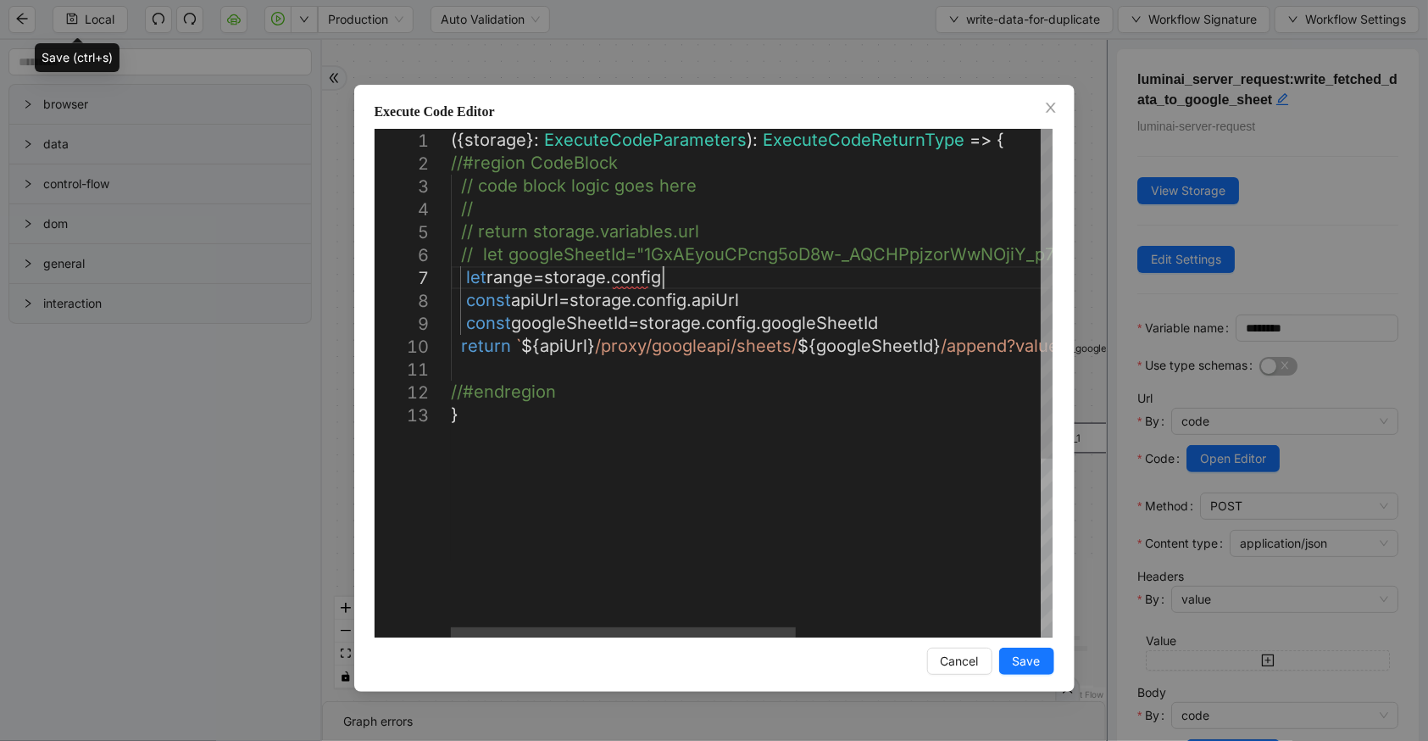
scroll to position [138, 283]
click at [721, 298] on div "({ storage }: ExecuteCodeParameters ): ExecuteCodeReturnType => { //#region Cod…" at bounding box center [965, 520] width 1029 height 783
click at [853, 320] on div "({ storage }: ExecuteCodeParameters ): ExecuteCodeReturnType => { //#region Cod…" at bounding box center [965, 520] width 1029 height 783
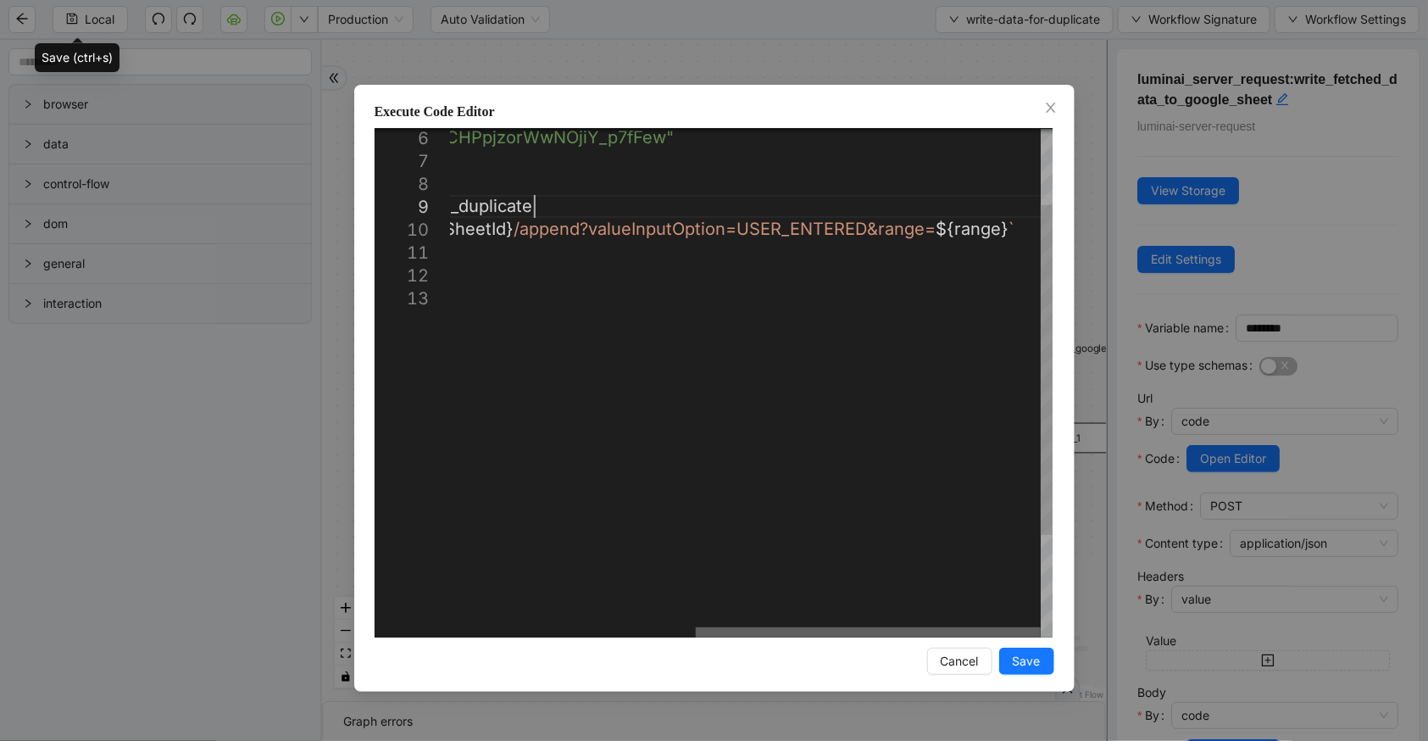
click at [1021, 627] on div at bounding box center [868, 632] width 345 height 10
type textarea "**********"
click at [1033, 658] on span "Save" at bounding box center [1027, 661] width 28 height 19
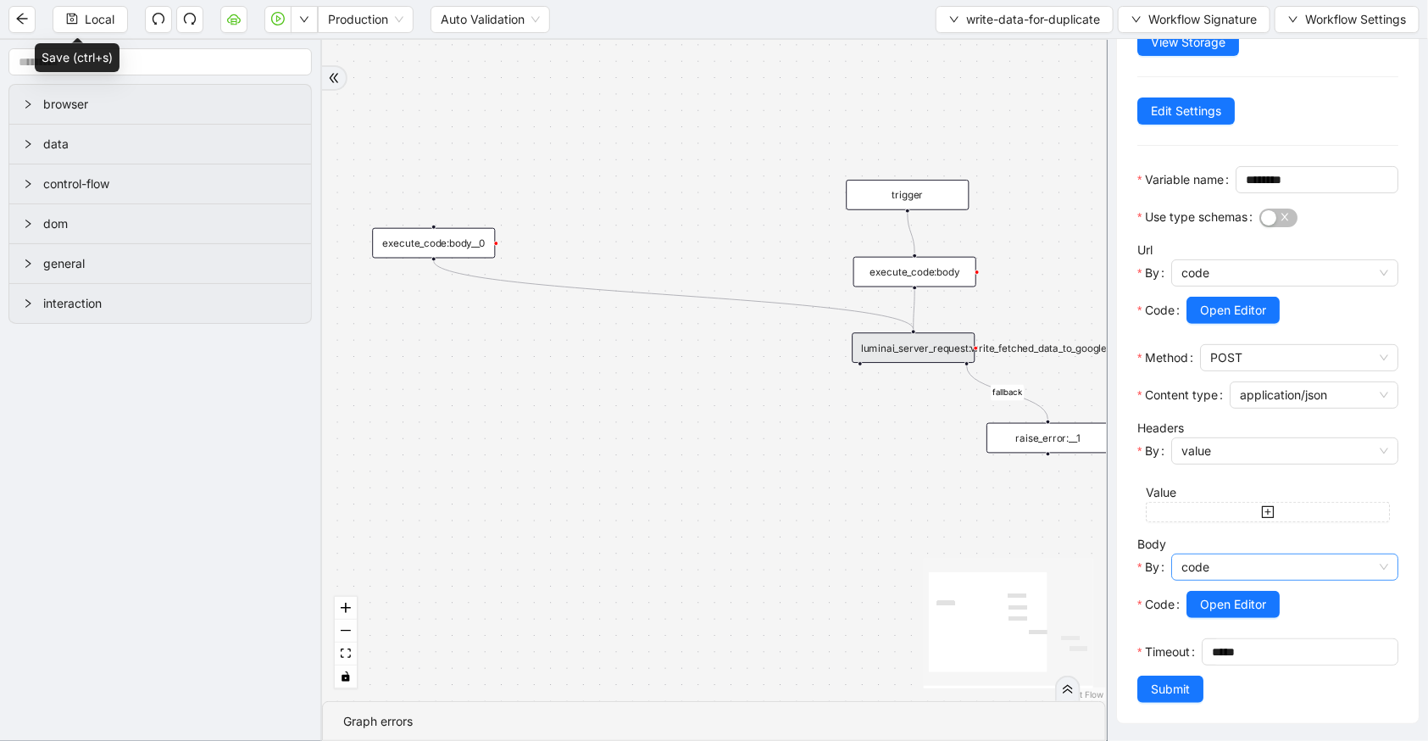
scroll to position [202, 0]
click at [1160, 692] on span "Submit" at bounding box center [1170, 689] width 39 height 19
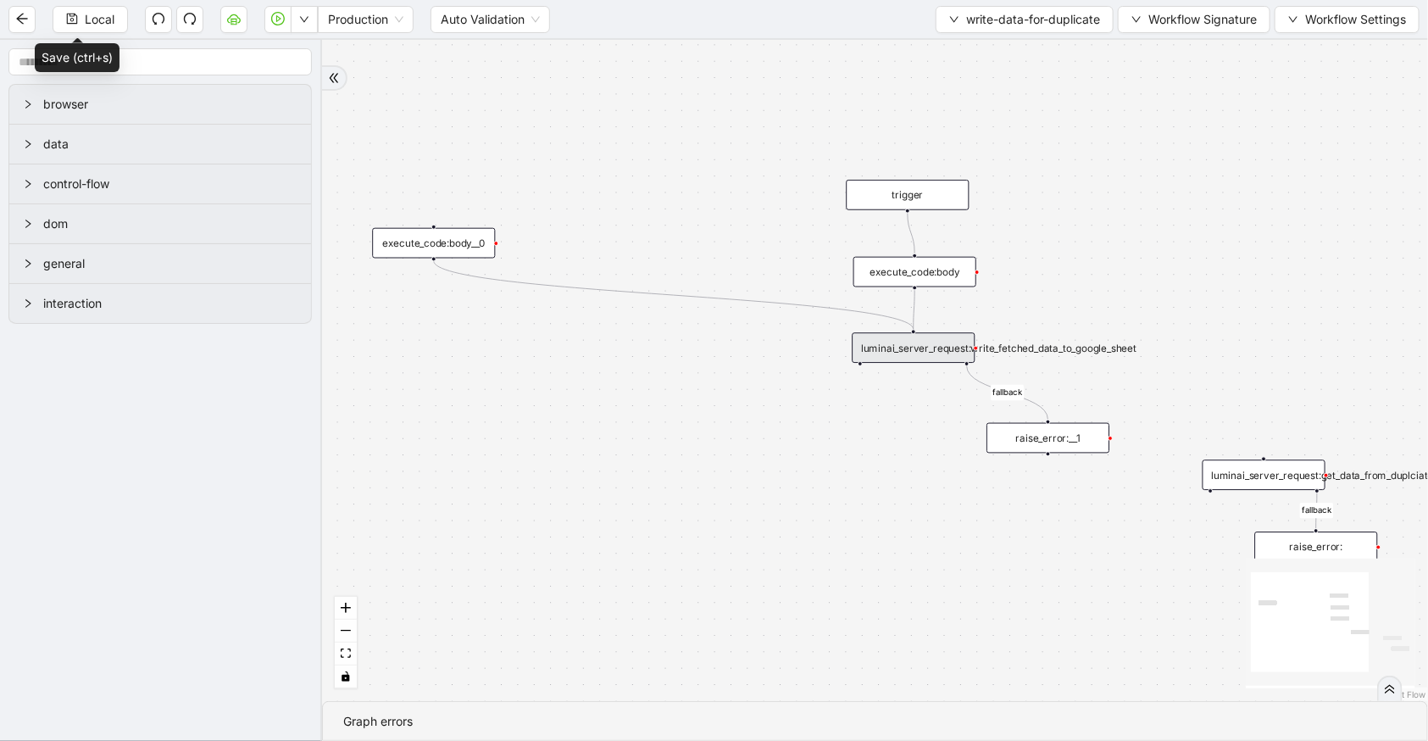
scroll to position [0, 0]
click at [91, 33] on div "Local Production Auto Validation write-data-for-duplicate Workflow Signature Wo…" at bounding box center [714, 19] width 1428 height 38
click at [94, 25] on span "Local" at bounding box center [100, 19] width 30 height 19
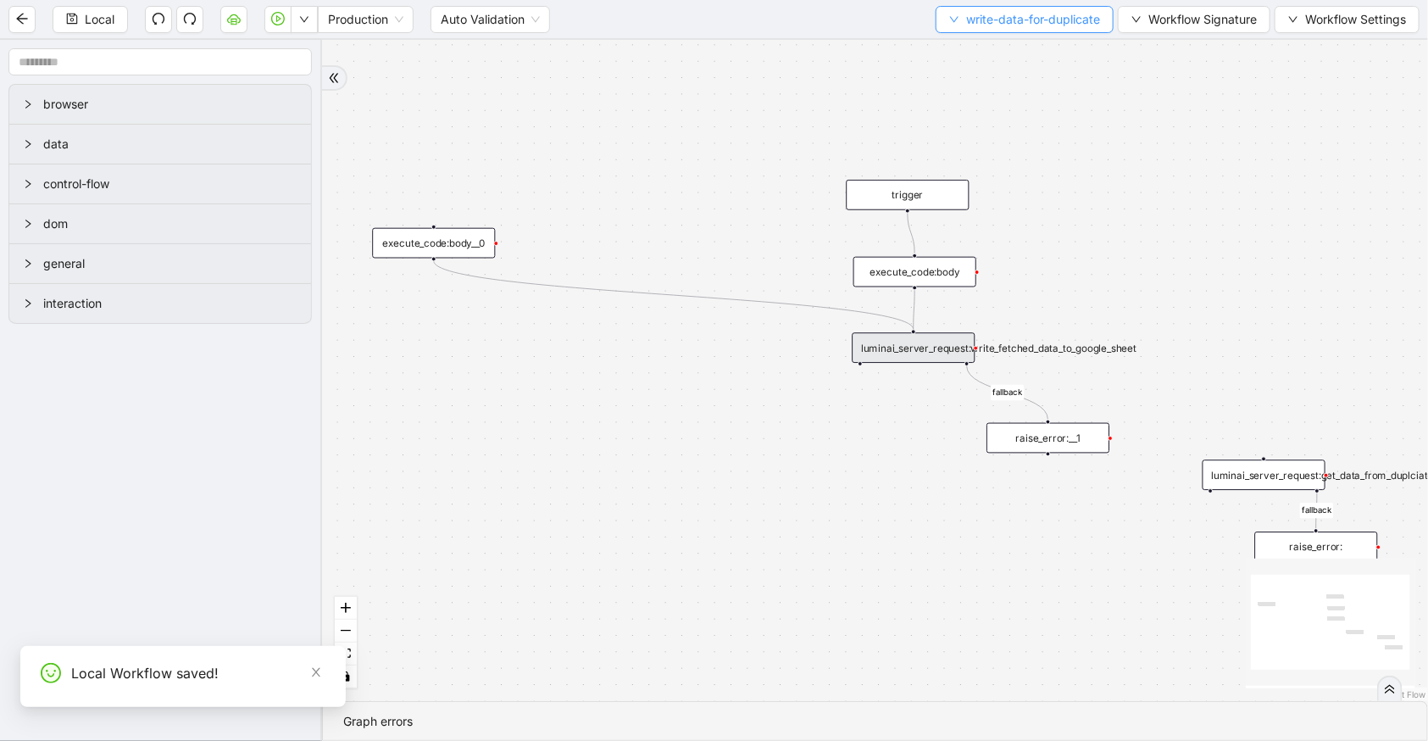
click at [988, 14] on span "write-data-for-duplicate" at bounding box center [1033, 19] width 134 height 19
click at [993, 58] on span "Select" at bounding box center [1022, 51] width 153 height 19
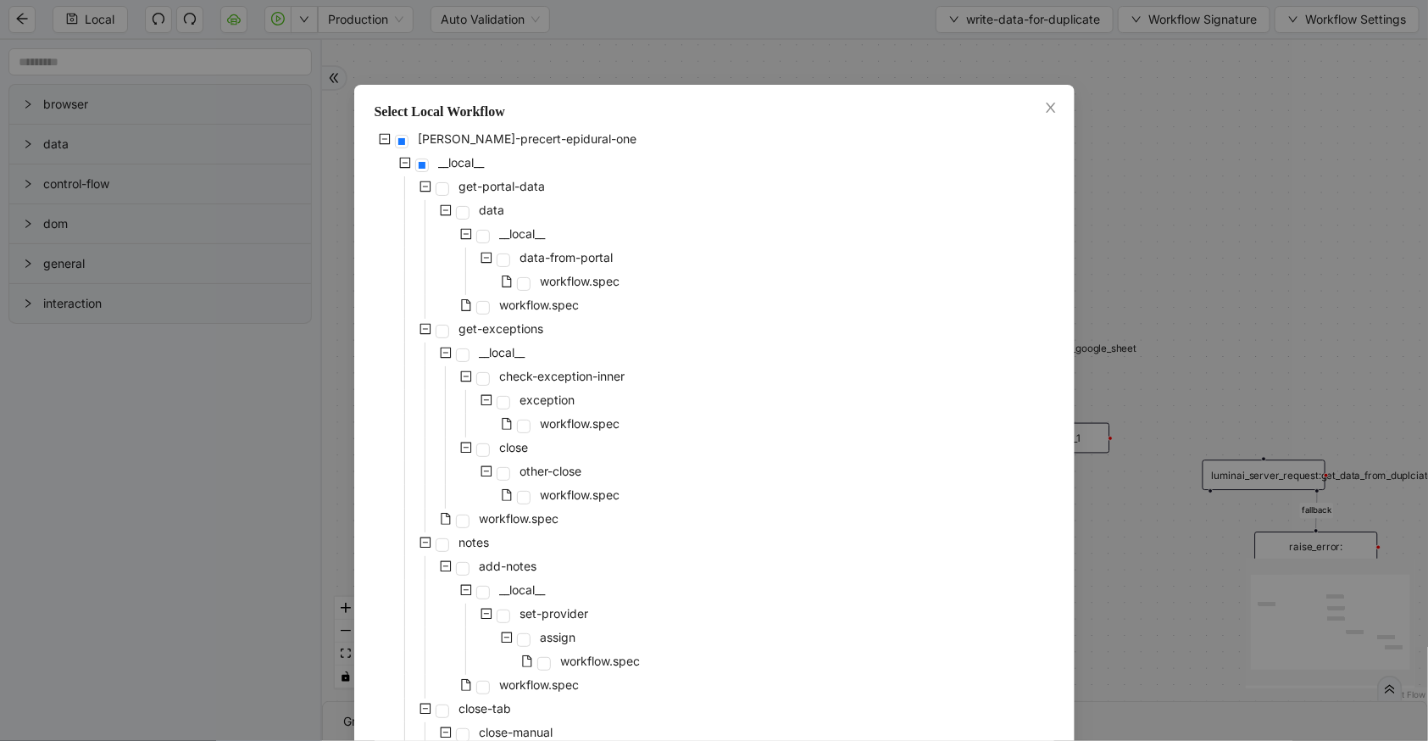
scroll to position [531, 0]
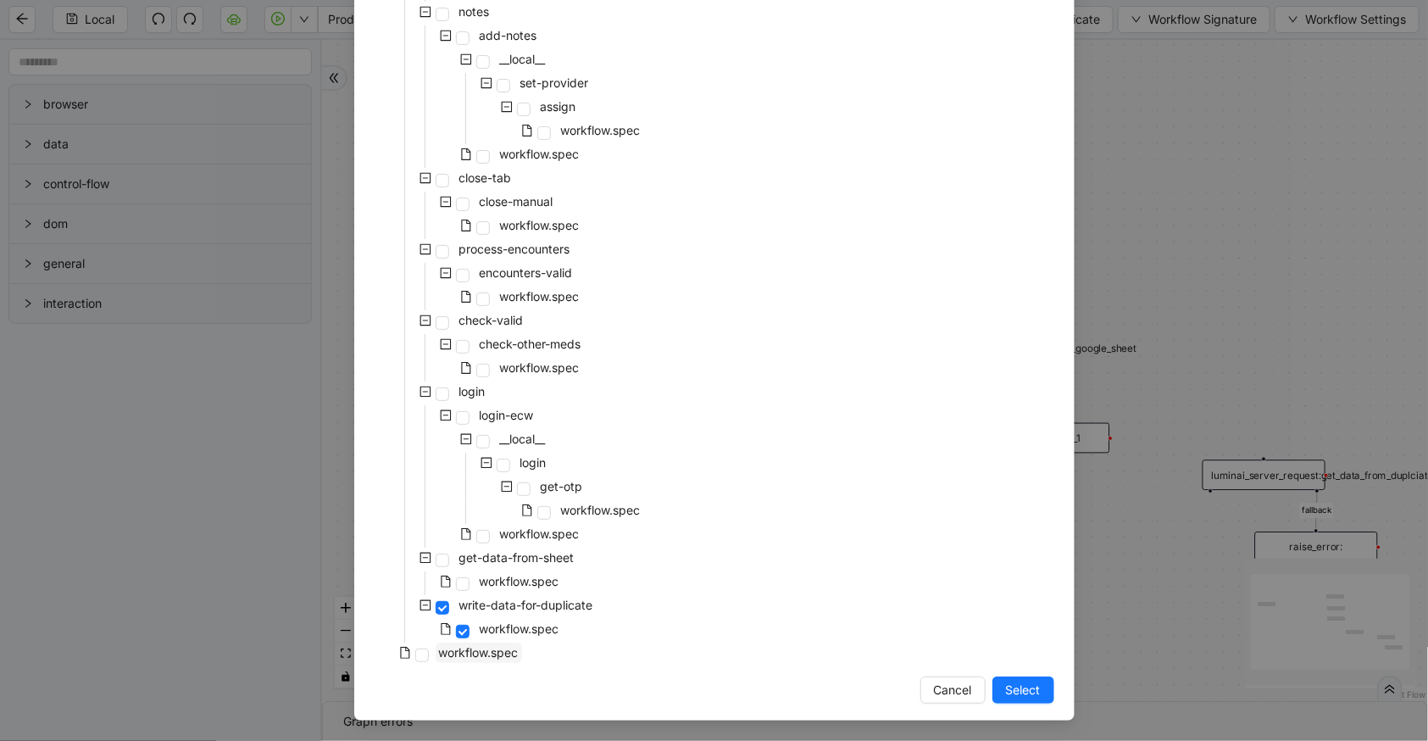
click at [464, 642] on span "workflow.spec" at bounding box center [479, 652] width 86 height 20
click at [996, 685] on button "Select" at bounding box center [1024, 689] width 62 height 27
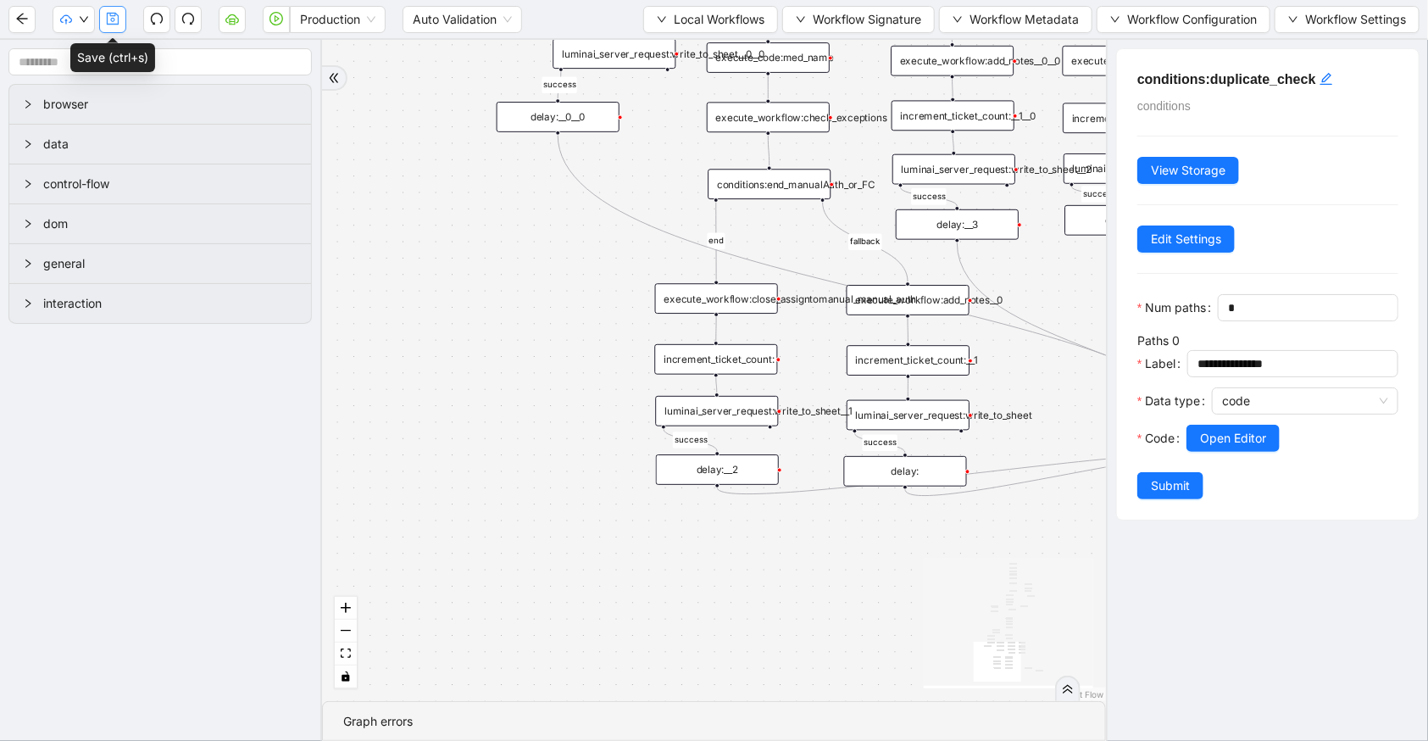
click at [112, 13] on icon "save" at bounding box center [113, 19] width 12 height 12
click at [117, 17] on icon "save" at bounding box center [113, 19] width 14 height 14
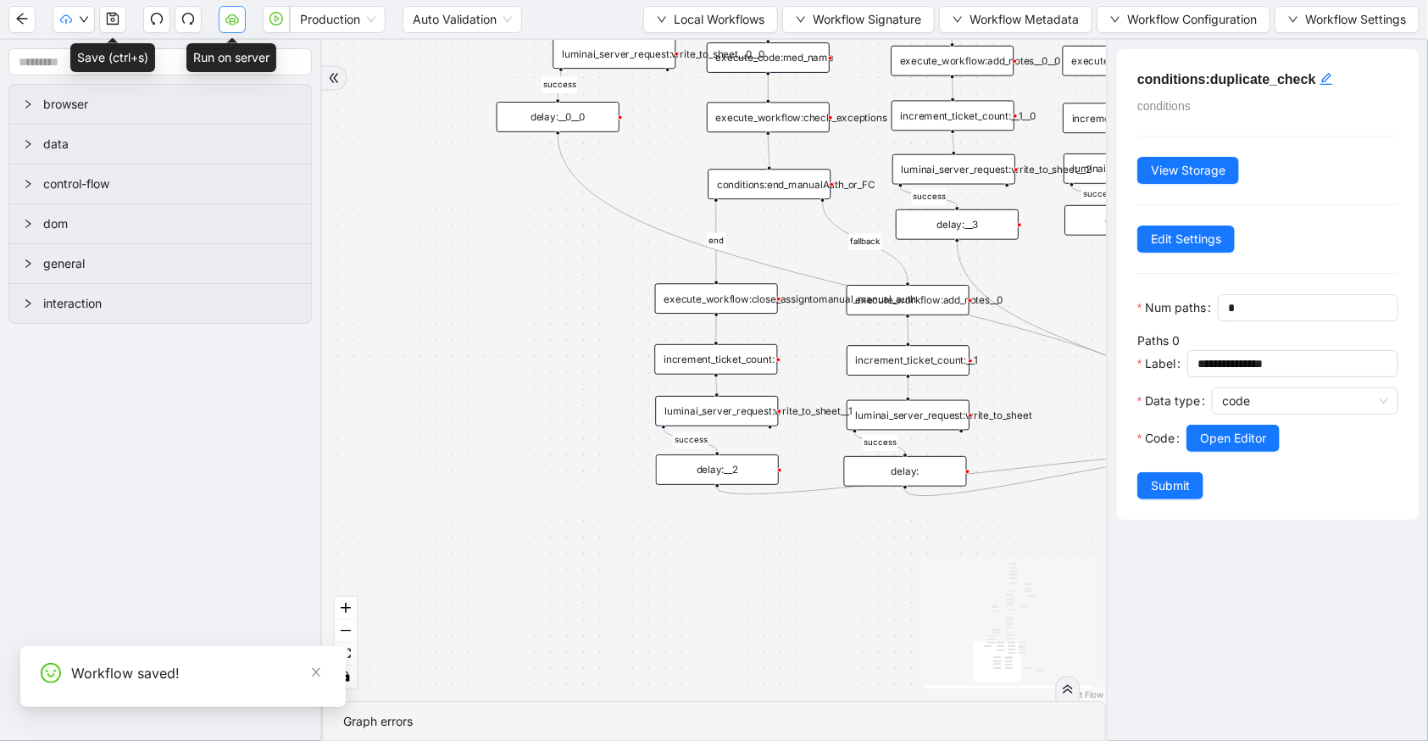
click at [230, 20] on icon "cloud-server" at bounding box center [232, 21] width 6 height 6
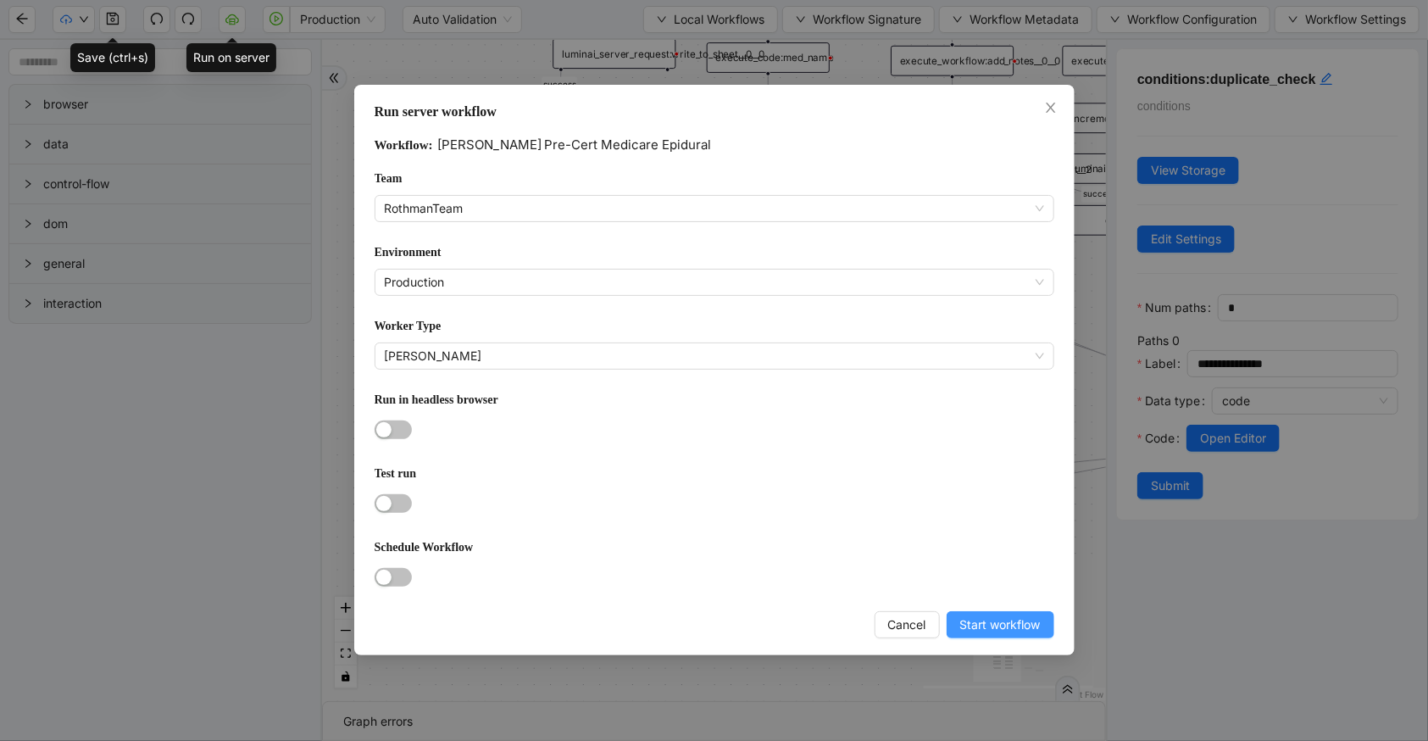
click at [998, 623] on span "Start workflow" at bounding box center [1000, 624] width 81 height 19
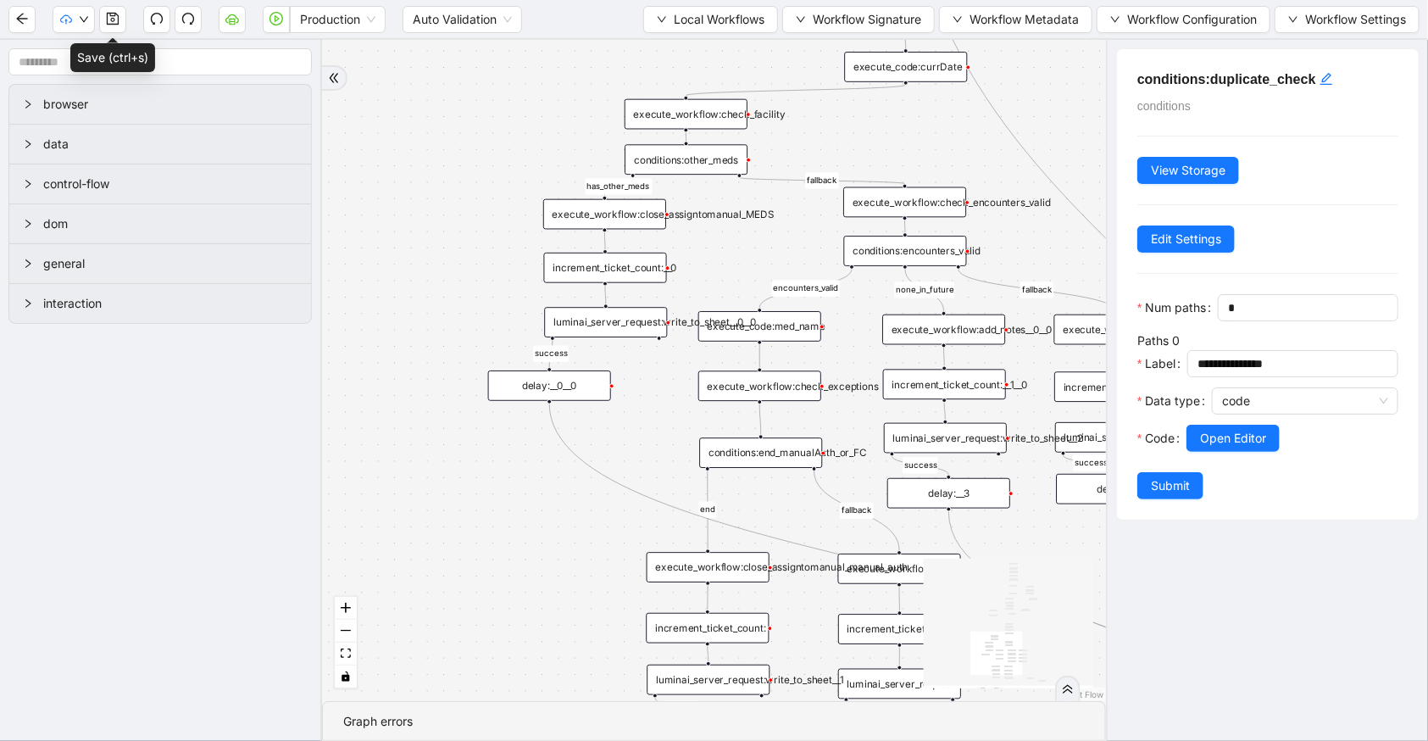
drag, startPoint x: 509, startPoint y: 470, endPoint x: 500, endPoint y: 739, distance: 268.8
click at [500, 739] on section "has_other_meds success success end success success success fallback fallback en…" at bounding box center [714, 390] width 784 height 701
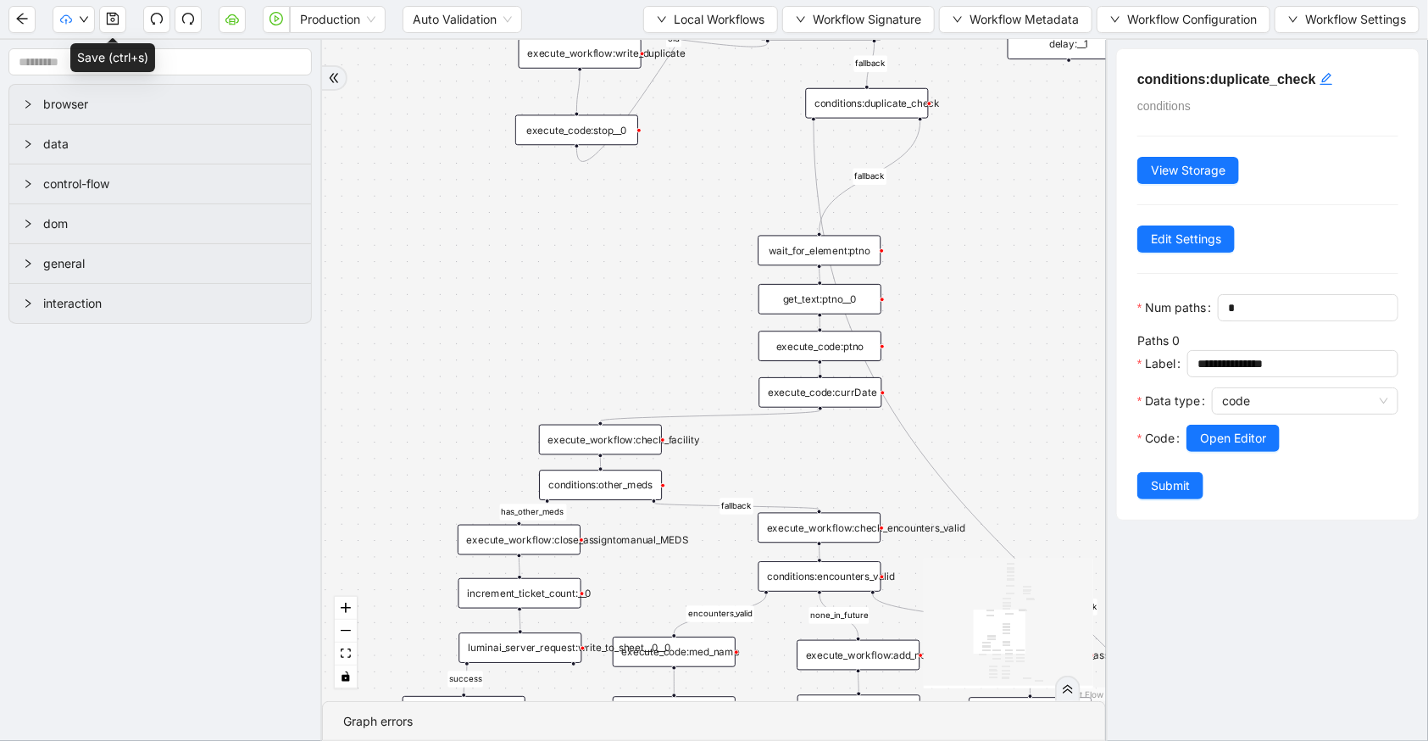
drag, startPoint x: 517, startPoint y: 135, endPoint x: 425, endPoint y: 537, distance: 412.3
click at [425, 537] on div "has_other_meds success success end success success success fallback fallback en…" at bounding box center [714, 370] width 784 height 661
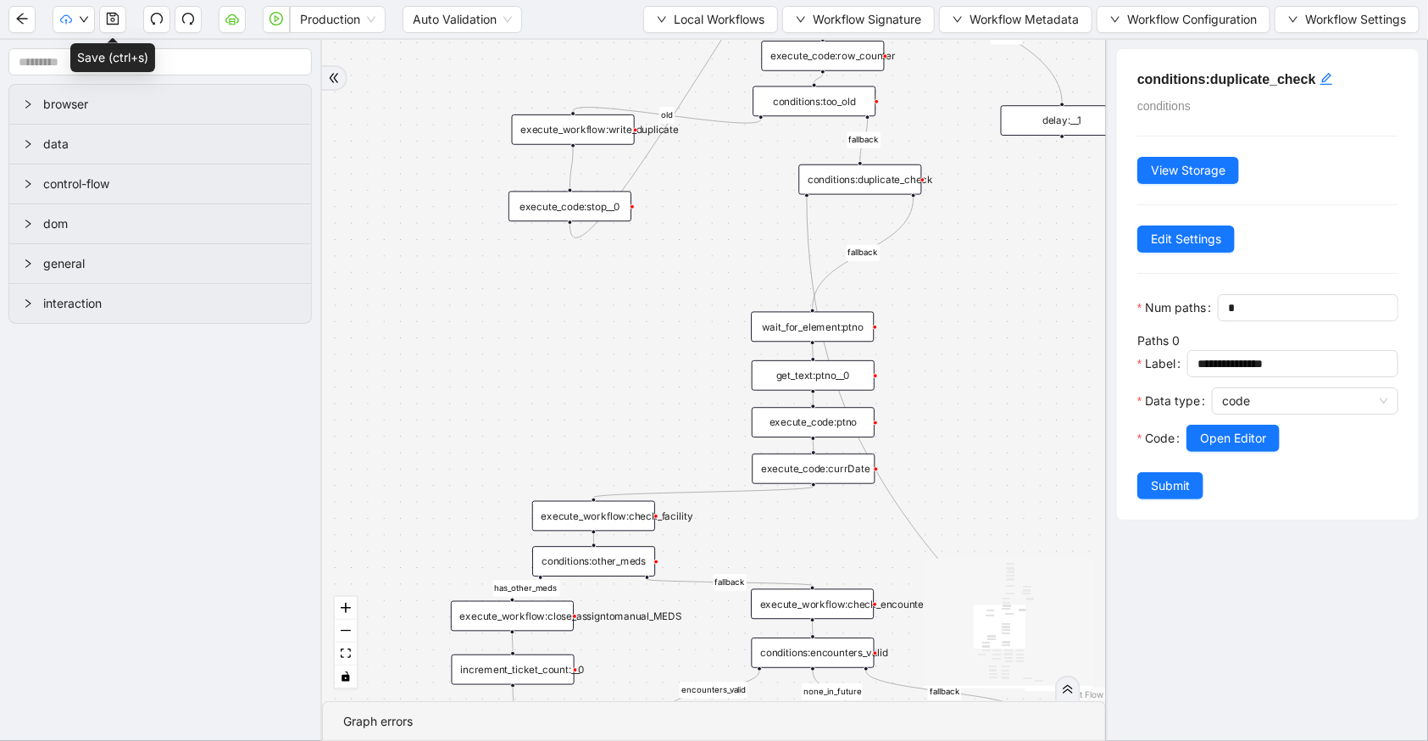
click at [821, 170] on div "conditions:duplicate_check" at bounding box center [859, 179] width 123 height 31
click at [1221, 448] on span "Open Editor" at bounding box center [1233, 438] width 66 height 19
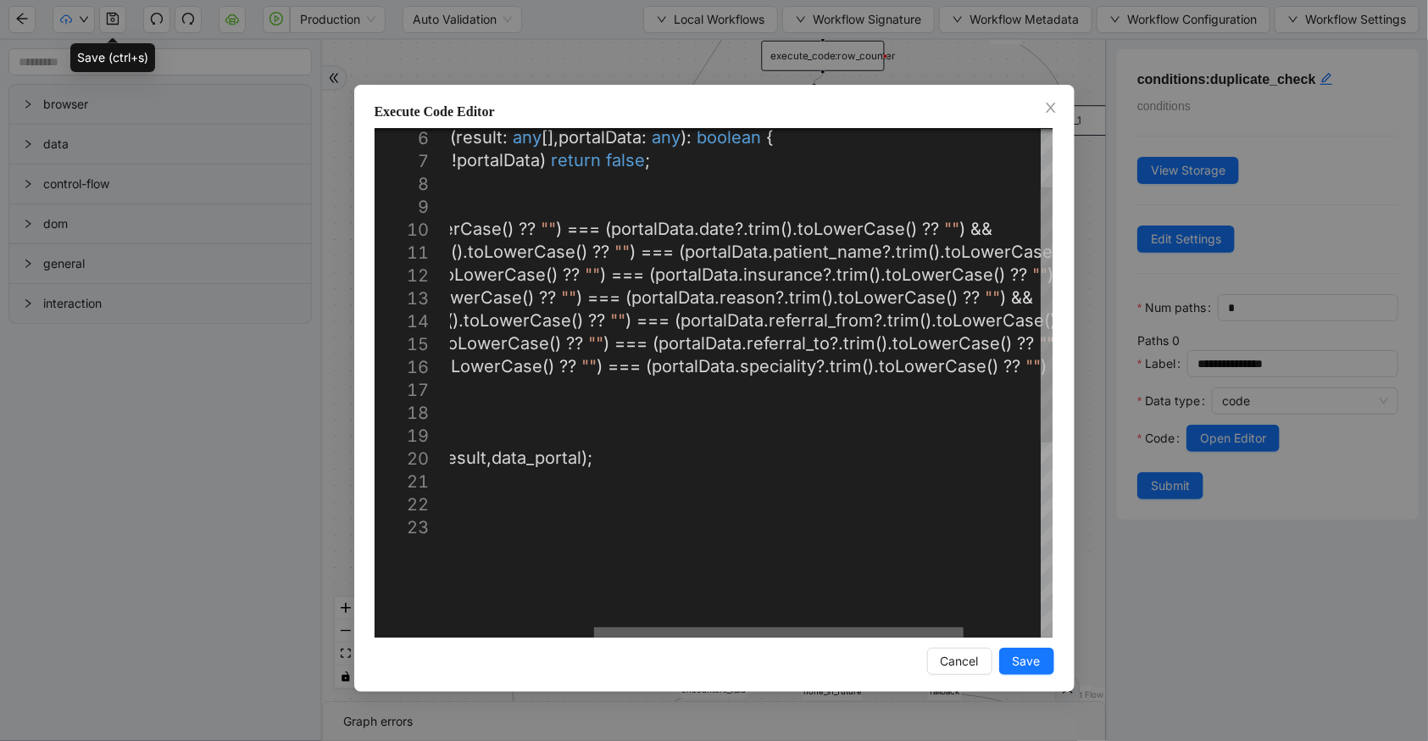
click at [877, 627] on div at bounding box center [779, 632] width 370 height 10
click at [1051, 102] on icon "close" at bounding box center [1051, 108] width 14 height 14
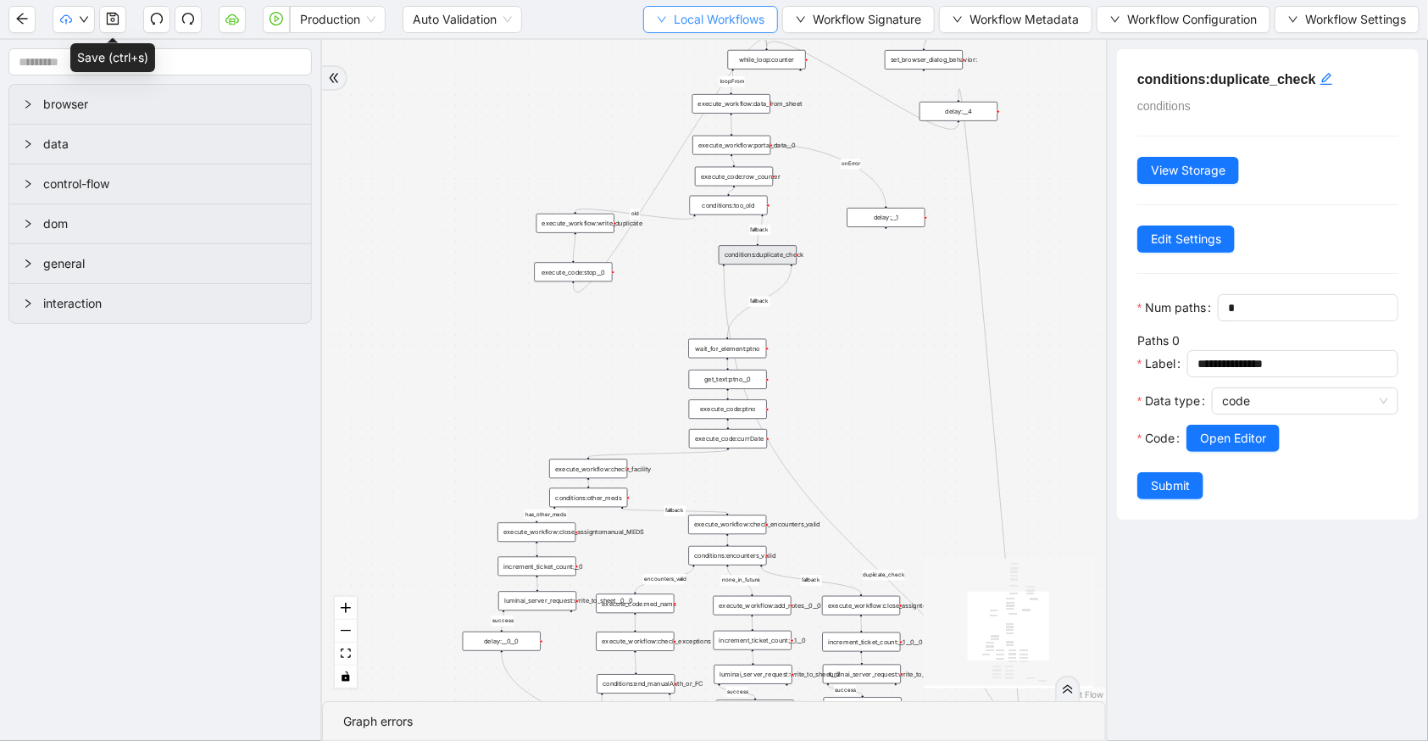
click at [741, 25] on span "Local Workflows" at bounding box center [719, 19] width 91 height 19
click at [738, 53] on span "Select" at bounding box center [708, 51] width 108 height 19
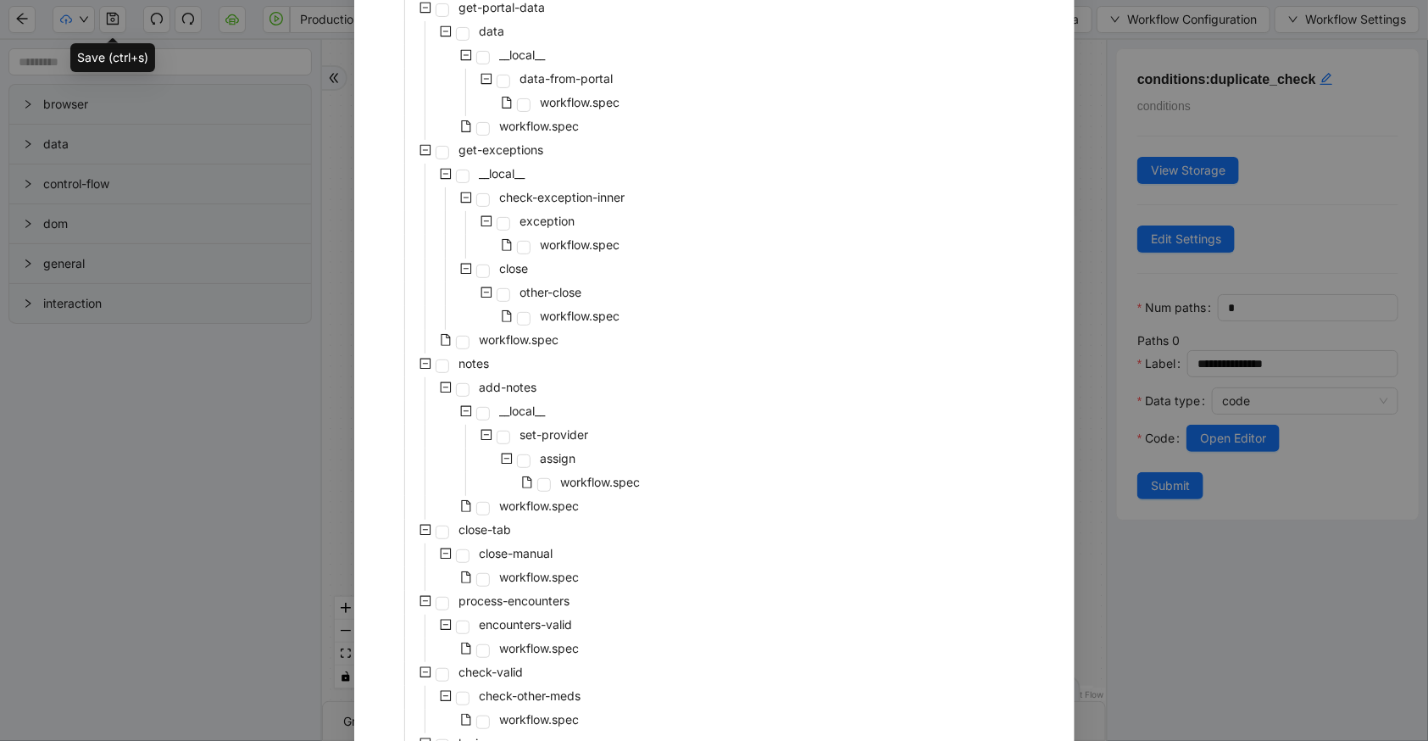
scroll to position [277, 0]
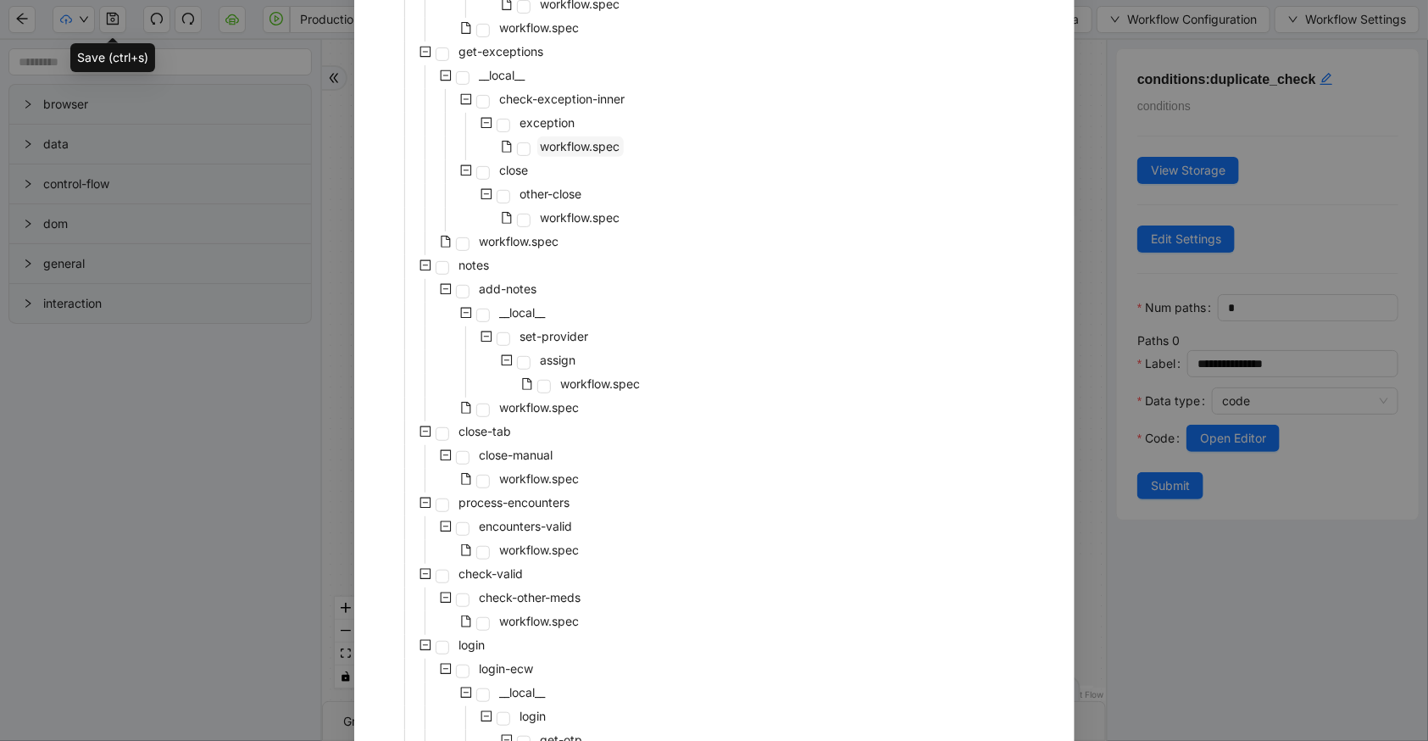
click at [557, 139] on span "workflow.spec" at bounding box center [581, 146] width 80 height 14
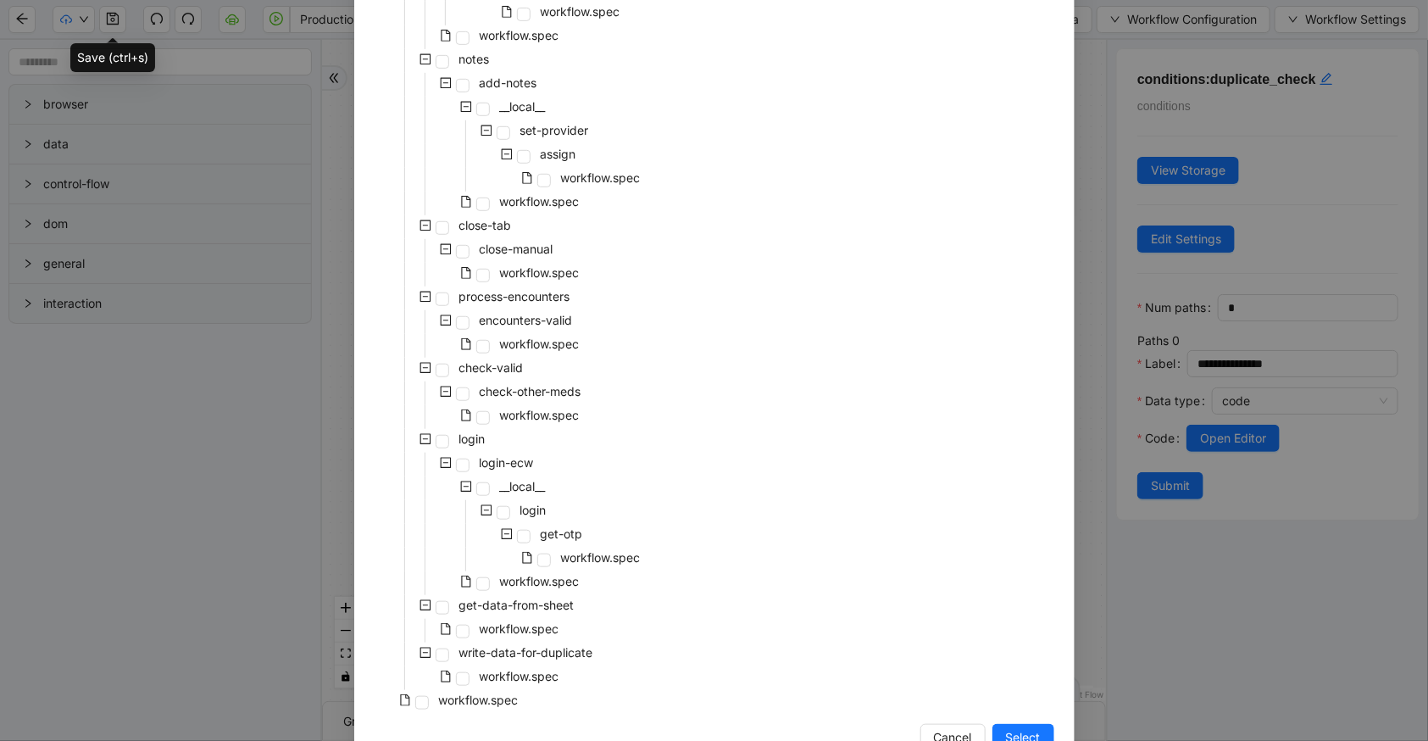
scroll to position [531, 0]
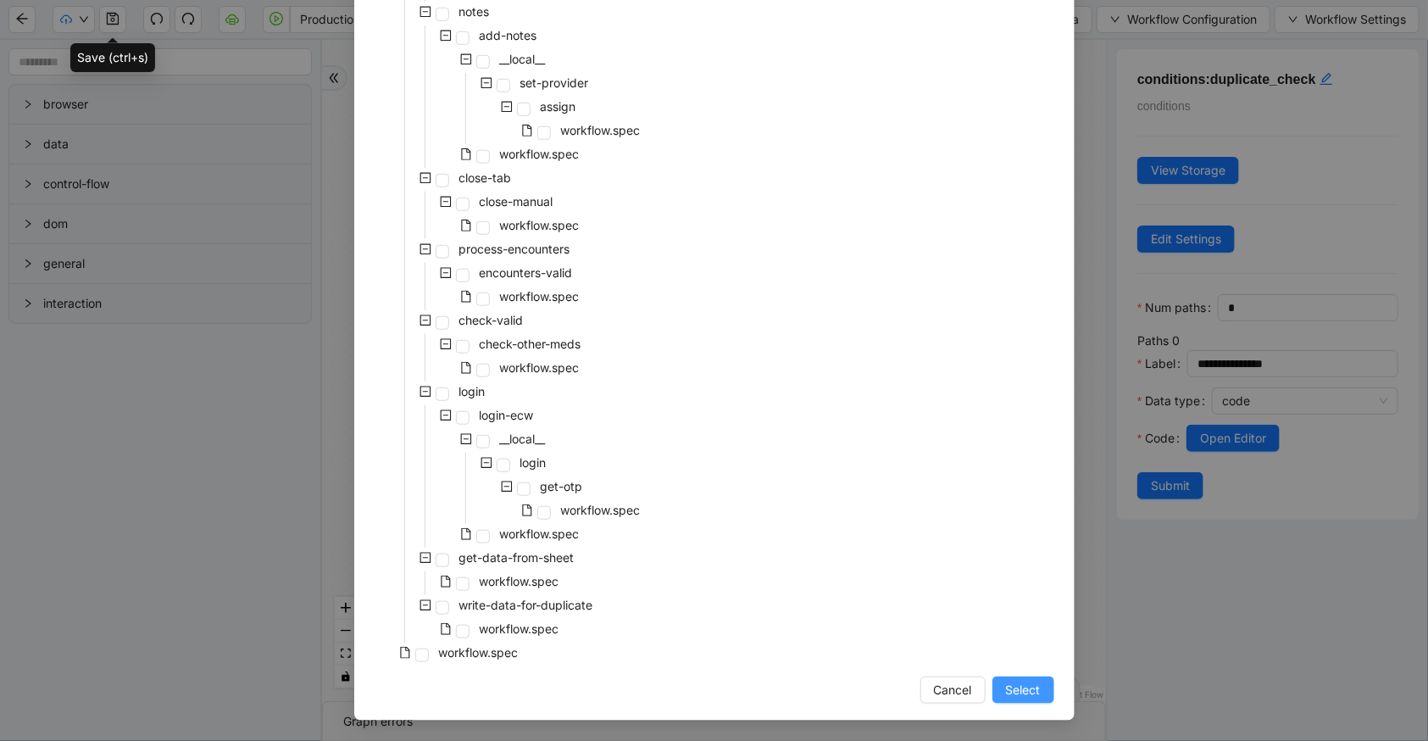
click at [1005, 678] on button "Select" at bounding box center [1024, 689] width 62 height 27
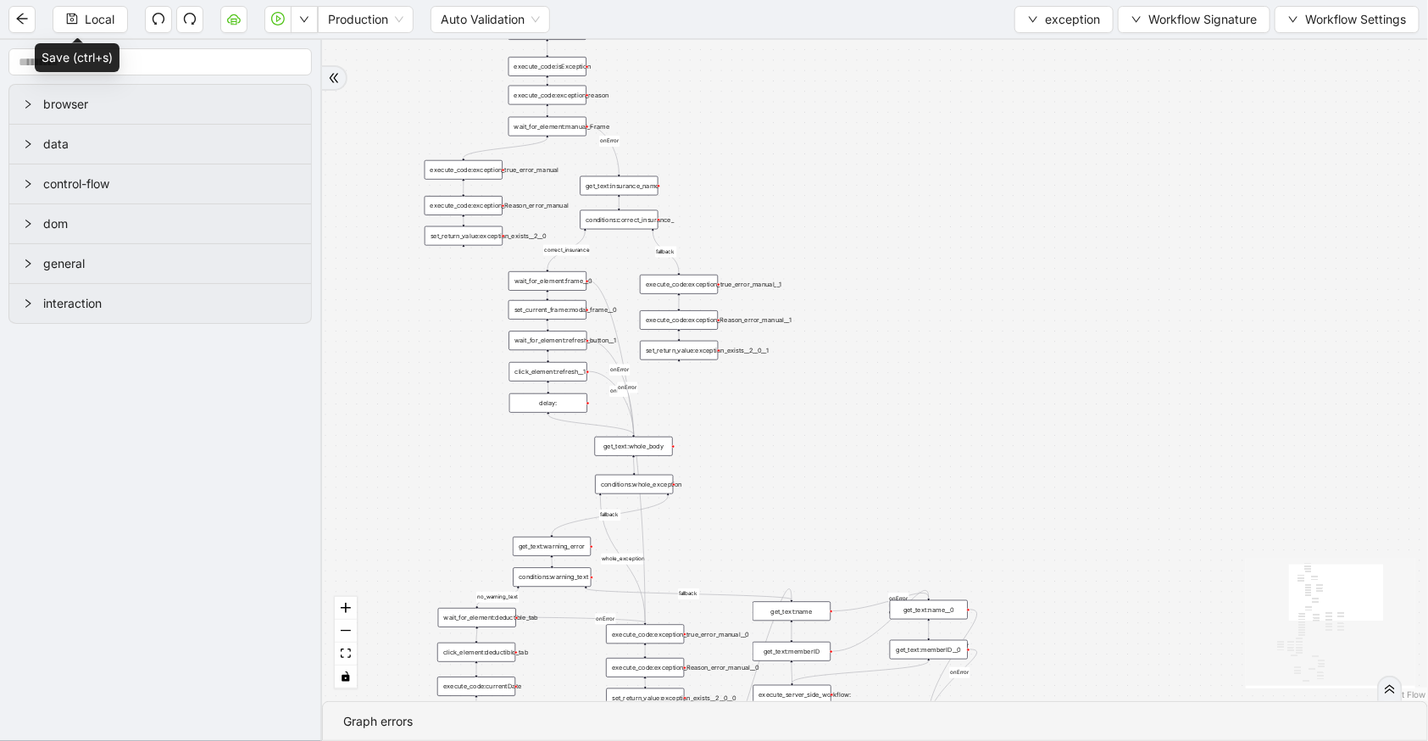
drag, startPoint x: 759, startPoint y: 449, endPoint x: 718, endPoint y: 99, distance: 352.4
click at [718, 99] on div "no_warning_text fallback fallback table_exists fallback whole_exception fallbac…" at bounding box center [875, 370] width 1106 height 661
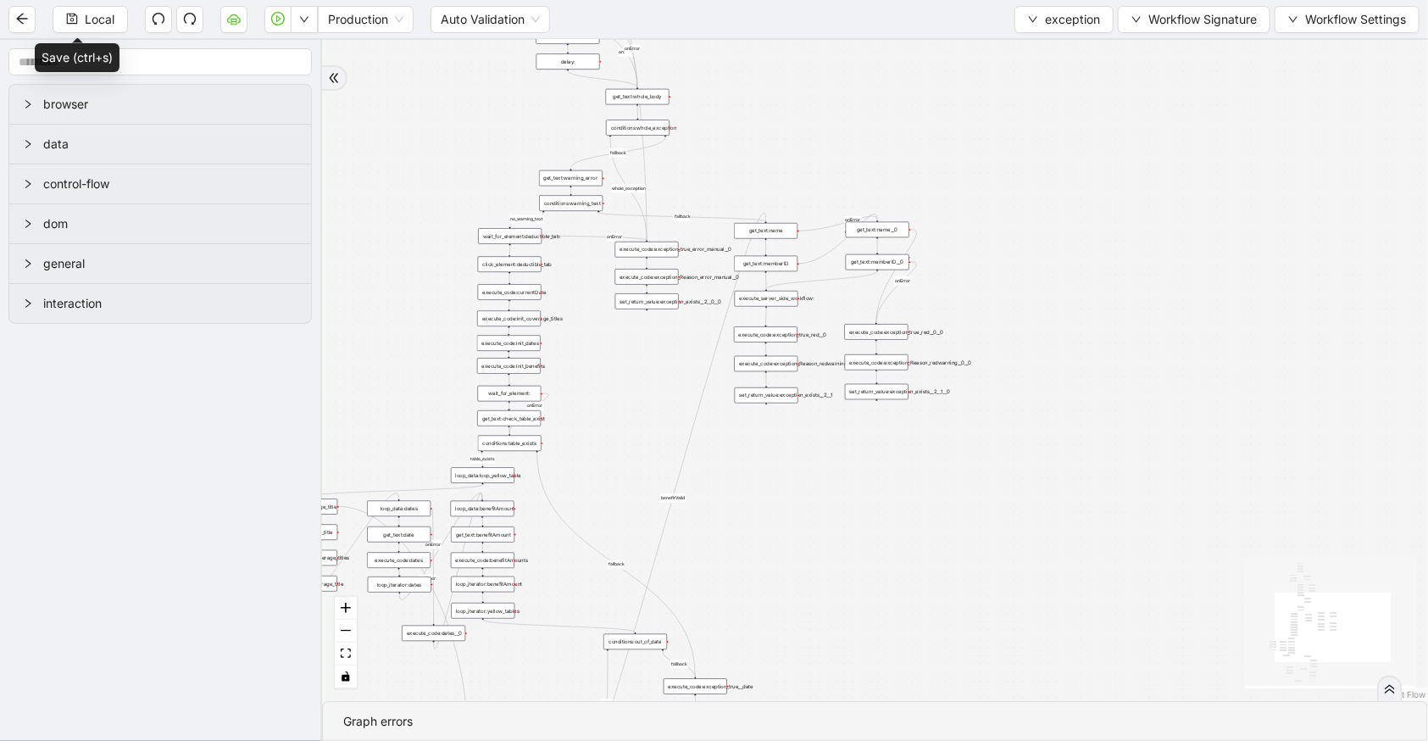
drag, startPoint x: 877, startPoint y: 444, endPoint x: 837, endPoint y: 114, distance: 333.0
click at [837, 114] on div "no_warning_text fallback fallback table_exists fallback whole_exception fallbac…" at bounding box center [875, 370] width 1106 height 661
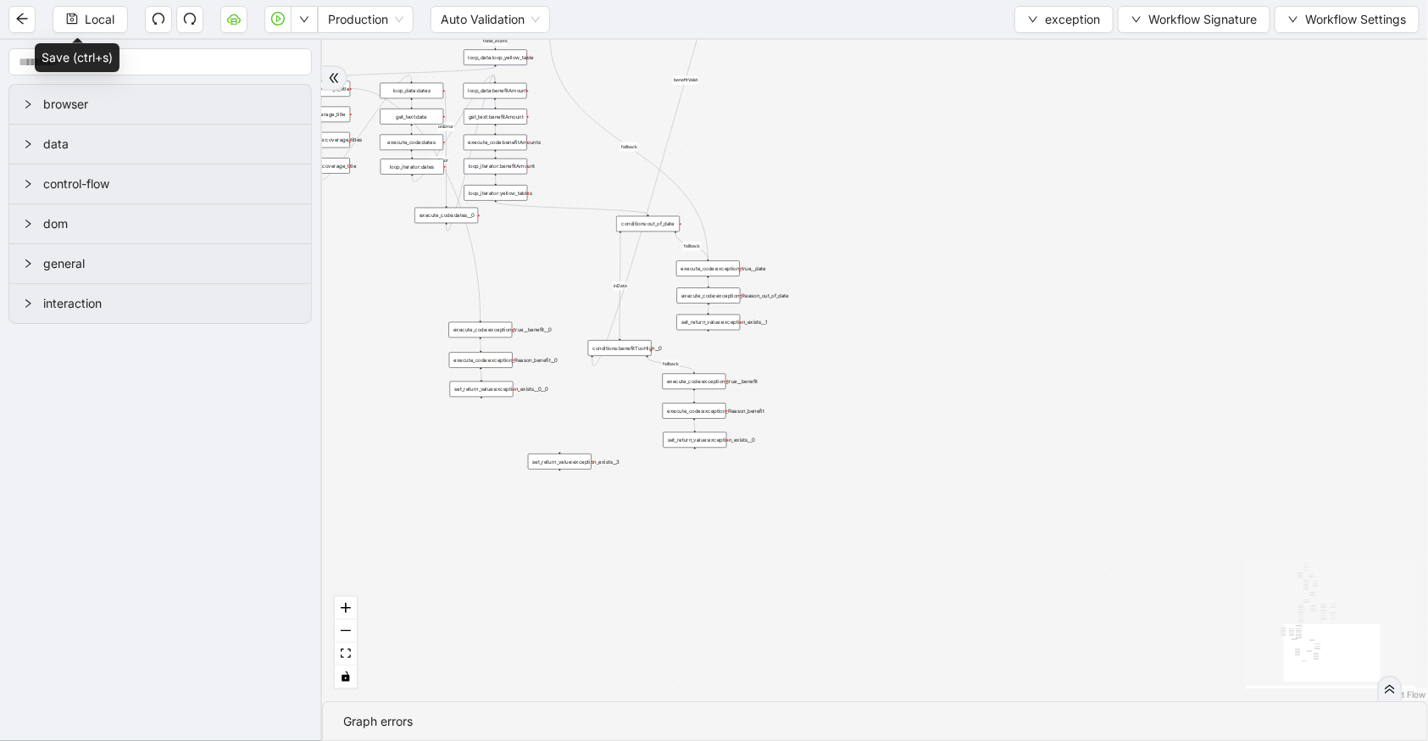
drag, startPoint x: 910, startPoint y: 517, endPoint x: 922, endPoint y: 106, distance: 411.3
click at [922, 105] on div "no_warning_text fallback fallback table_exists fallback whole_exception fallbac…" at bounding box center [875, 370] width 1106 height 661
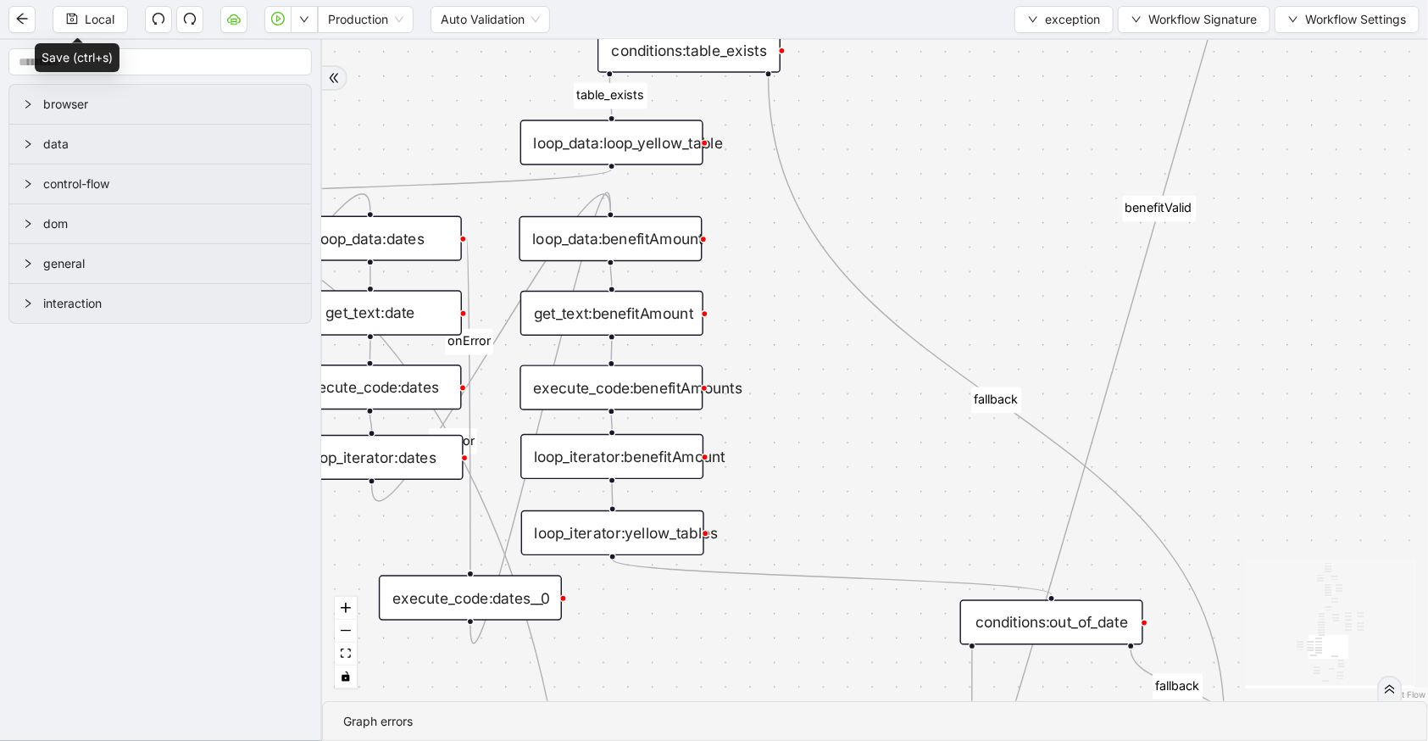
drag, startPoint x: 771, startPoint y: 264, endPoint x: 834, endPoint y: 630, distance: 370.7
click at [834, 630] on div "no_warning_text fallback fallback table_exists fallback whole_exception fallbac…" at bounding box center [875, 370] width 1106 height 661
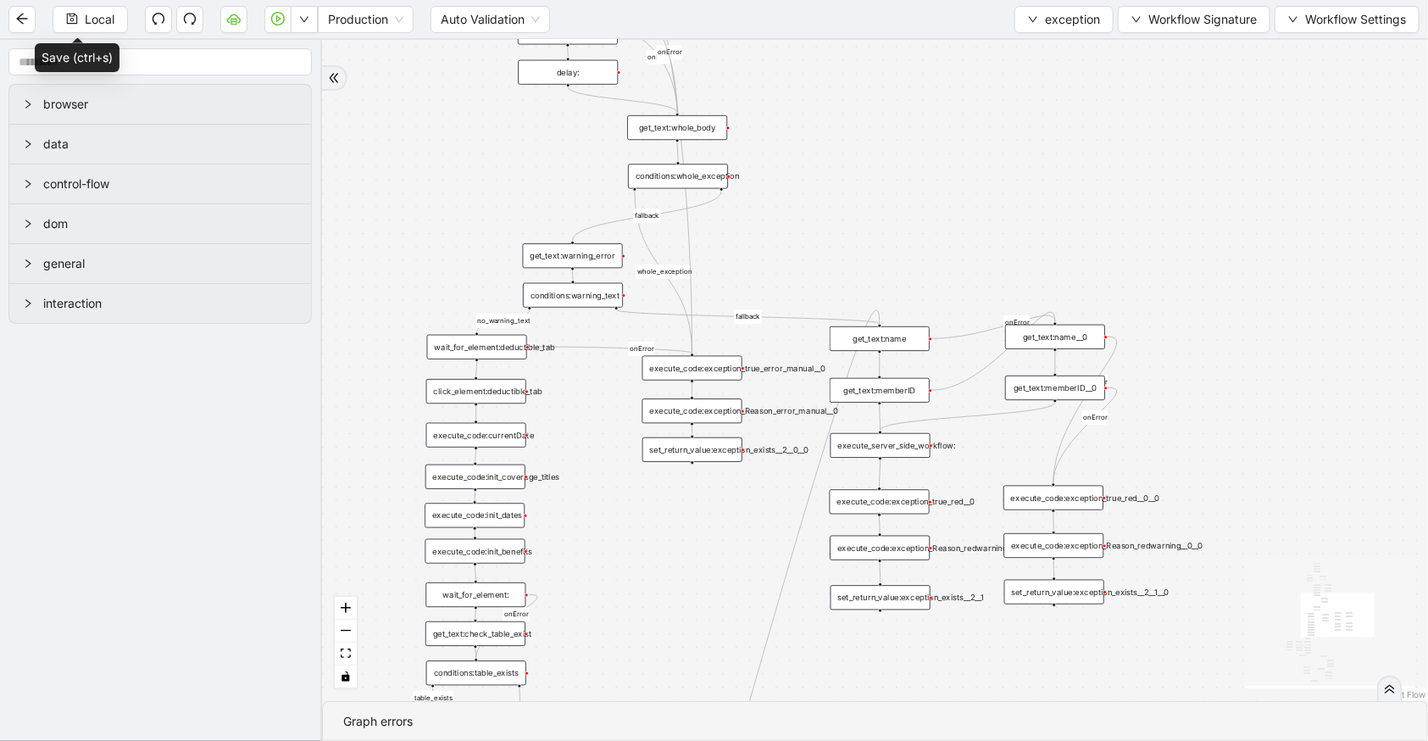
drag, startPoint x: 1138, startPoint y: 449, endPoint x: 871, endPoint y: 739, distance: 394.1
click at [871, 739] on section "no_warning_text fallback fallback table_exists fallback whole_exception fallbac…" at bounding box center [875, 390] width 1106 height 701
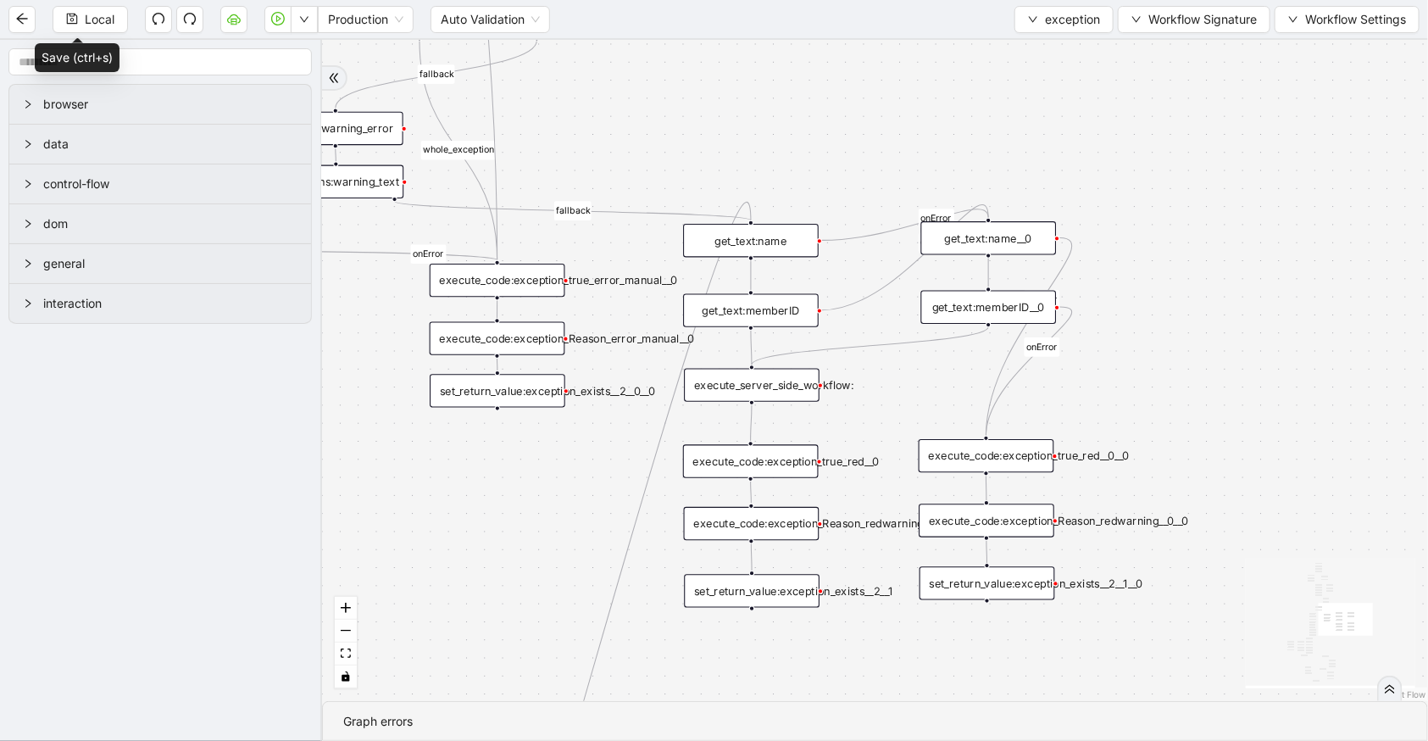
drag, startPoint x: 1005, startPoint y: 194, endPoint x: 949, endPoint y: 105, distance: 105.1
click at [949, 105] on div "no_warning_text fallback fallback table_exists fallback whole_exception fallbac…" at bounding box center [875, 370] width 1106 height 661
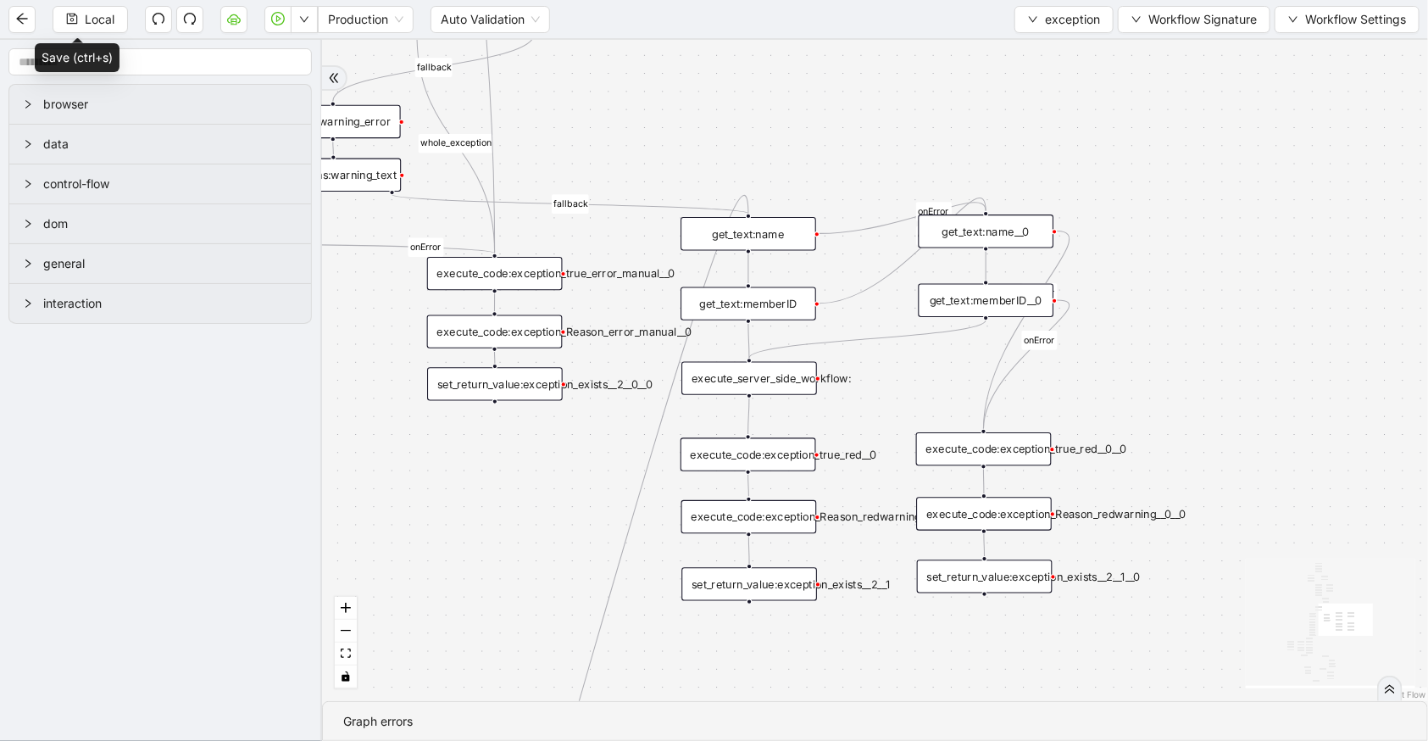
click at [795, 376] on div "execute_server_side_workflow:" at bounding box center [749, 378] width 136 height 33
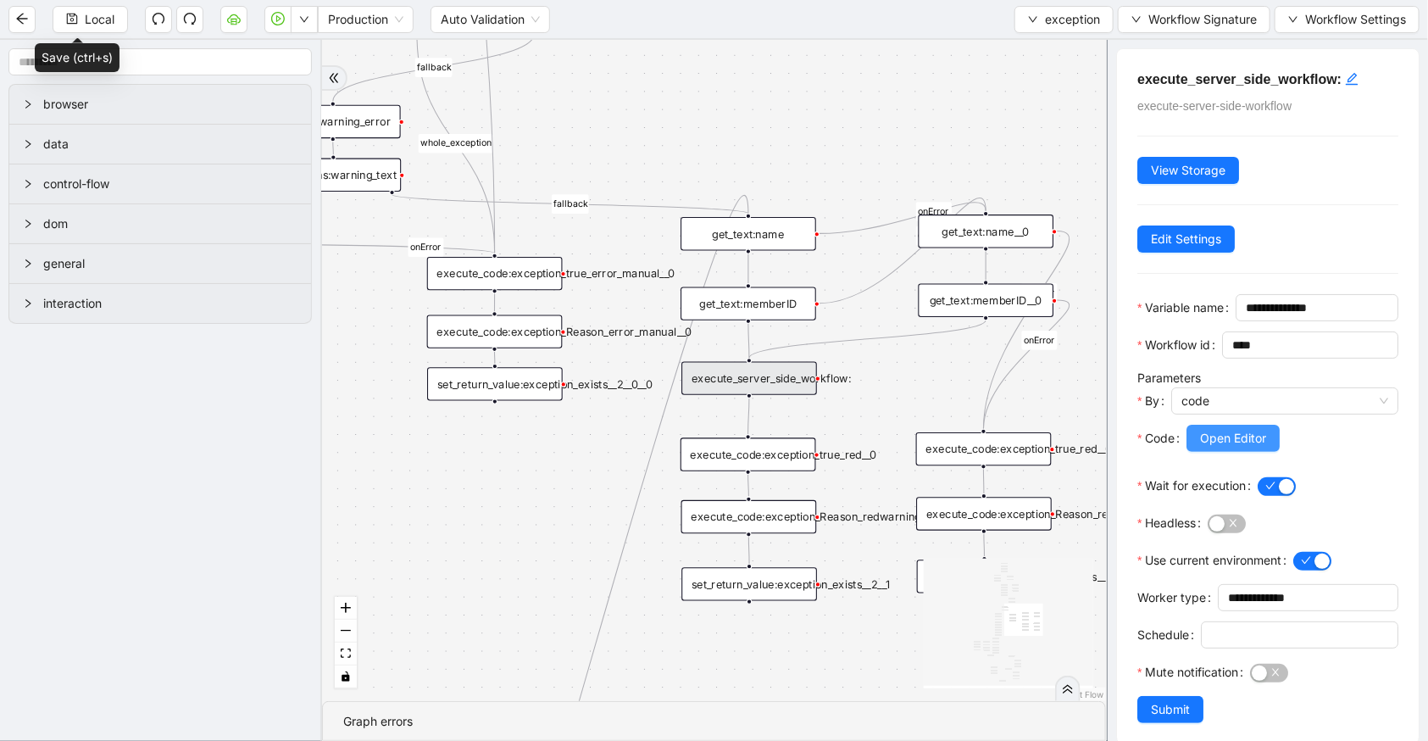
click at [1227, 448] on span "Open Editor" at bounding box center [1233, 438] width 66 height 19
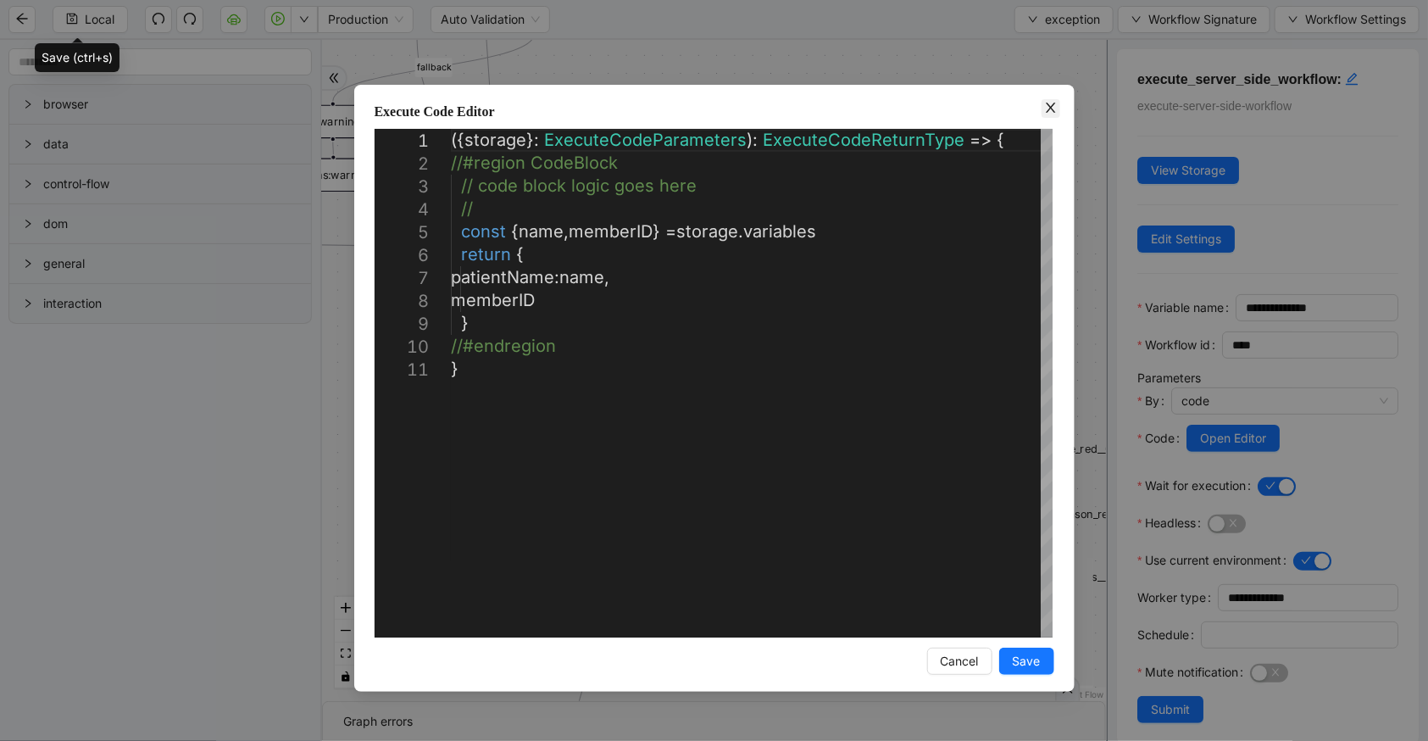
click at [1044, 114] on icon "close" at bounding box center [1051, 108] width 14 height 14
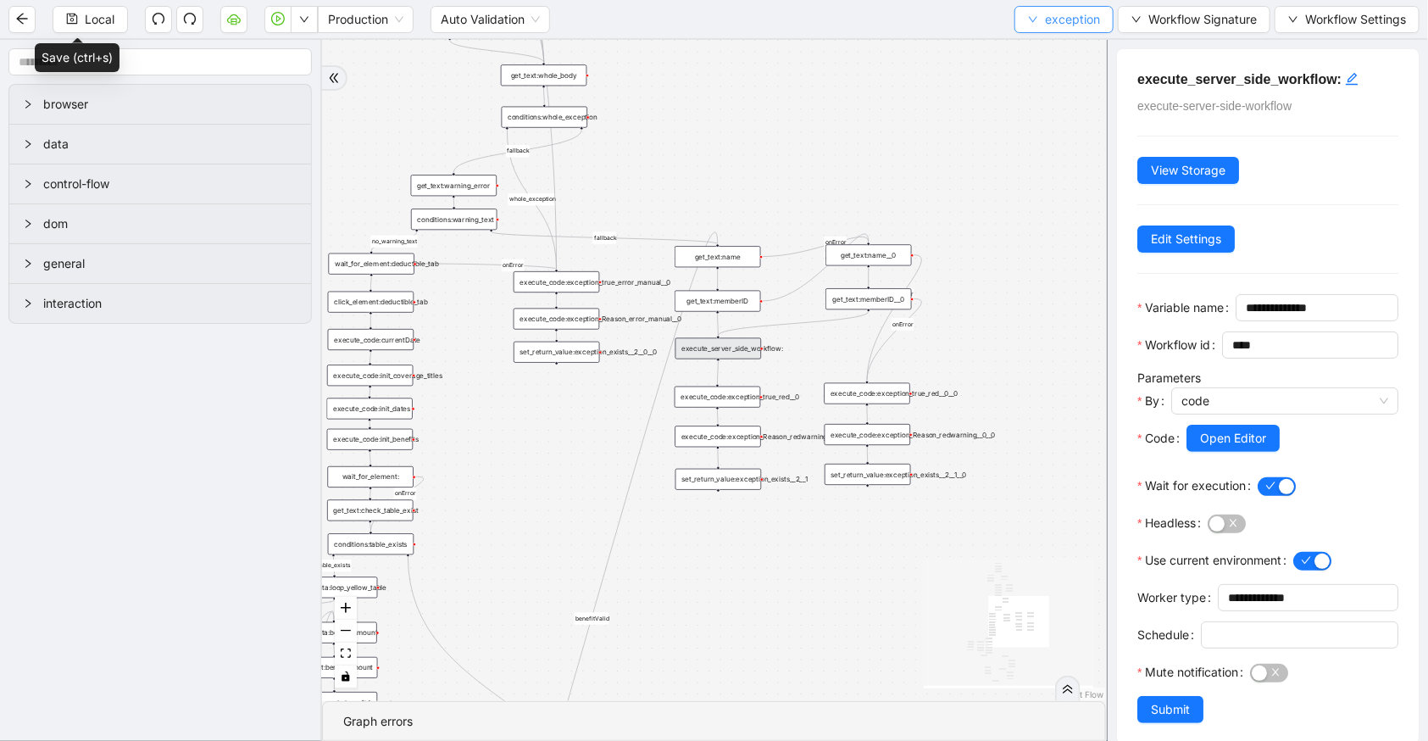
drag, startPoint x: 1046, startPoint y: 19, endPoint x: 1039, endPoint y: 36, distance: 19.0
click at [1046, 19] on span "exception" at bounding box center [1072, 19] width 55 height 19
click at [1039, 46] on span "Select" at bounding box center [1062, 51] width 71 height 19
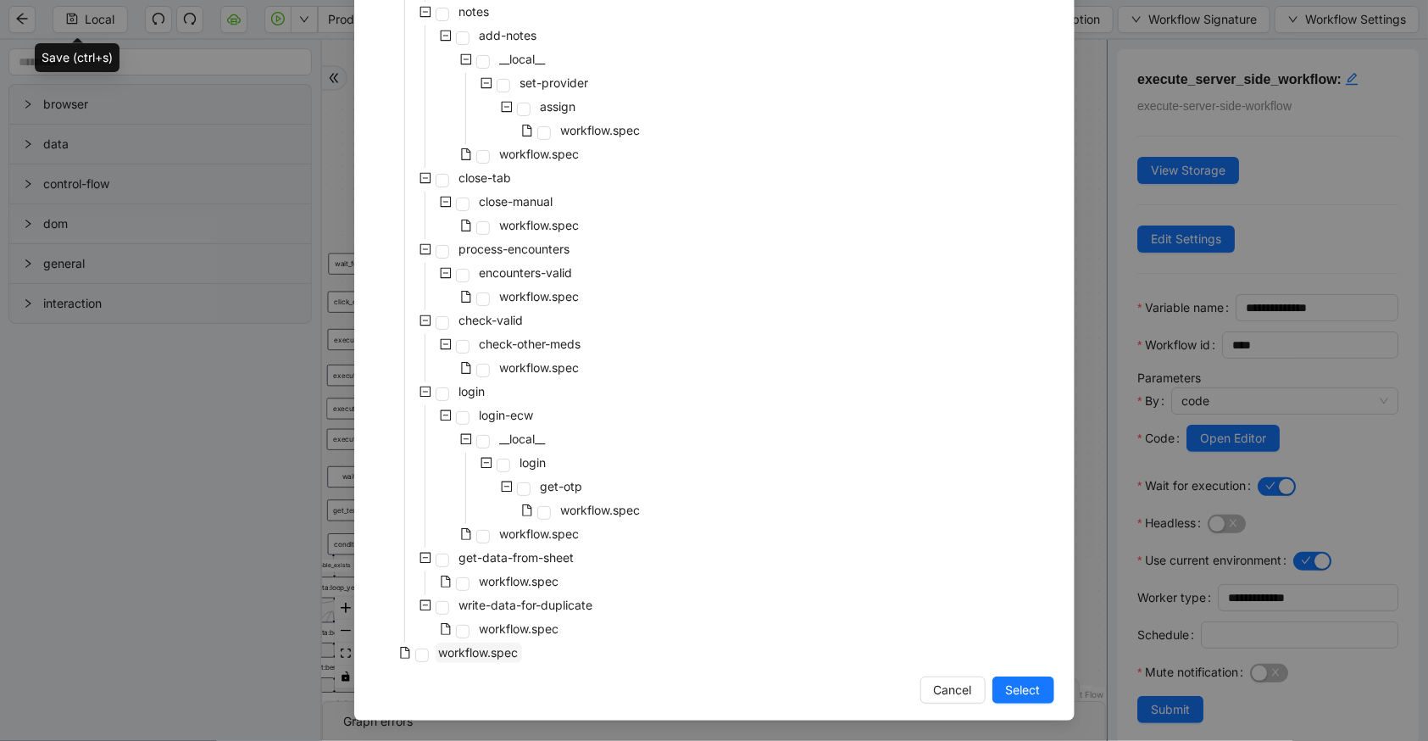
click at [498, 654] on span "workflow.spec" at bounding box center [479, 652] width 80 height 14
click at [1017, 685] on span "Select" at bounding box center [1023, 690] width 35 height 19
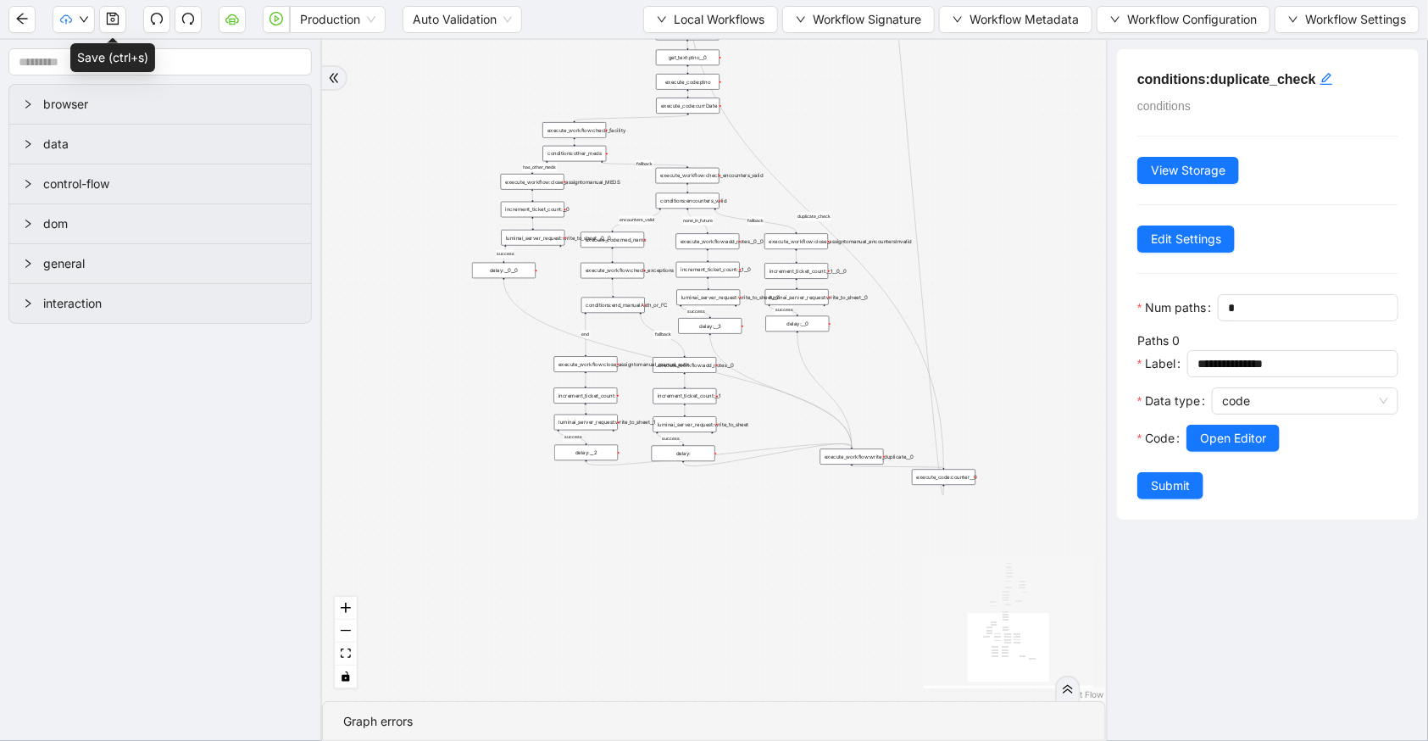
drag, startPoint x: 475, startPoint y: 406, endPoint x: 687, endPoint y: 728, distance: 386.0
click at [687, 728] on section "has_other_meds success success end success success success fallback fallback en…" at bounding box center [714, 390] width 784 height 701
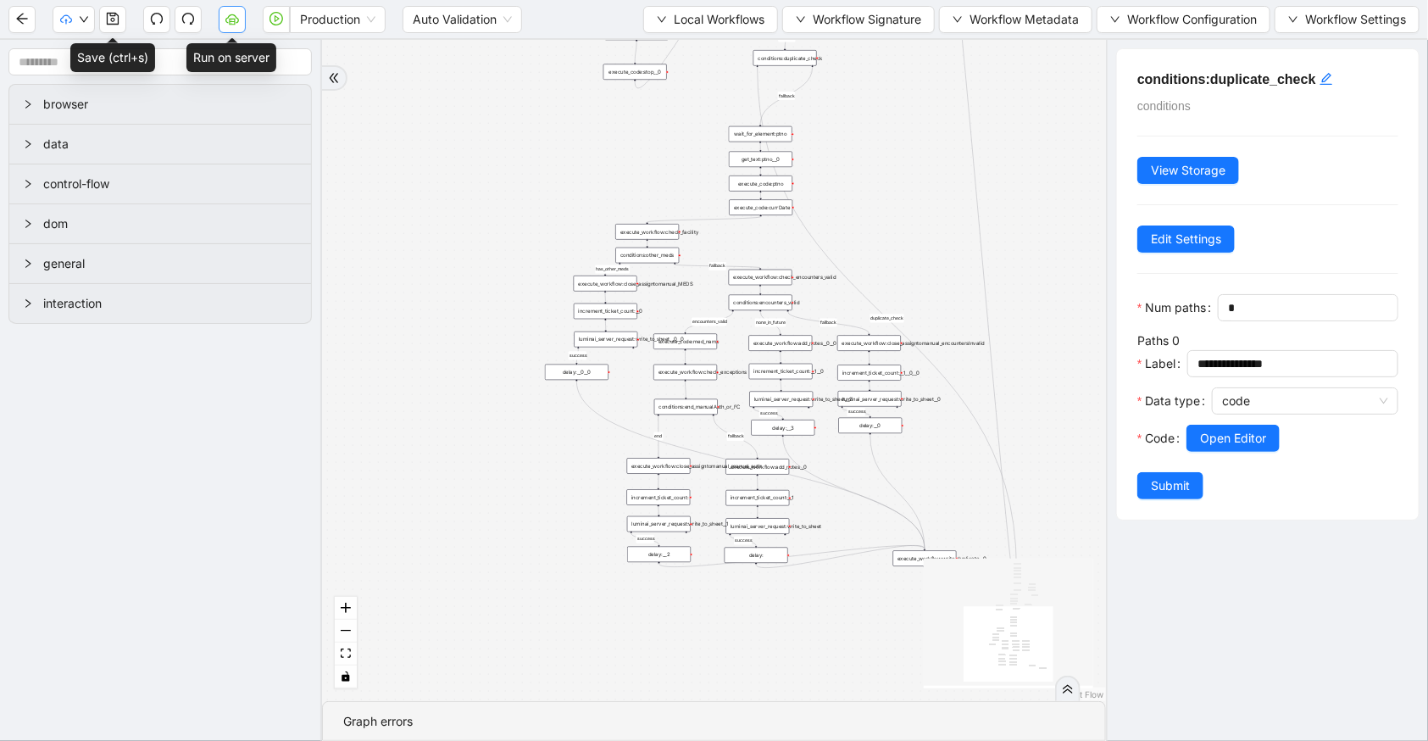
click at [234, 18] on icon "cloud-server" at bounding box center [232, 21] width 6 height 6
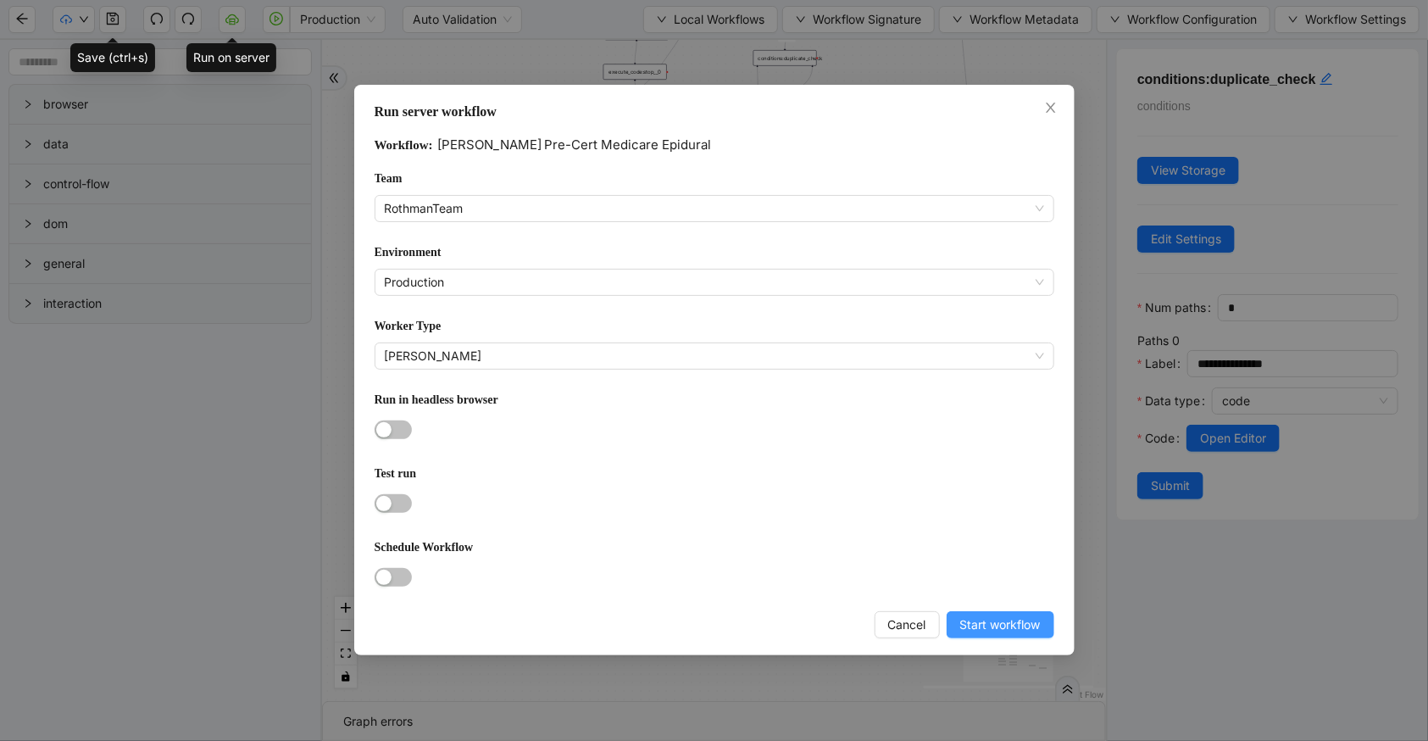
click at [963, 615] on span "Start workflow" at bounding box center [1000, 624] width 81 height 19
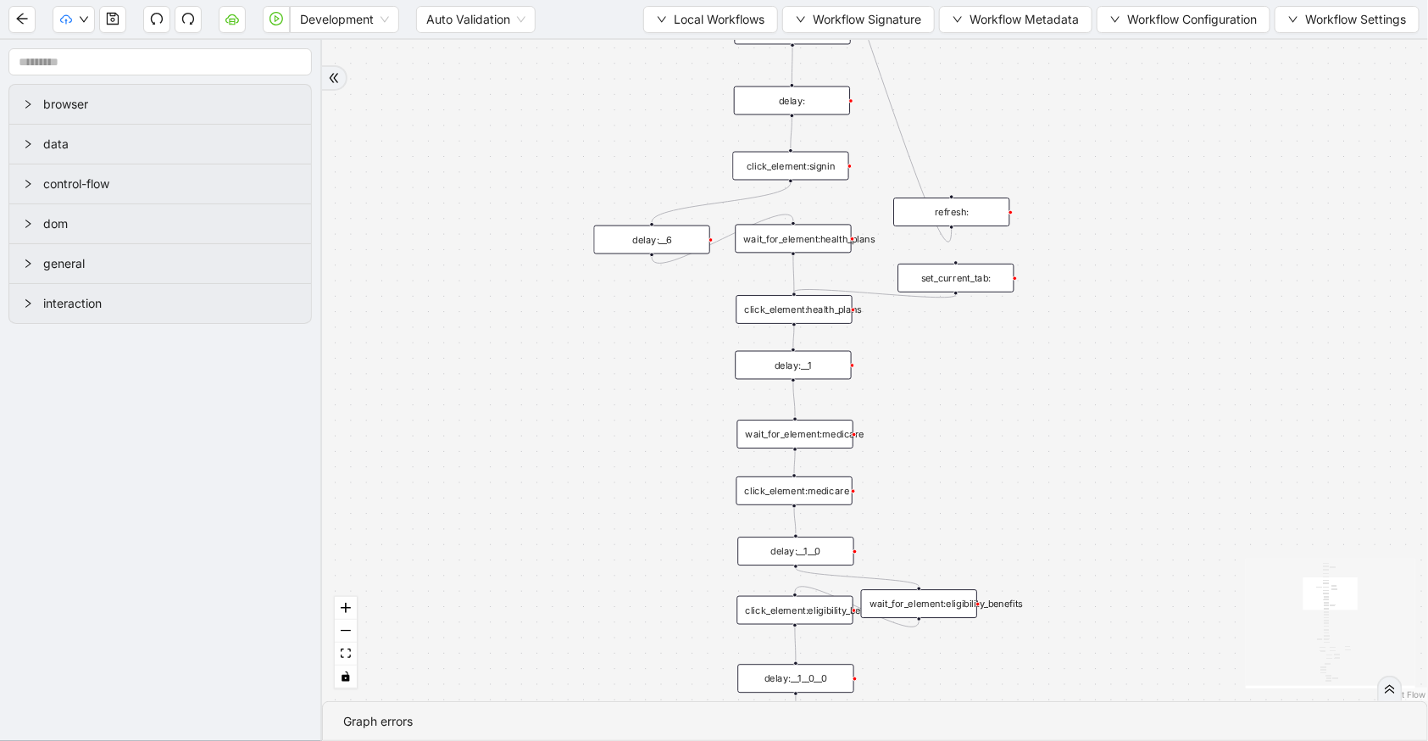
drag, startPoint x: 914, startPoint y: 159, endPoint x: 920, endPoint y: 450, distance: 291.6
click at [920, 450] on div "trigger set_form_value:username set_form_value:password new_tab:navinet delay: …" at bounding box center [875, 370] width 1106 height 661
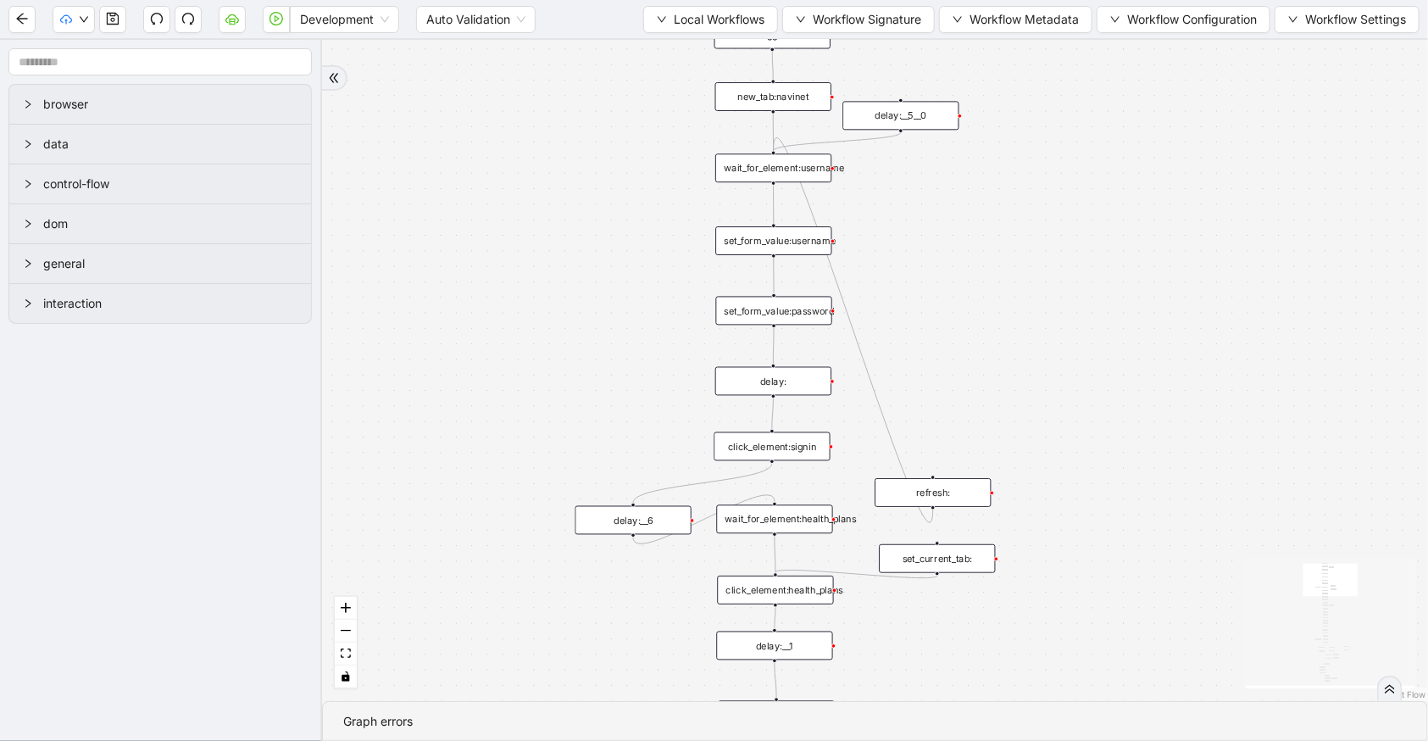
drag, startPoint x: 991, startPoint y: 89, endPoint x: 972, endPoint y: 353, distance: 264.3
click at [972, 353] on div "trigger set_form_value:username set_form_value:password new_tab:navinet delay: …" at bounding box center [875, 370] width 1106 height 661
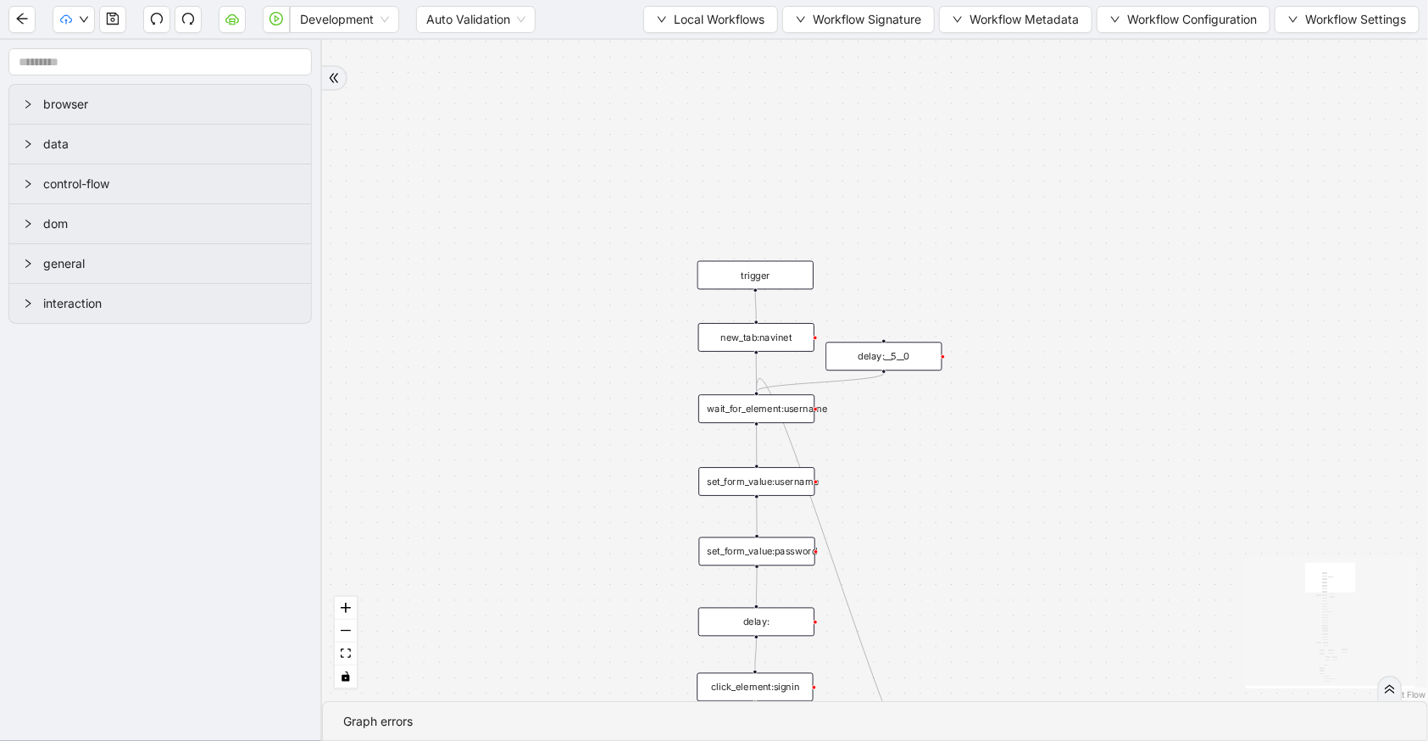
drag, startPoint x: 979, startPoint y: 262, endPoint x: 962, endPoint y: 496, distance: 234.6
click at [962, 496] on div "trigger set_form_value:username set_form_value:password new_tab:navinet delay: …" at bounding box center [875, 370] width 1106 height 661
click at [893, 14] on span "Workflow Signature" at bounding box center [867, 19] width 108 height 19
click at [897, 75] on span "Type" at bounding box center [855, 79] width 114 height 19
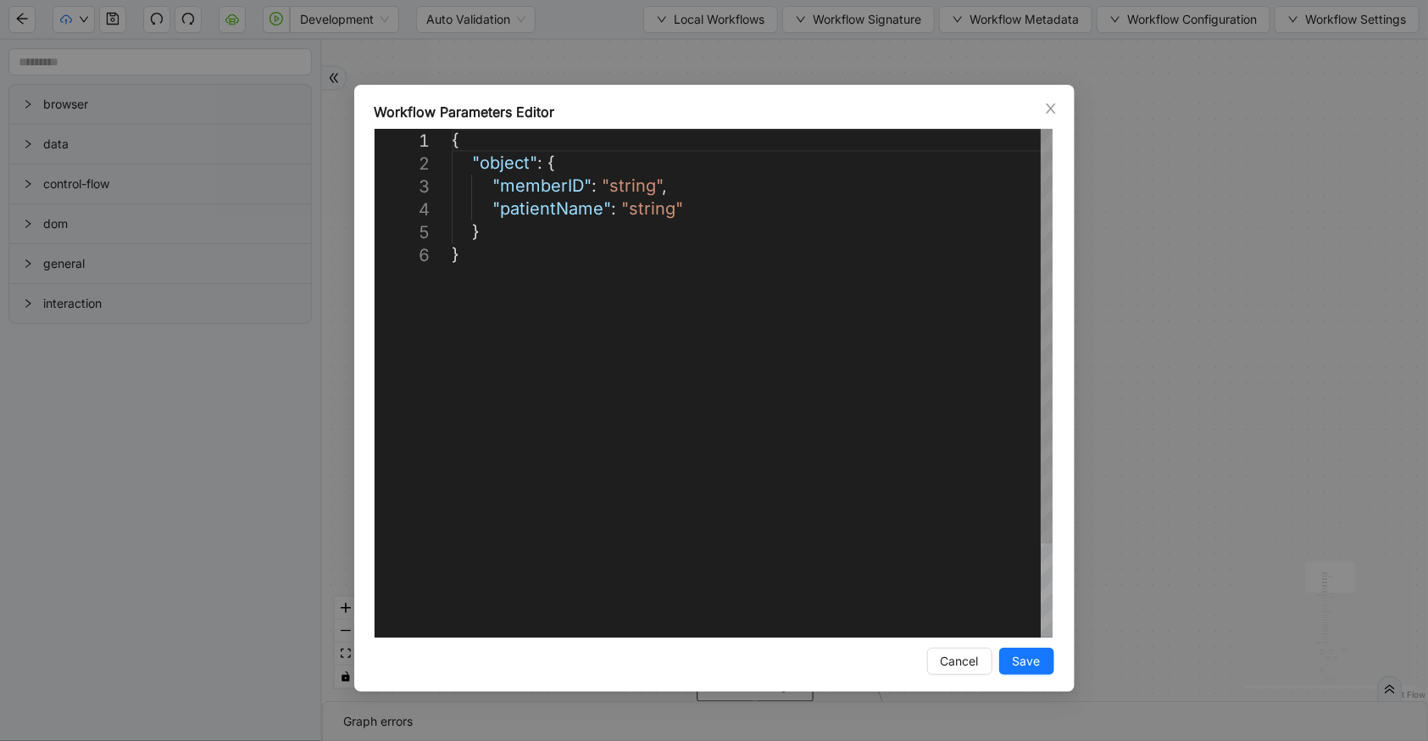
scroll to position [0, 8]
drag, startPoint x: 720, startPoint y: 205, endPoint x: 456, endPoint y: 190, distance: 264.0
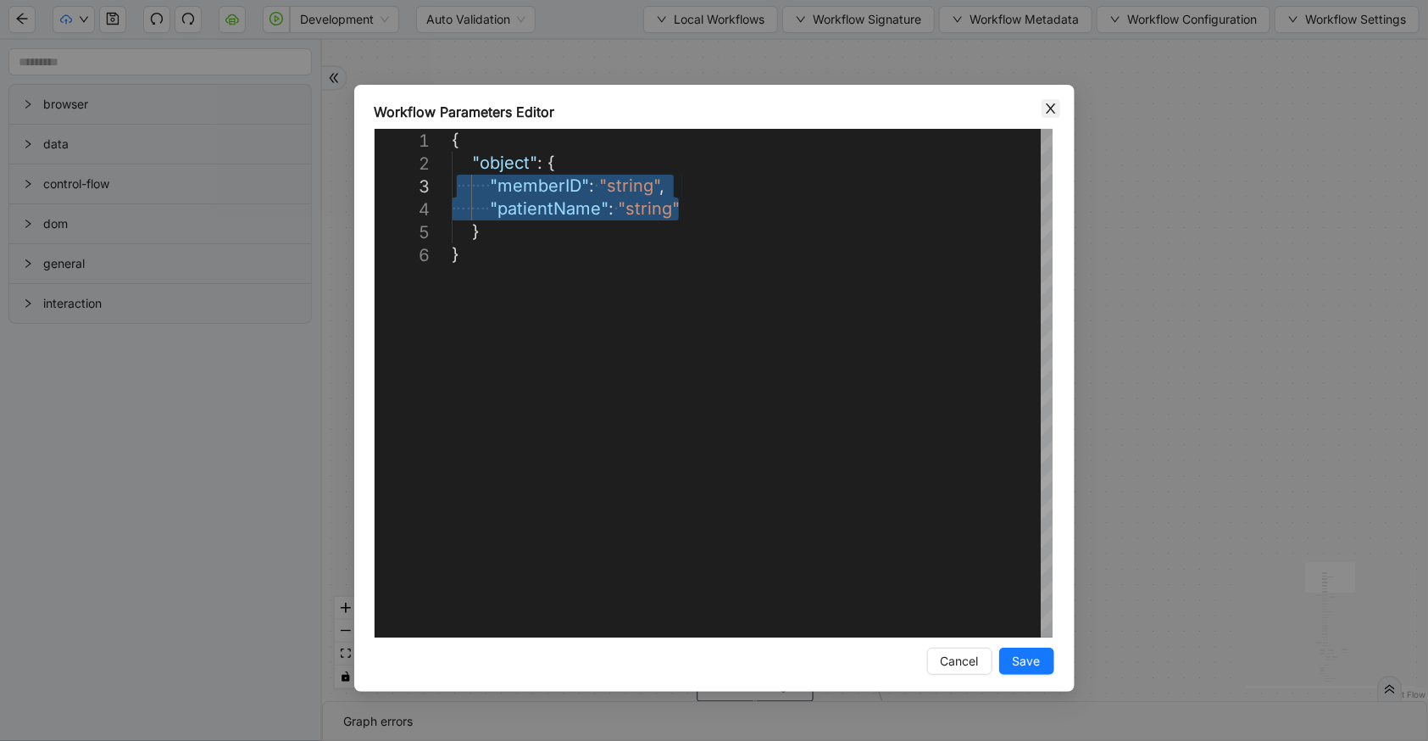
click at [1046, 108] on icon "close" at bounding box center [1051, 109] width 14 height 14
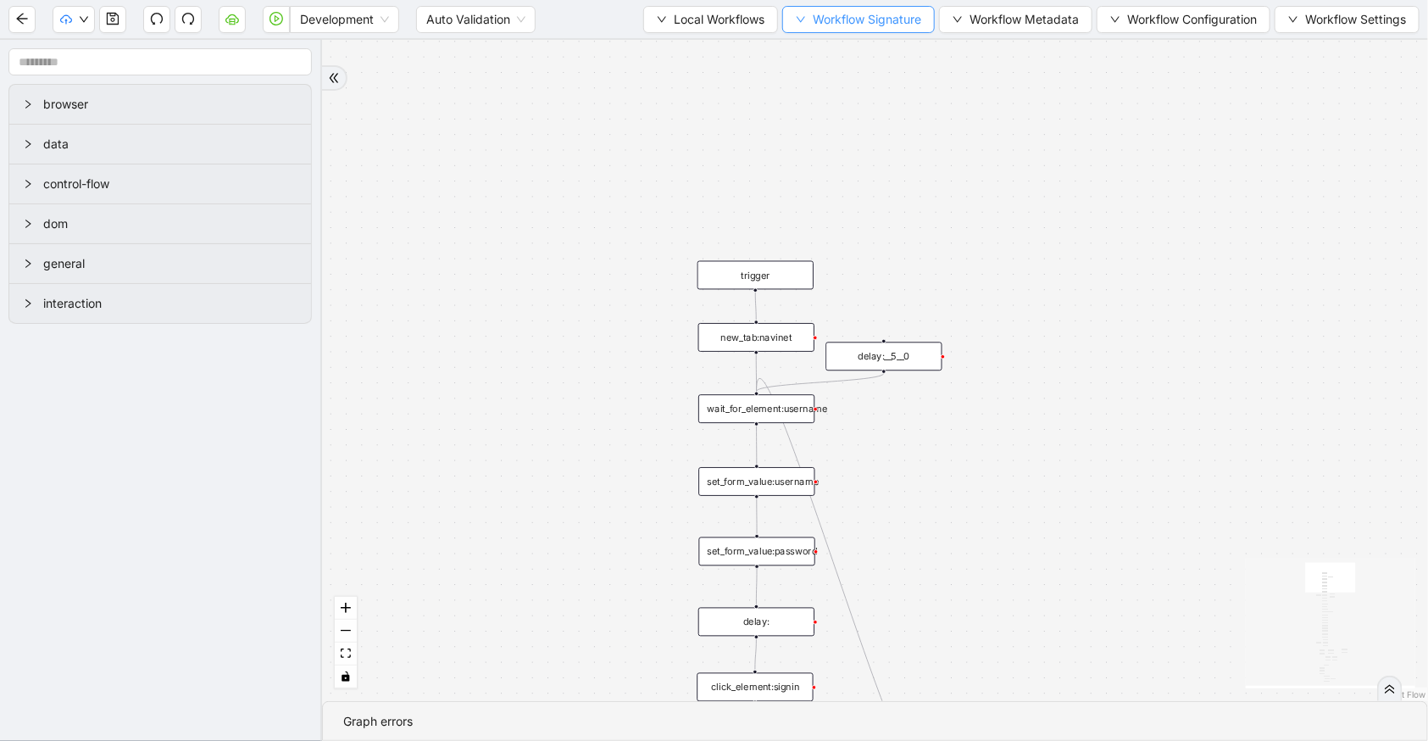
click at [873, 20] on span "Workflow Signature" at bounding box center [867, 19] width 108 height 19
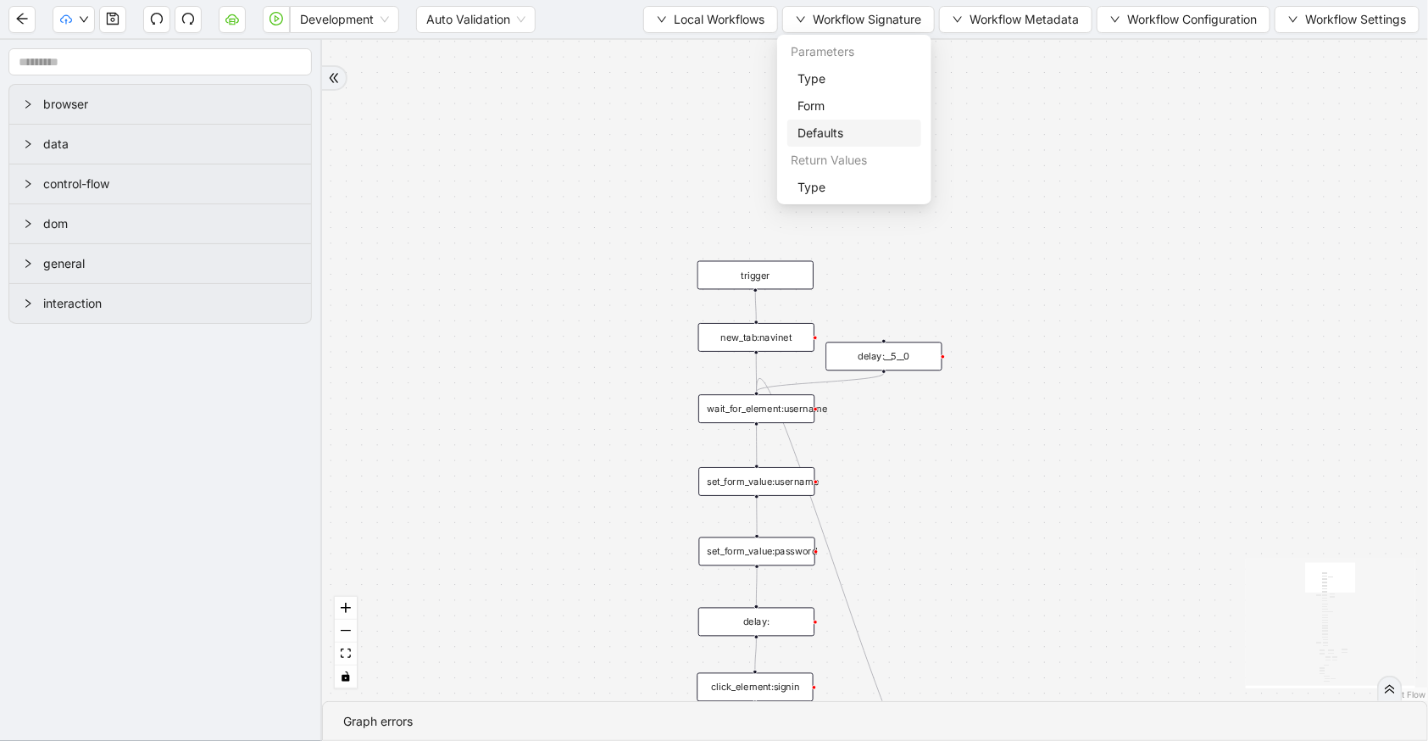
click at [849, 131] on span "Defaults" at bounding box center [855, 133] width 114 height 19
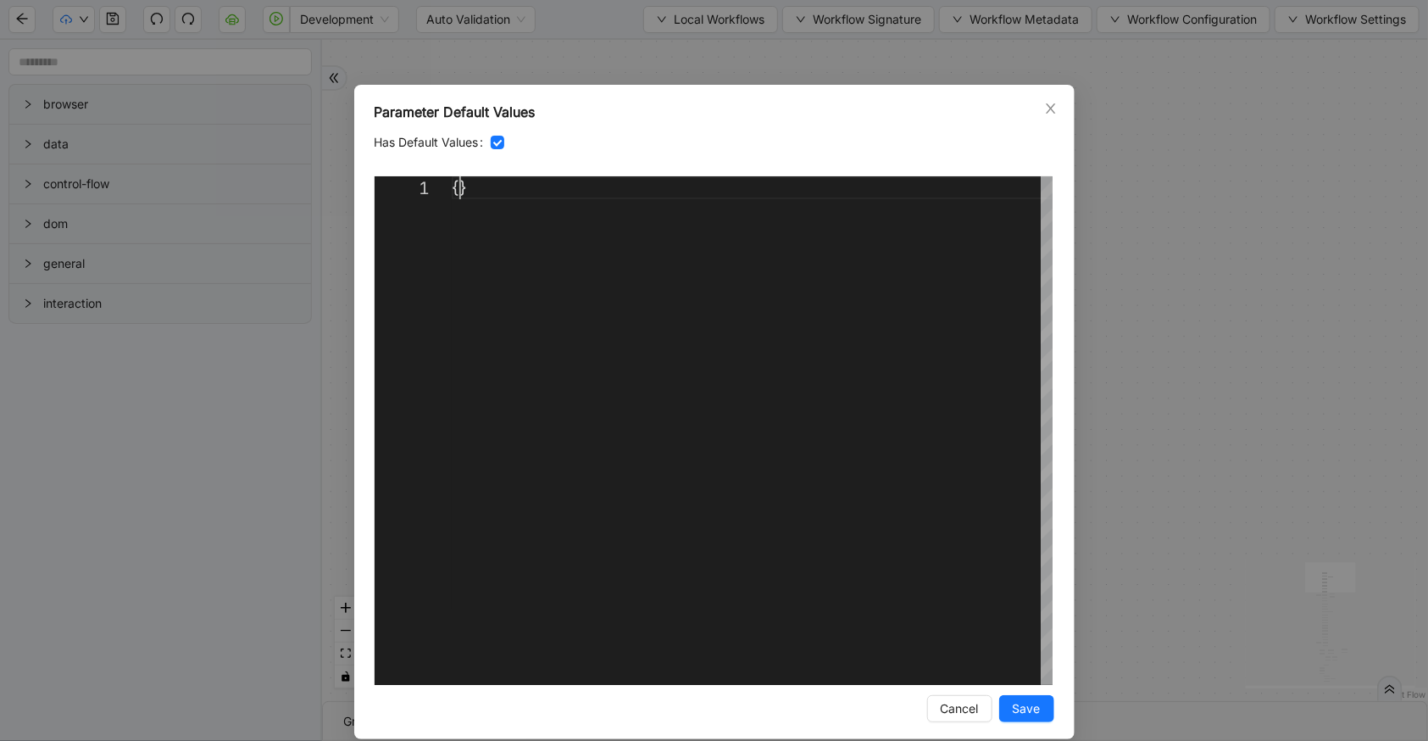
scroll to position [0, 19]
click at [453, 186] on div "{}" at bounding box center [752, 430] width 601 height 509
paste textarea "**********"
type textarea "**********"
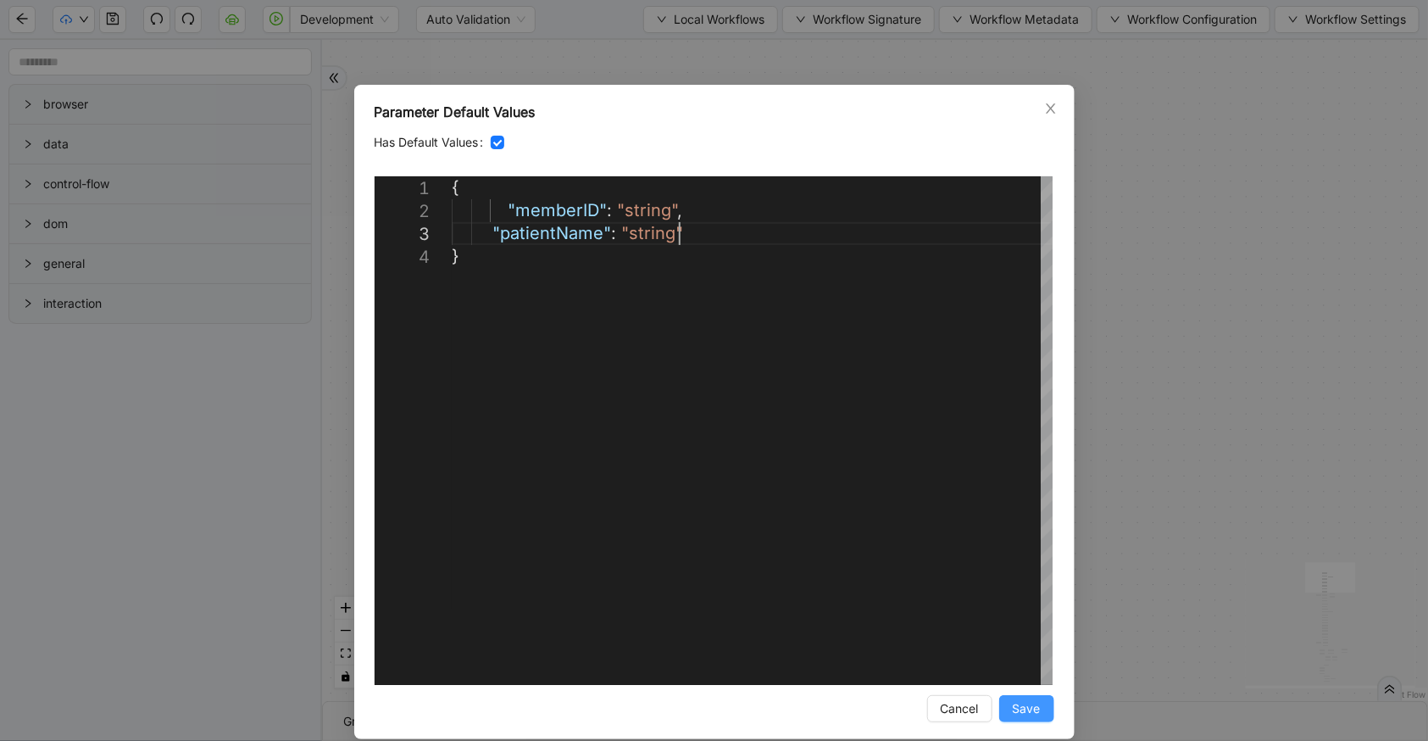
click at [1038, 709] on button "Save" at bounding box center [1026, 708] width 55 height 27
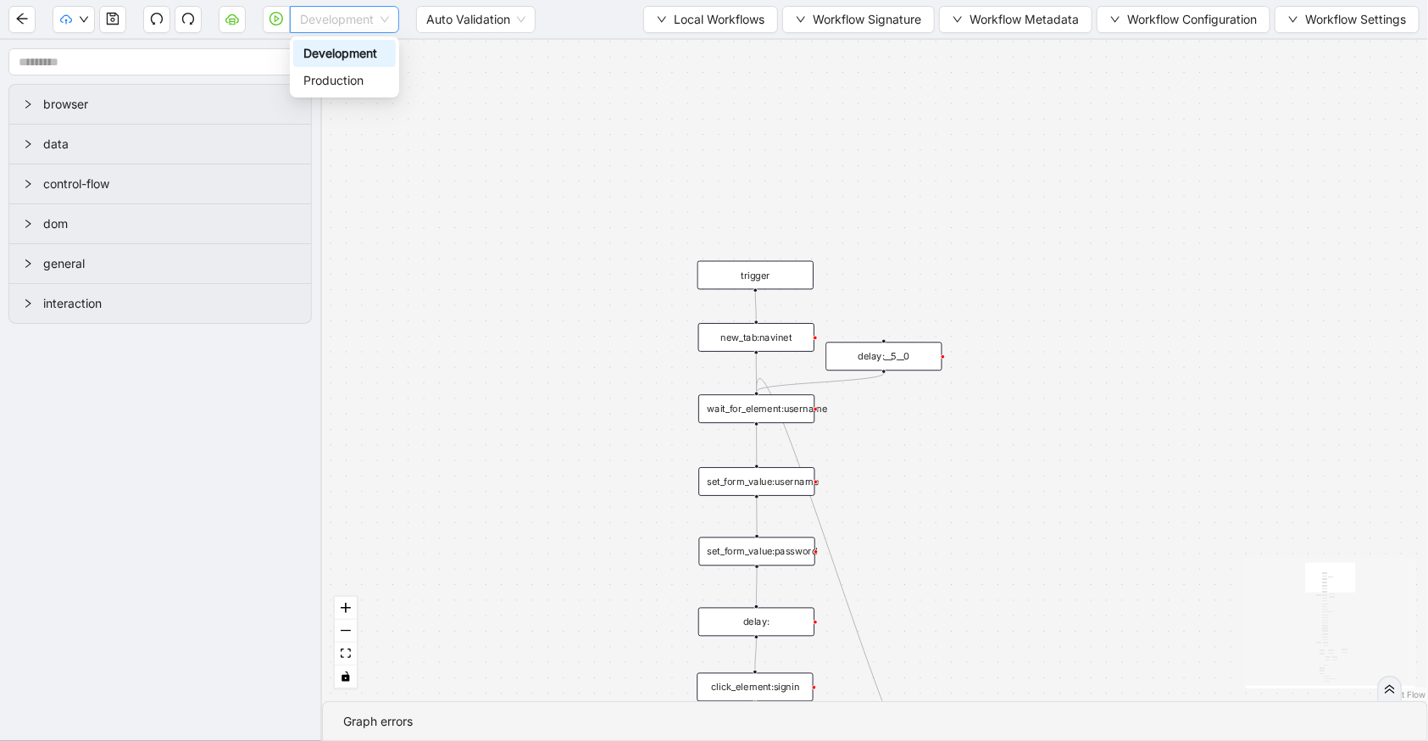
click at [311, 19] on span "Development" at bounding box center [344, 19] width 89 height 25
click at [316, 82] on div "Production" at bounding box center [344, 80] width 82 height 19
click at [280, 17] on icon "play-circle" at bounding box center [277, 19] width 14 height 14
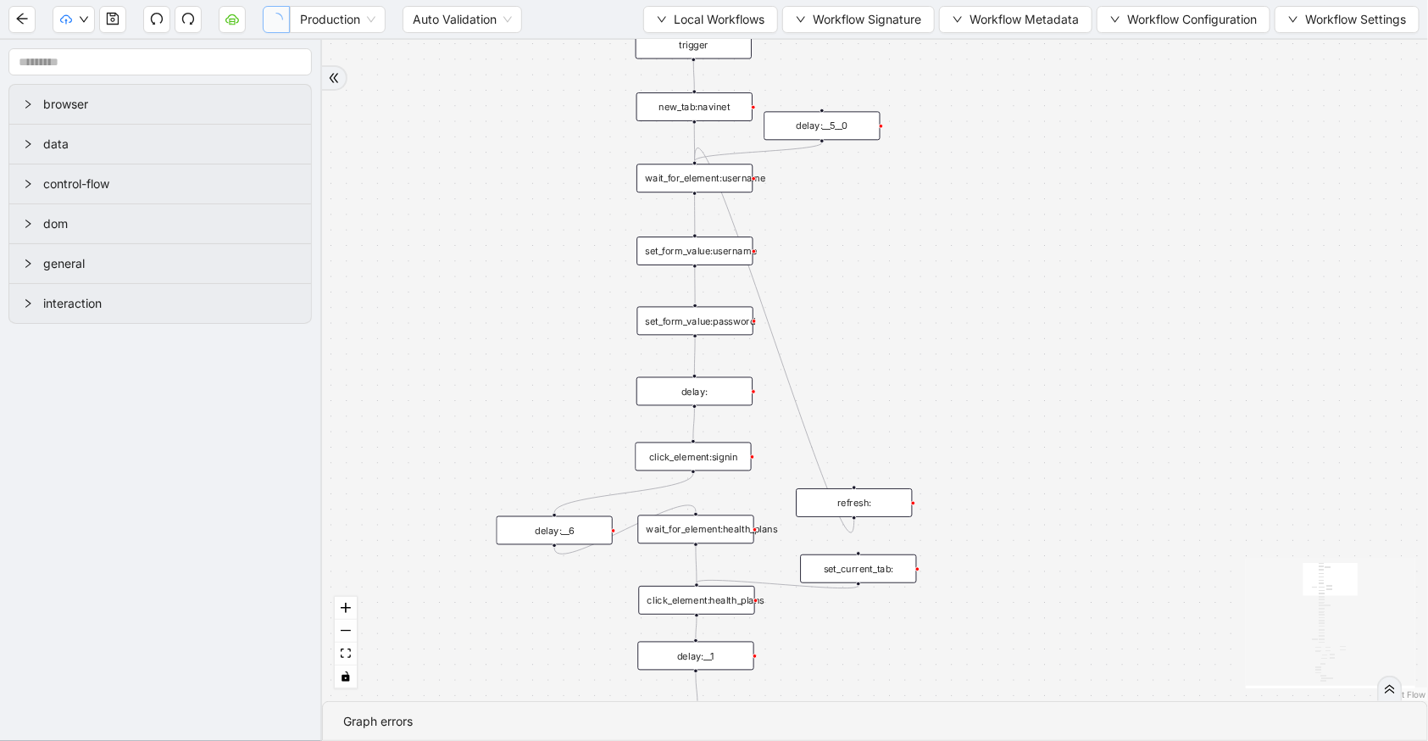
drag, startPoint x: 943, startPoint y: 369, endPoint x: 908, endPoint y: 237, distance: 136.1
click at [908, 237] on div "trigger set_form_value:username set_form_value:password new_tab:navinet delay: …" at bounding box center [875, 370] width 1106 height 661
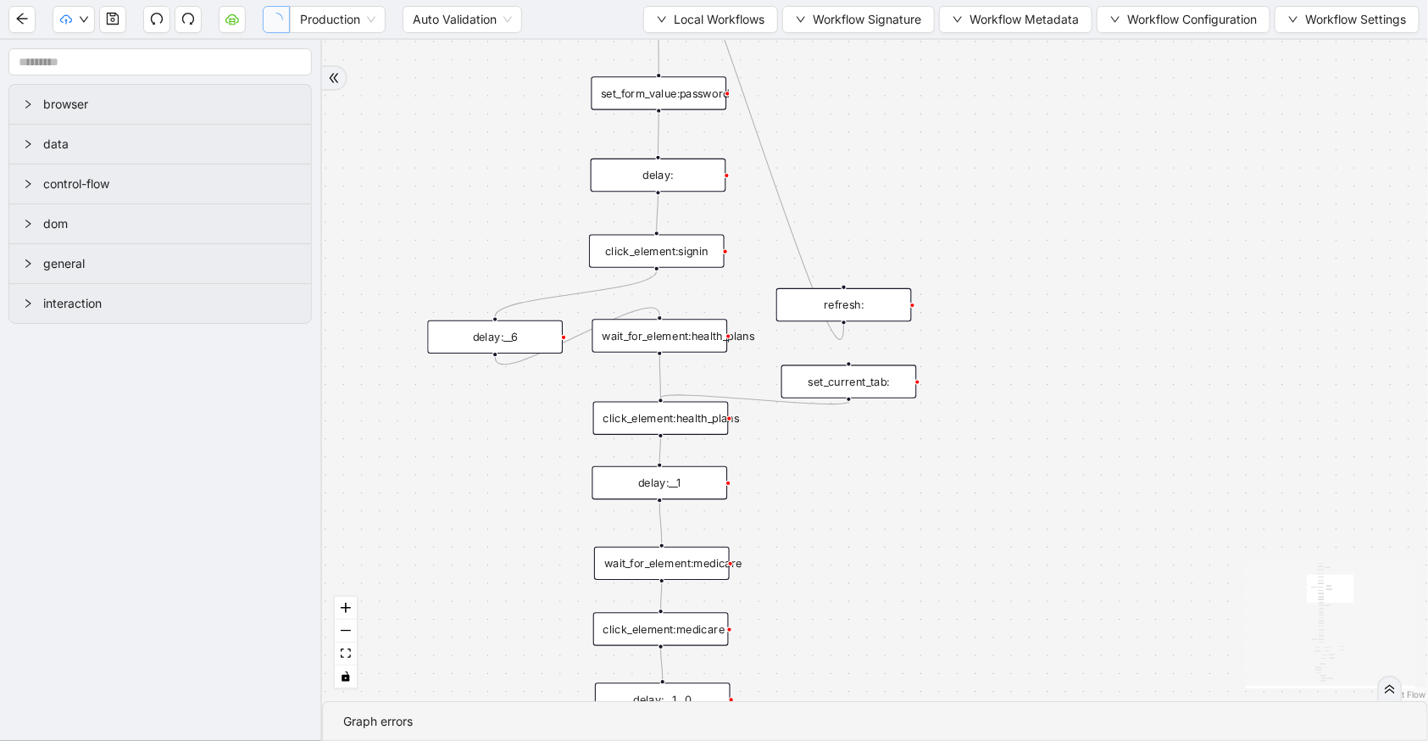
drag, startPoint x: 945, startPoint y: 168, endPoint x: 991, endPoint y: 56, distance: 120.9
click at [959, 0] on html "Production Auto Validation Local Workflows Workflow Signature Workflow Metadata…" at bounding box center [714, 370] width 1428 height 741
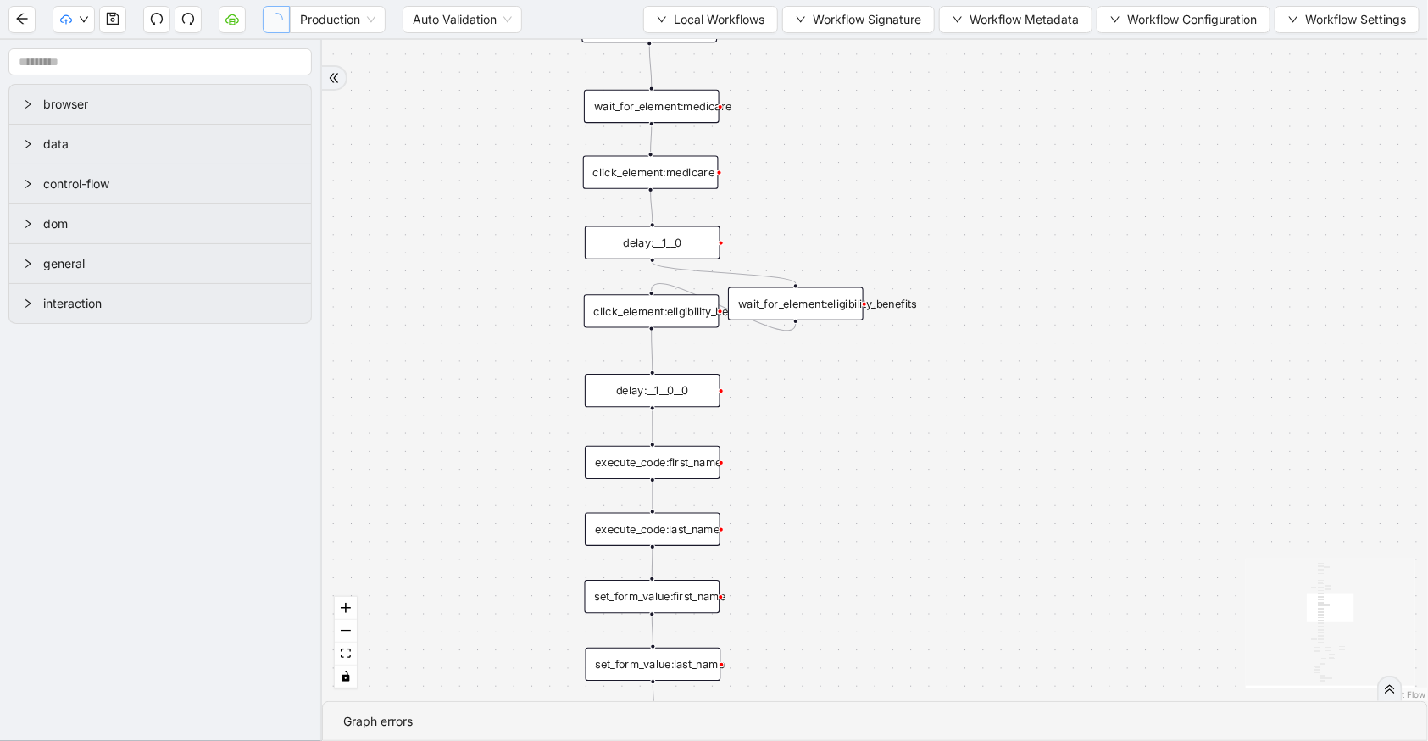
drag, startPoint x: 1080, startPoint y: 420, endPoint x: 1061, endPoint y: 179, distance: 242.3
click at [1061, 179] on div "trigger set_form_value:username set_form_value:password new_tab:navinet delay: …" at bounding box center [875, 370] width 1106 height 661
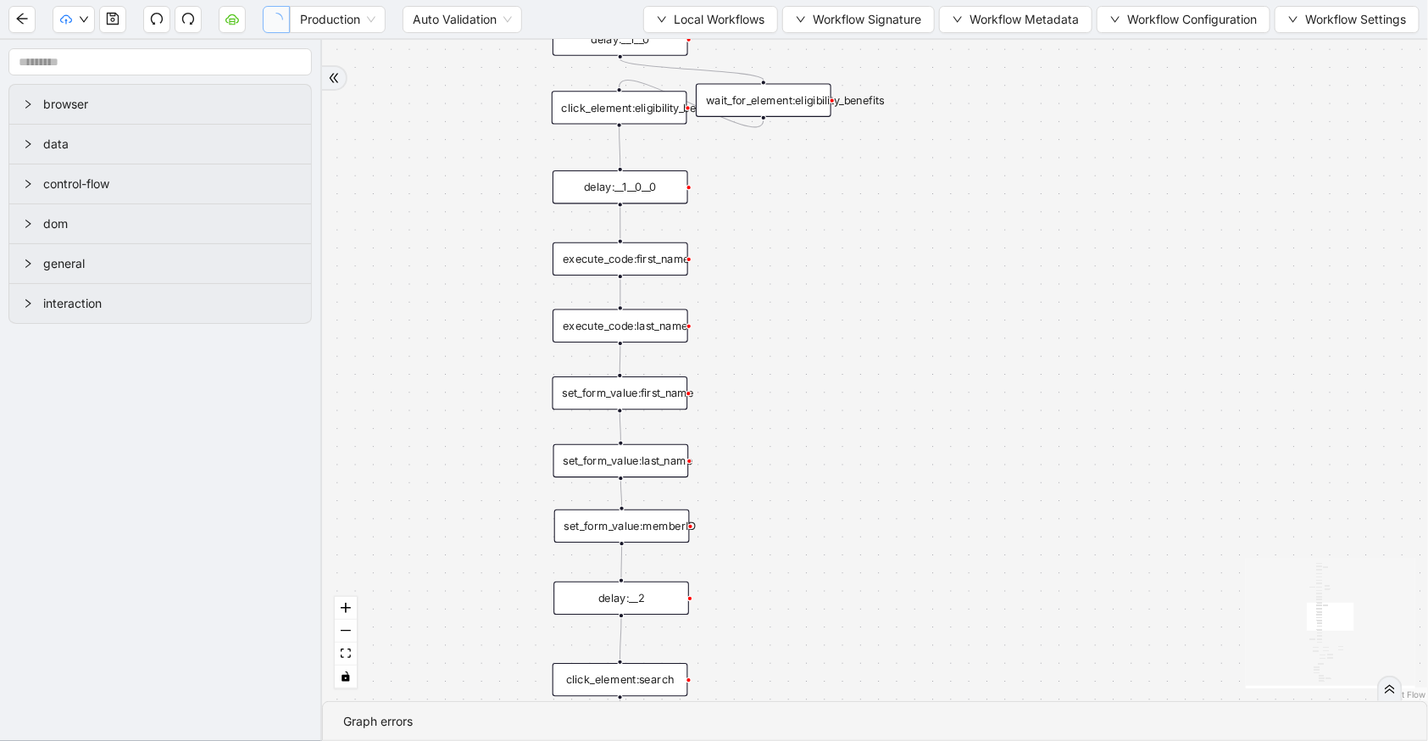
drag, startPoint x: 1068, startPoint y: 523, endPoint x: 1034, endPoint y: 306, distance: 219.6
click at [1034, 306] on div "trigger set_form_value:username set_form_value:password new_tab:navinet delay: …" at bounding box center [875, 370] width 1106 height 661
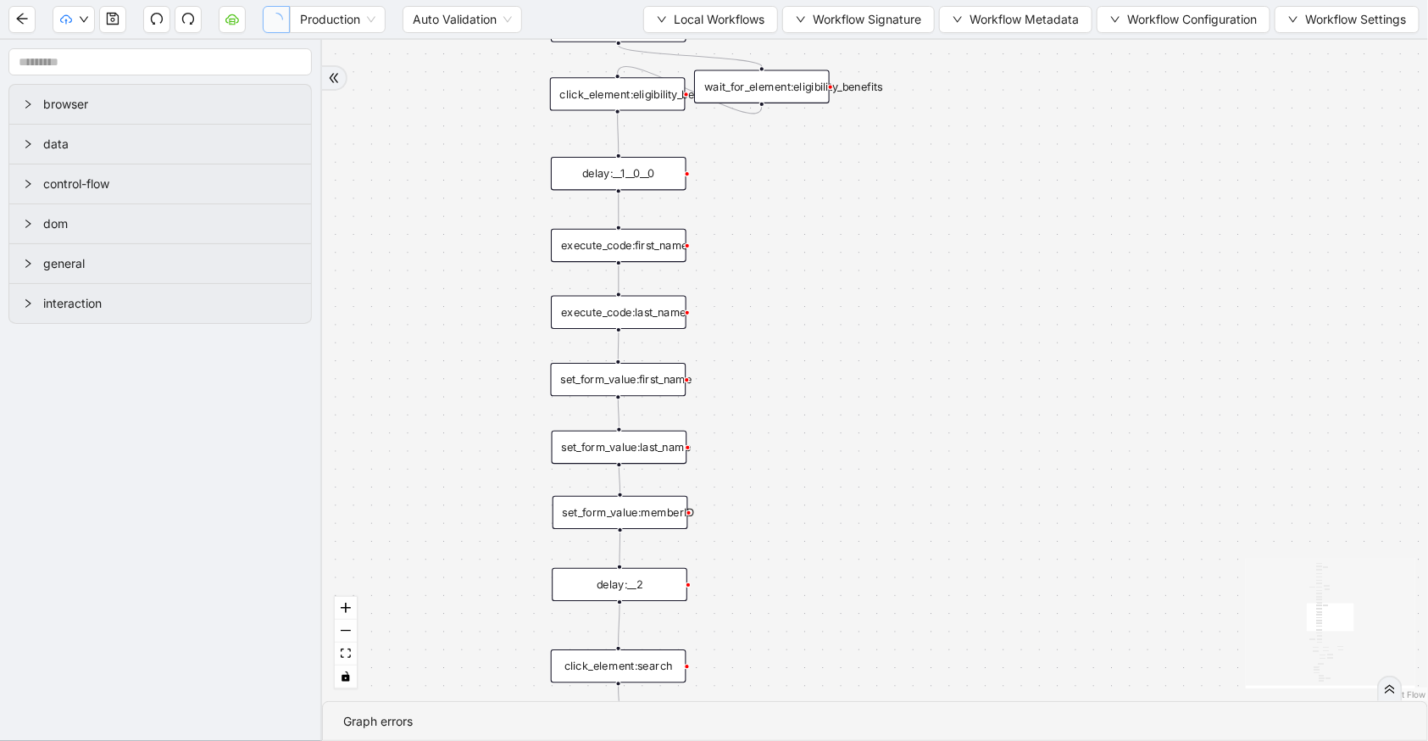
click at [627, 100] on div "click_element:eligibility_benefits" at bounding box center [618, 93] width 136 height 33
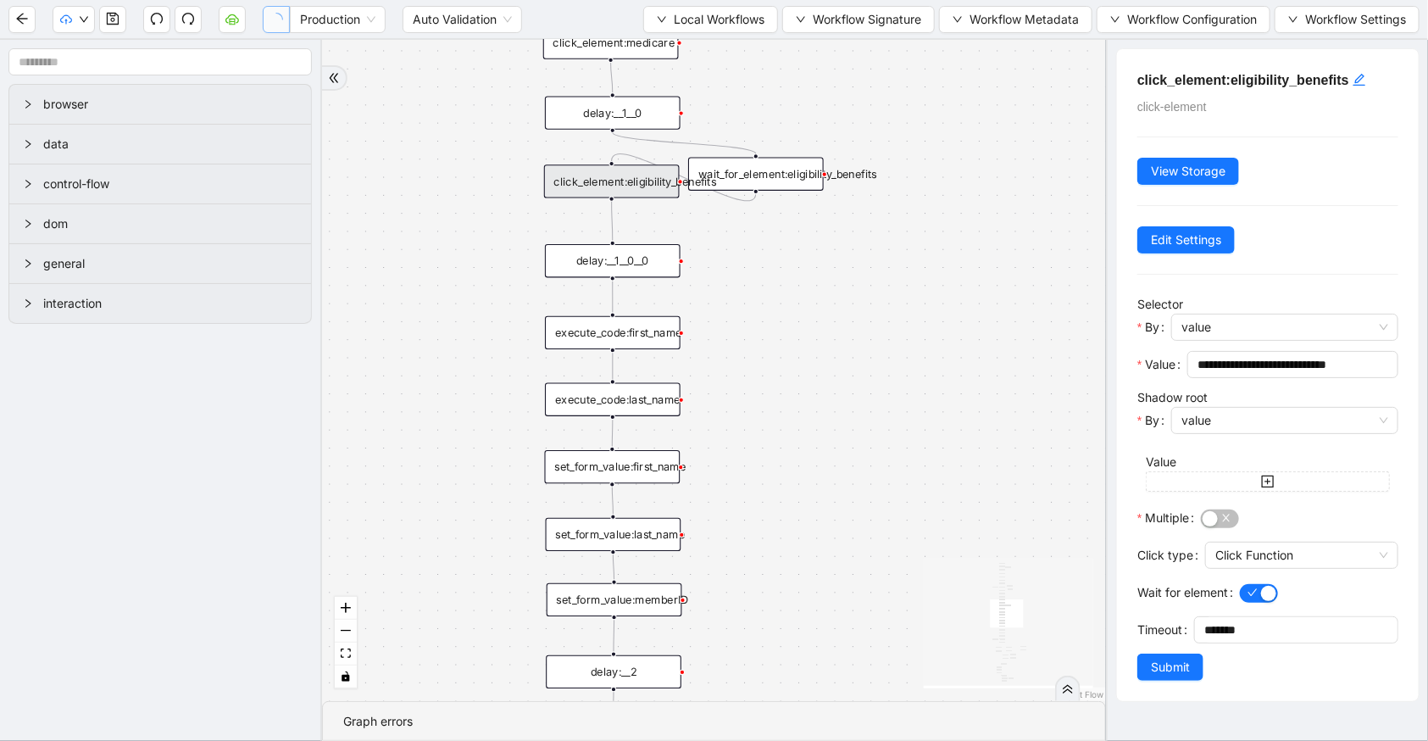
drag, startPoint x: 887, startPoint y: 285, endPoint x: 965, endPoint y: 375, distance: 119.6
click at [885, 375] on div "trigger set_form_value:username set_form_value:password new_tab:navinet delay: …" at bounding box center [714, 370] width 784 height 661
click at [1337, 368] on input "**********" at bounding box center [1291, 364] width 187 height 19
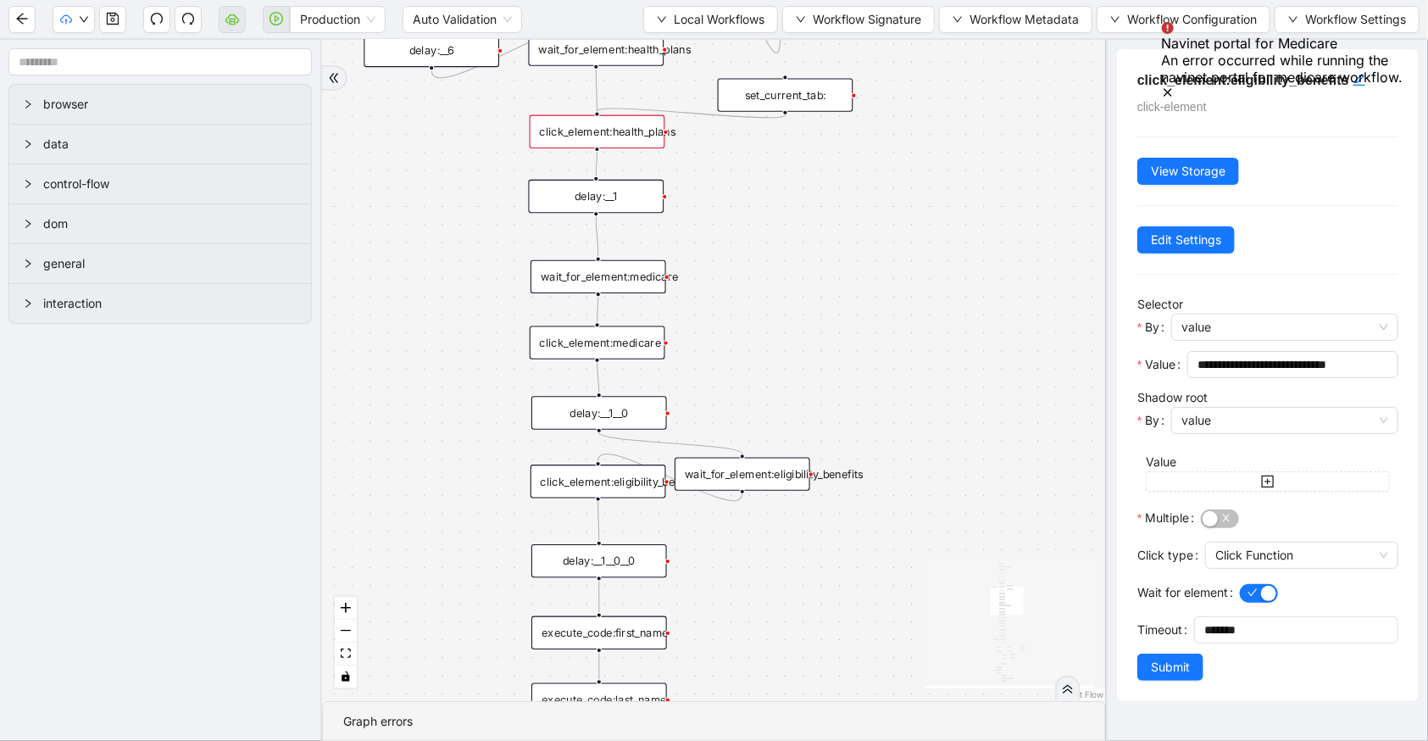
drag, startPoint x: 847, startPoint y: 374, endPoint x: 830, endPoint y: 670, distance: 297.1
click at [830, 670] on div "trigger set_form_value:username set_form_value:password new_tab:navinet delay: …" at bounding box center [714, 370] width 784 height 661
